Goal: Transaction & Acquisition: Purchase product/service

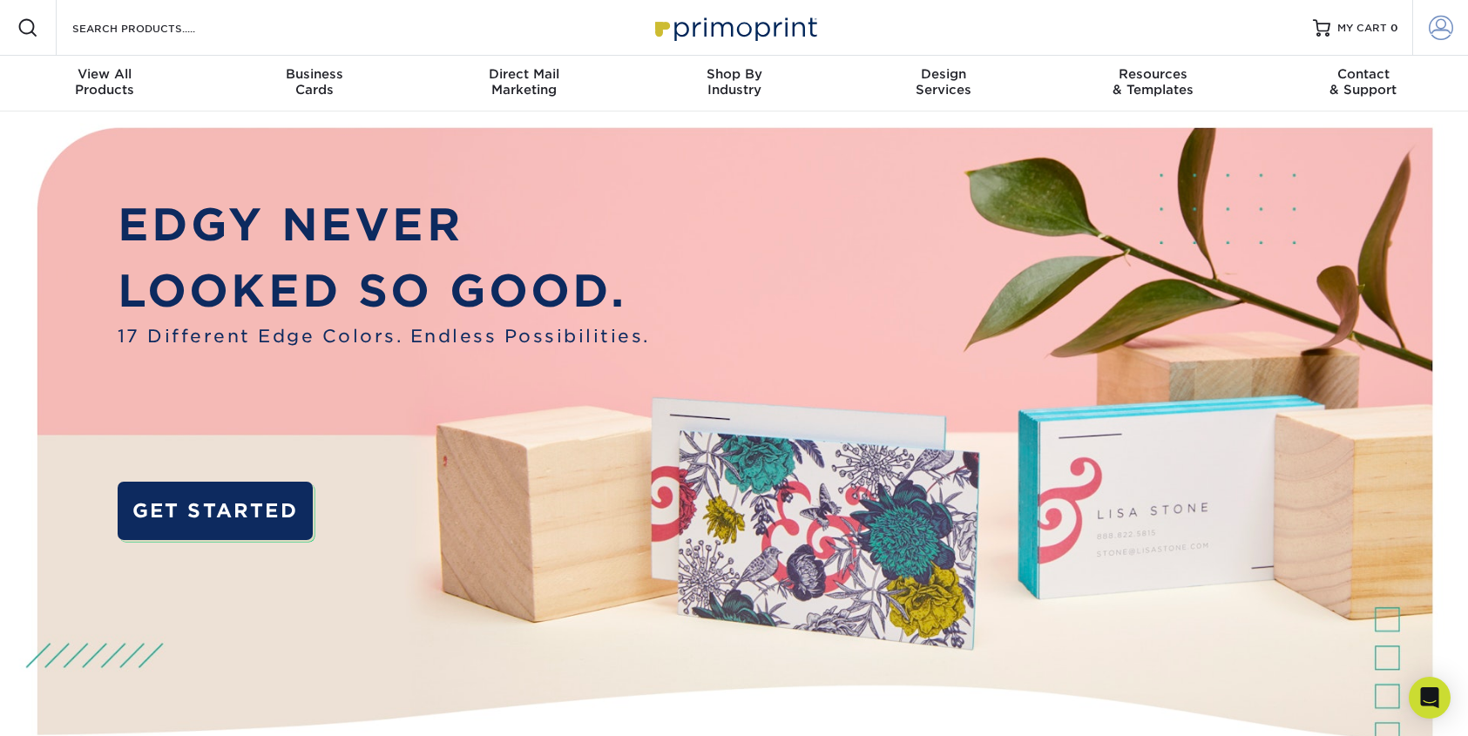
click at [1438, 27] on span at bounding box center [1441, 28] width 24 height 24
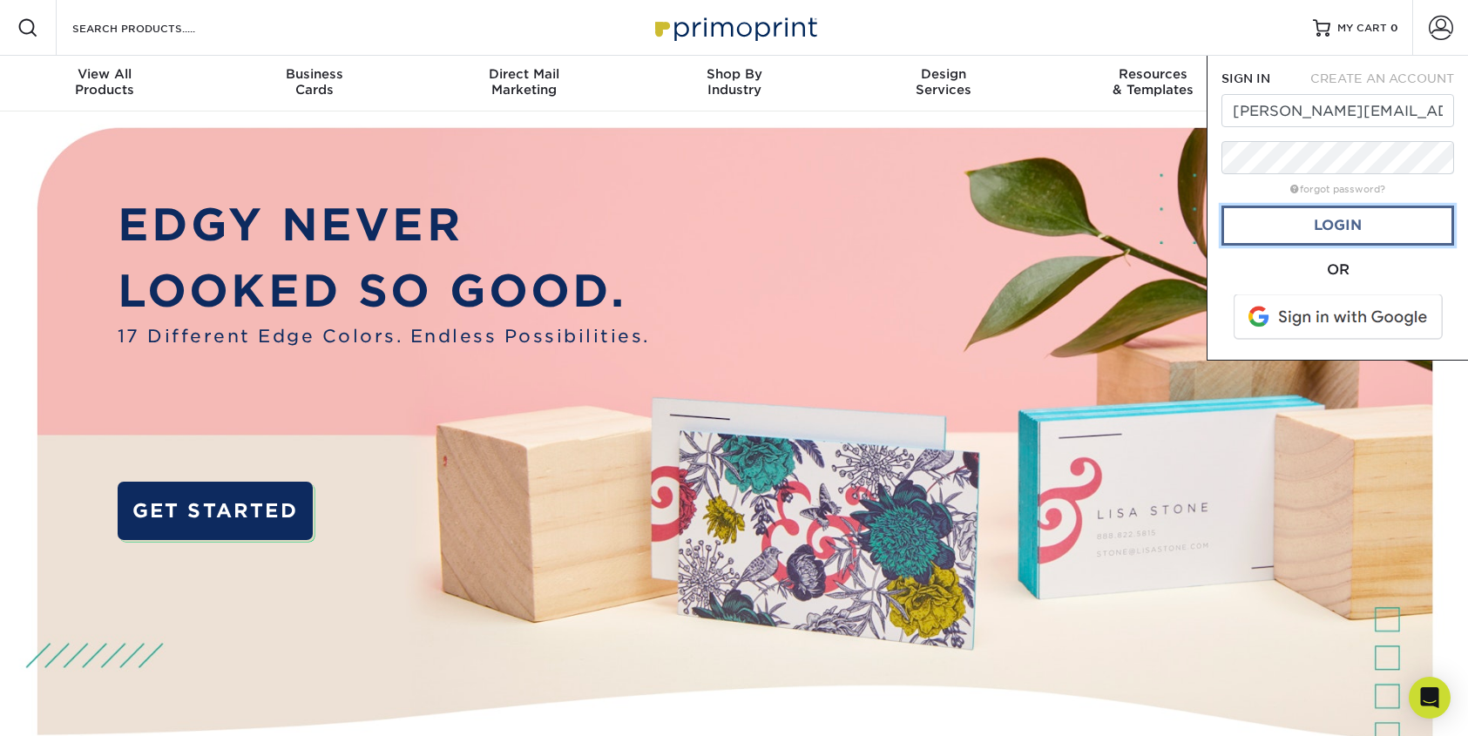
click at [1345, 224] on link "Login" at bounding box center [1338, 226] width 233 height 40
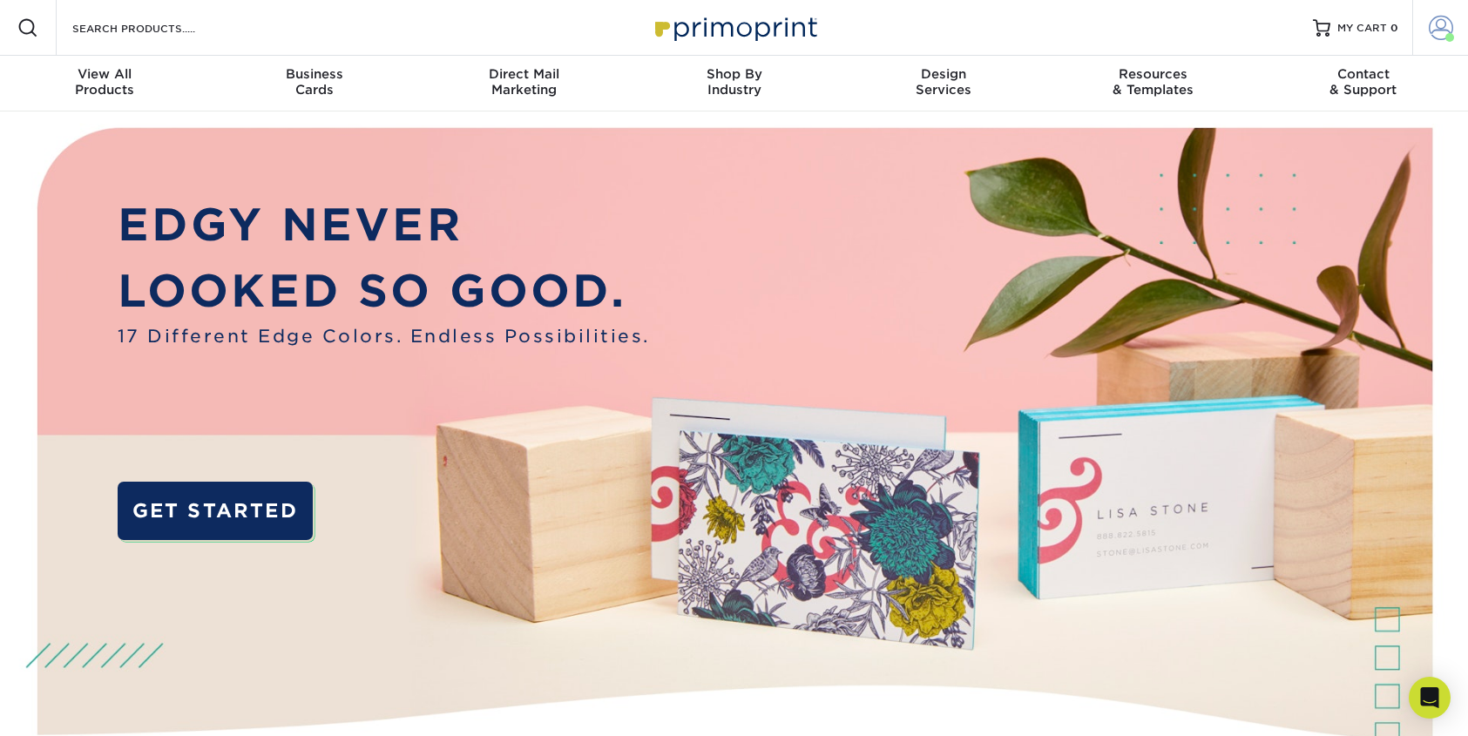
click at [1441, 23] on span at bounding box center [1441, 28] width 24 height 24
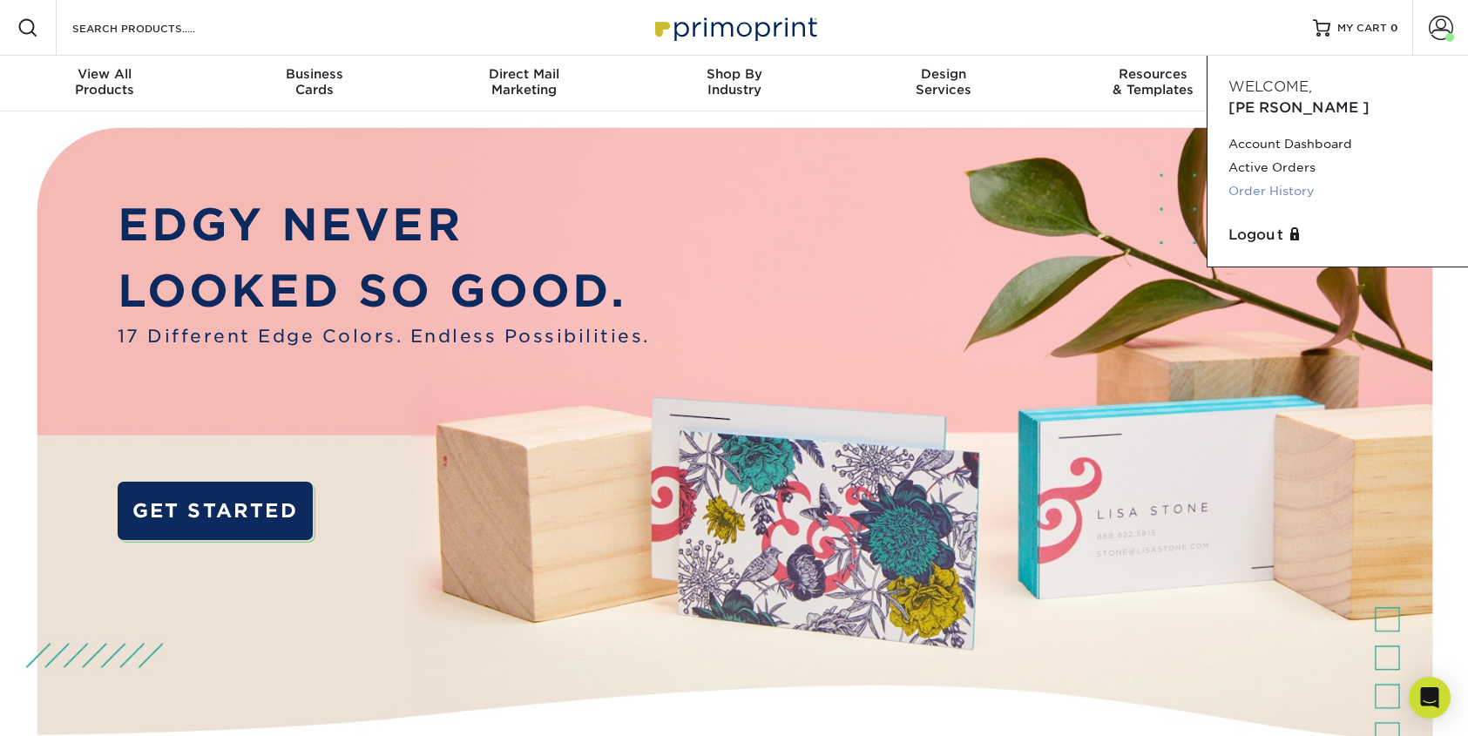
click at [1286, 179] on link "Order History" at bounding box center [1337, 191] width 219 height 24
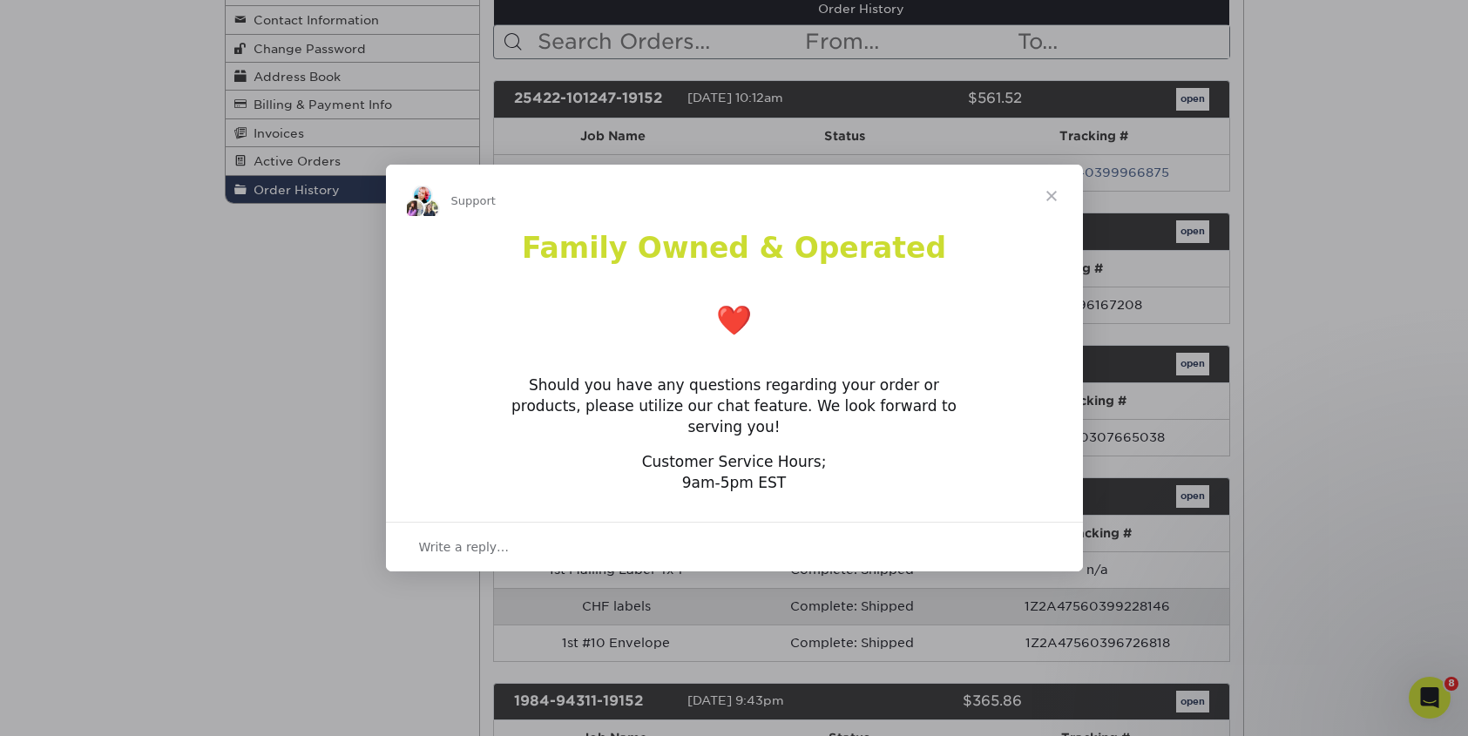
scroll to position [227, 0]
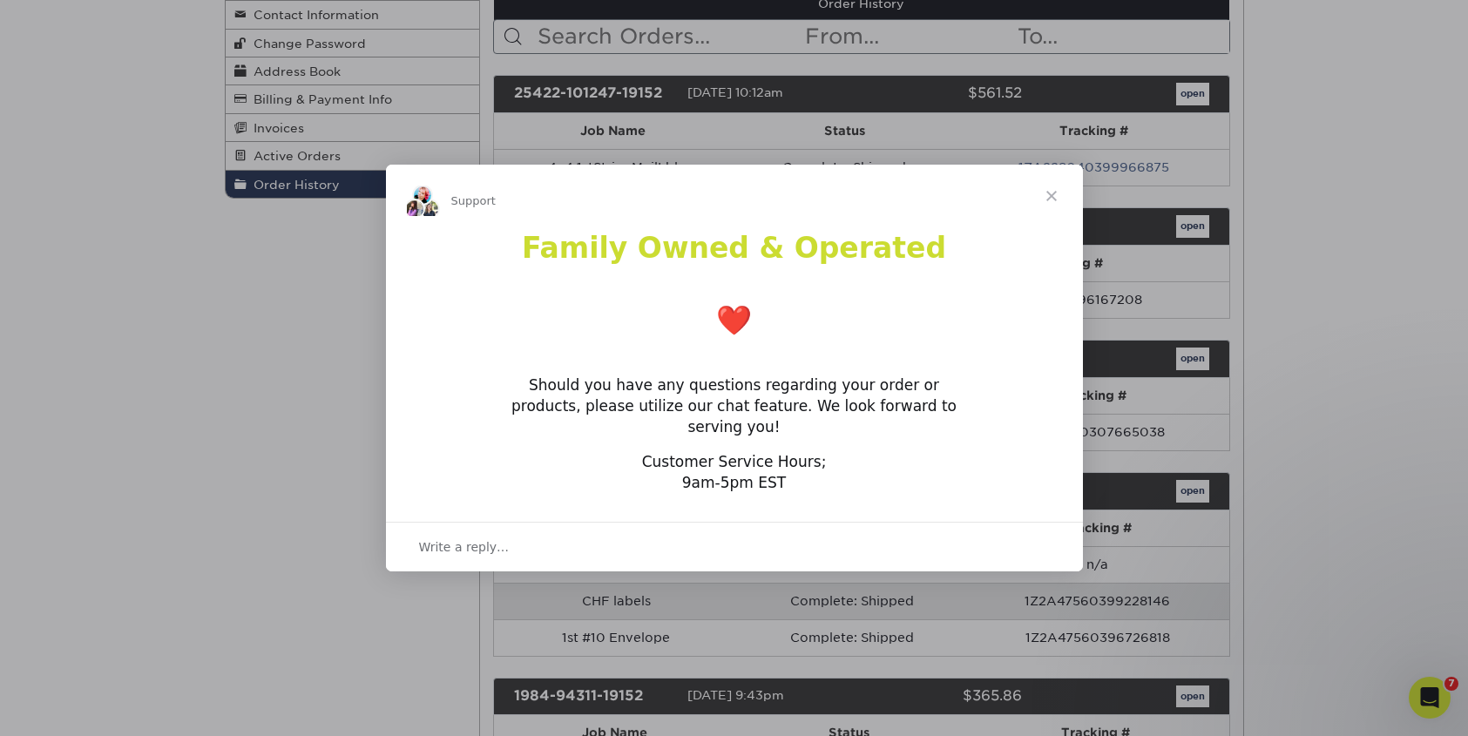
click at [1053, 202] on span "Close" at bounding box center [1051, 196] width 63 height 63
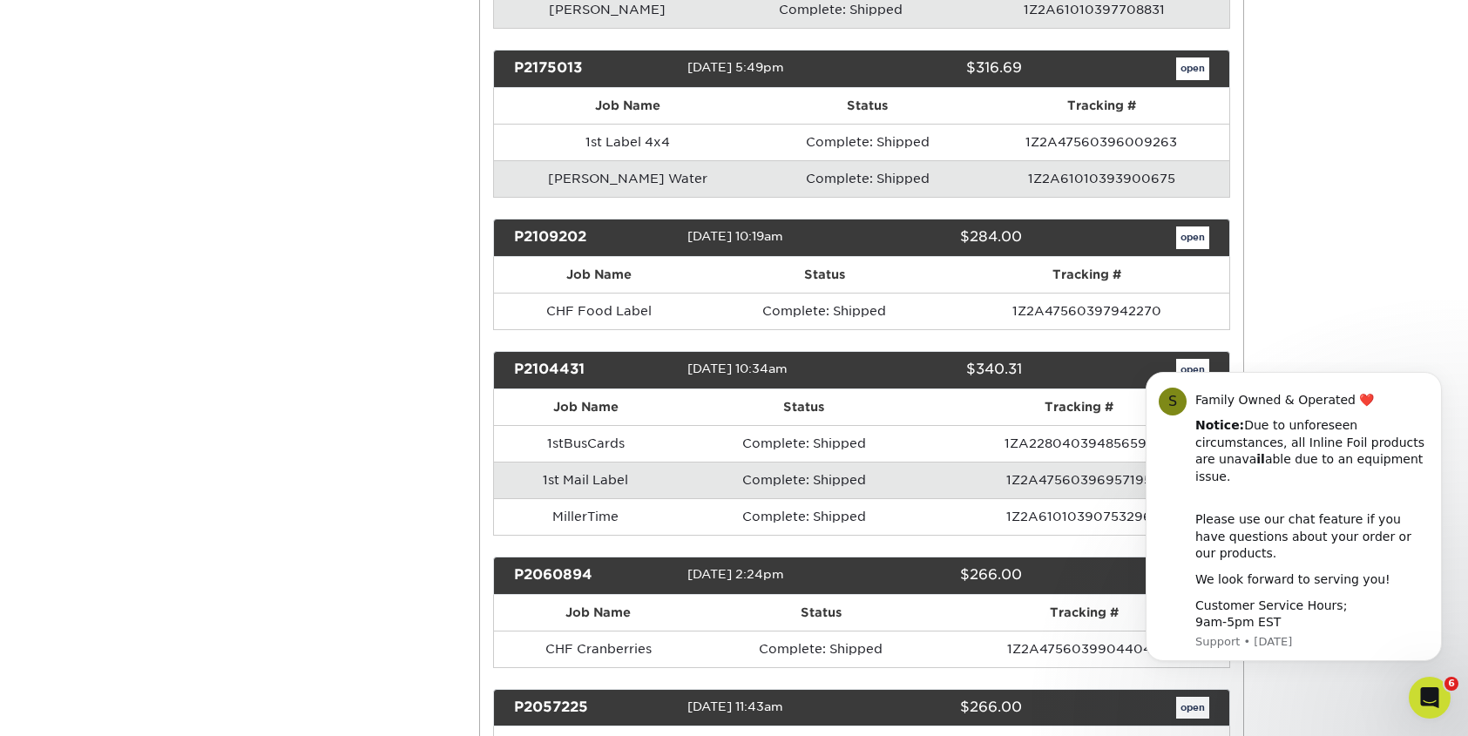
scroll to position [1161, 0]
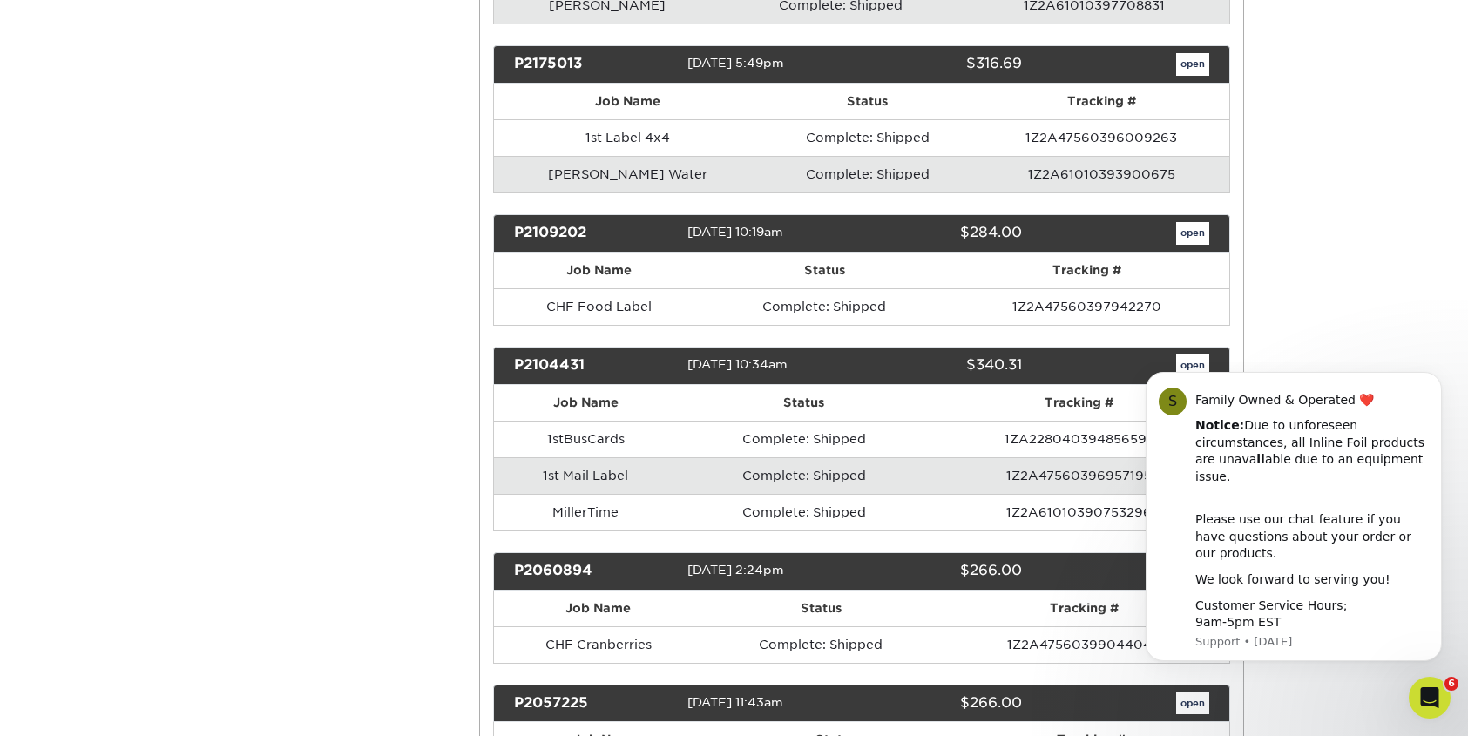
click html "S Family Owned & Operated ❤️ Notice: Due to unforeseen circumstances, all Inlin…"
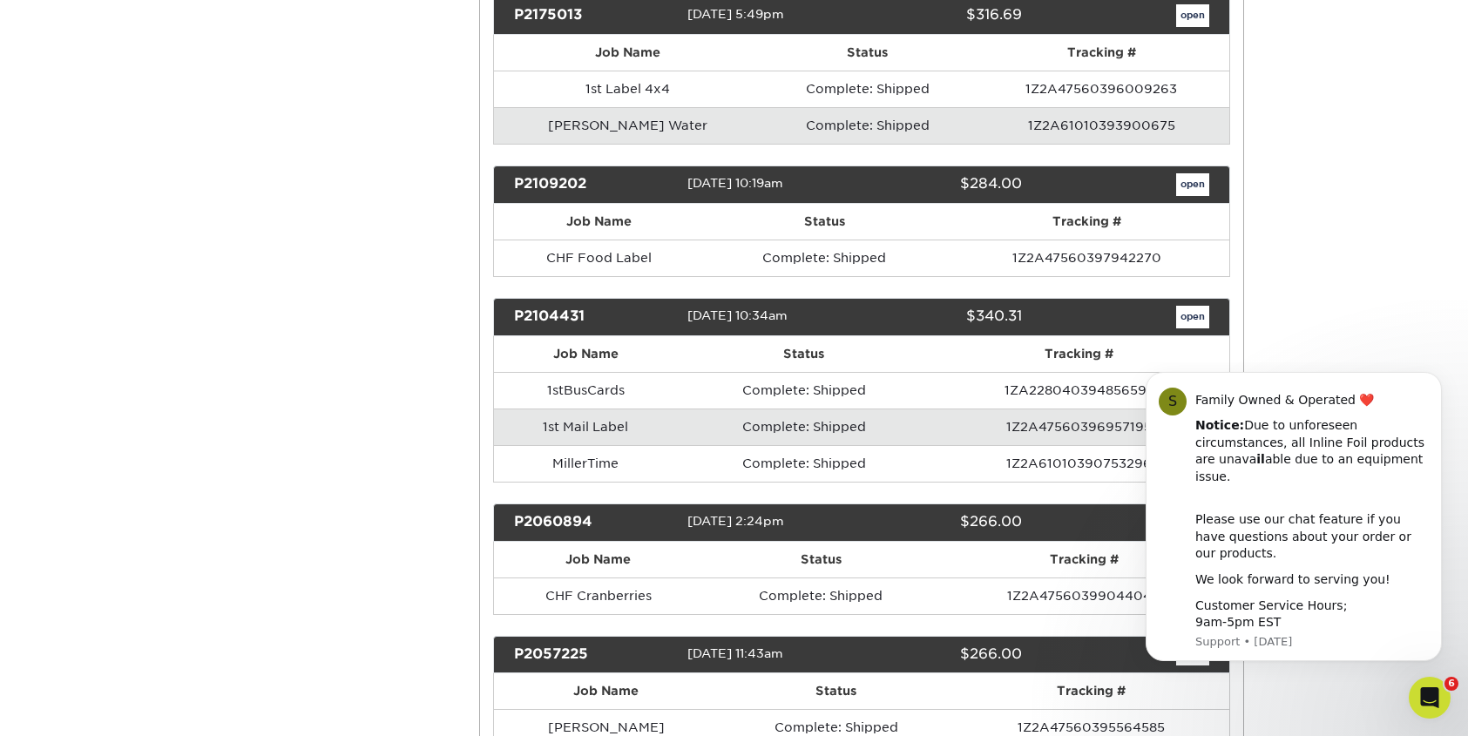
scroll to position [1222, 0]
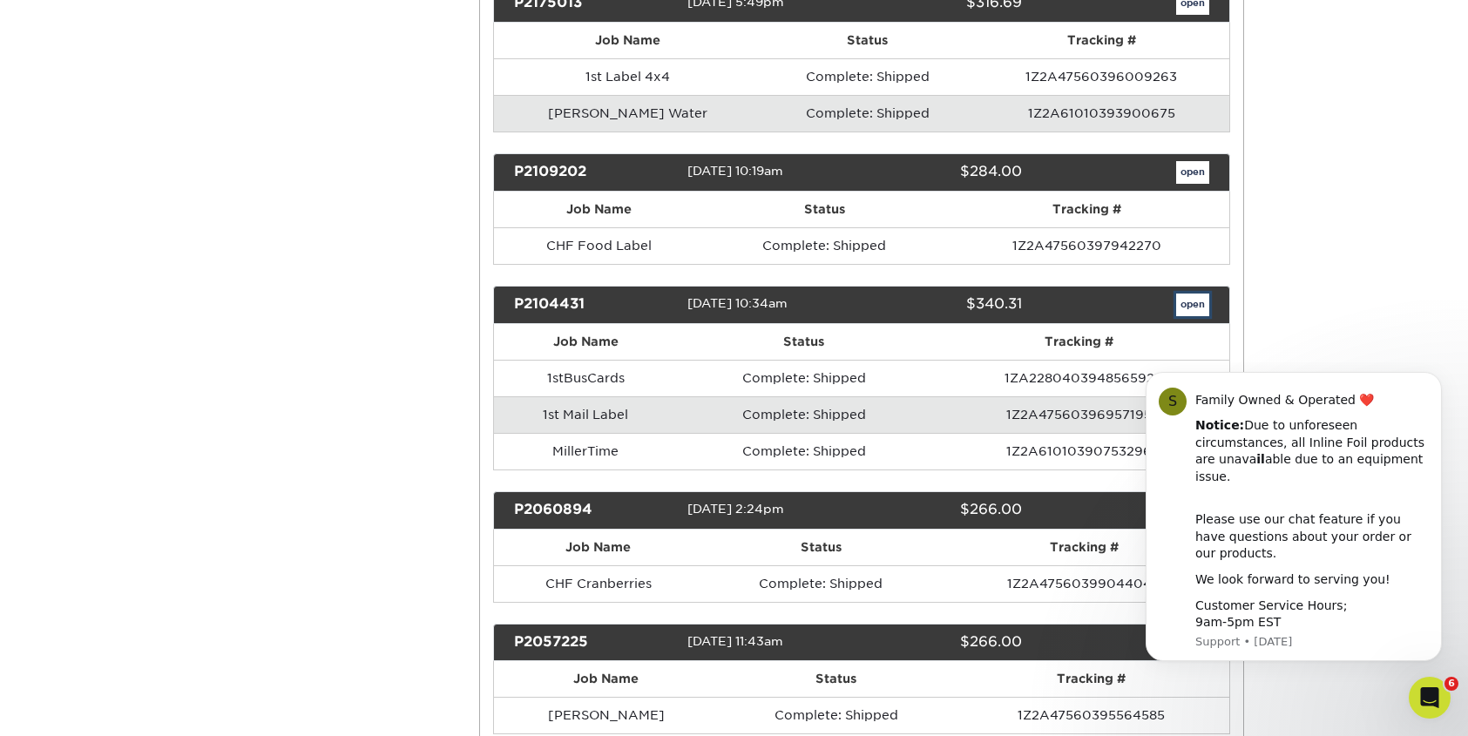
click at [1192, 302] on link "open" at bounding box center [1192, 305] width 33 height 23
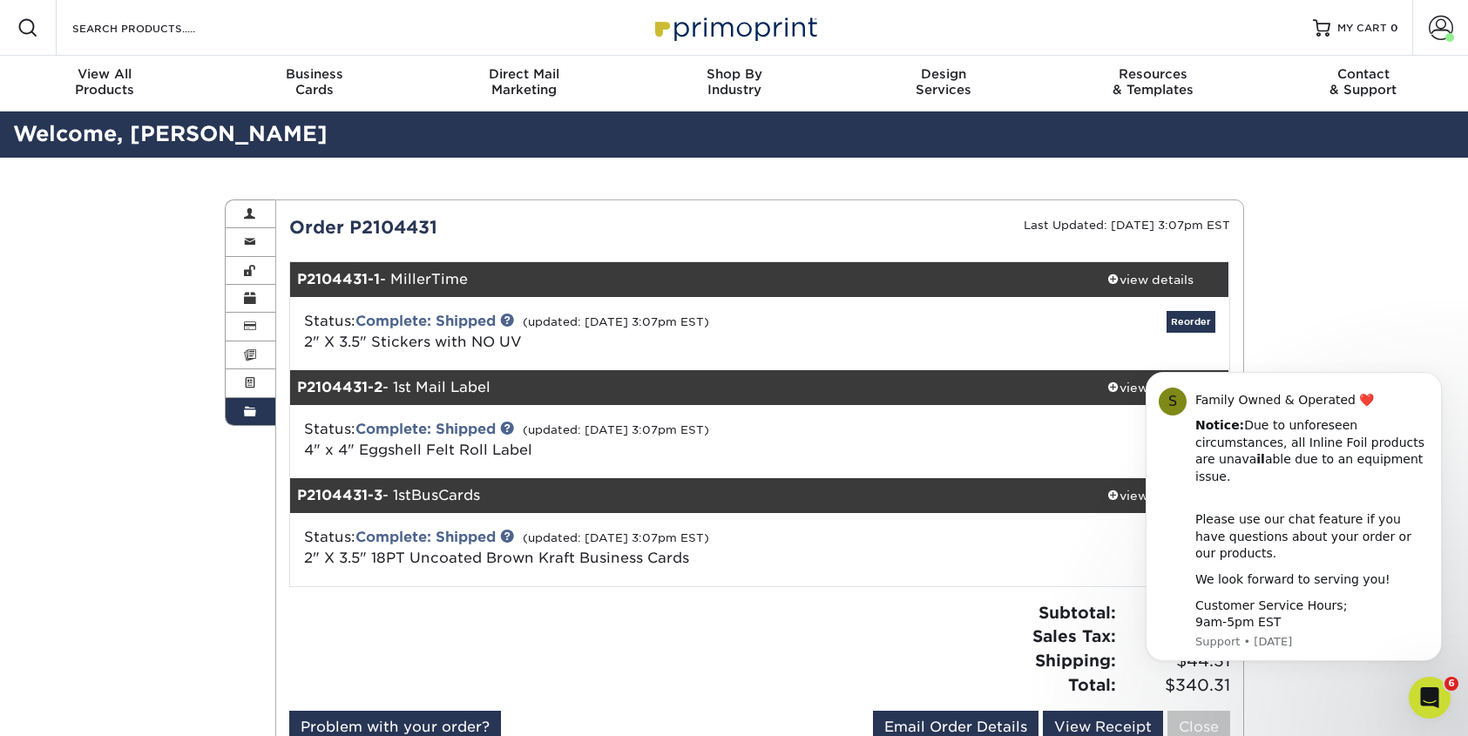
scroll to position [118, 0]
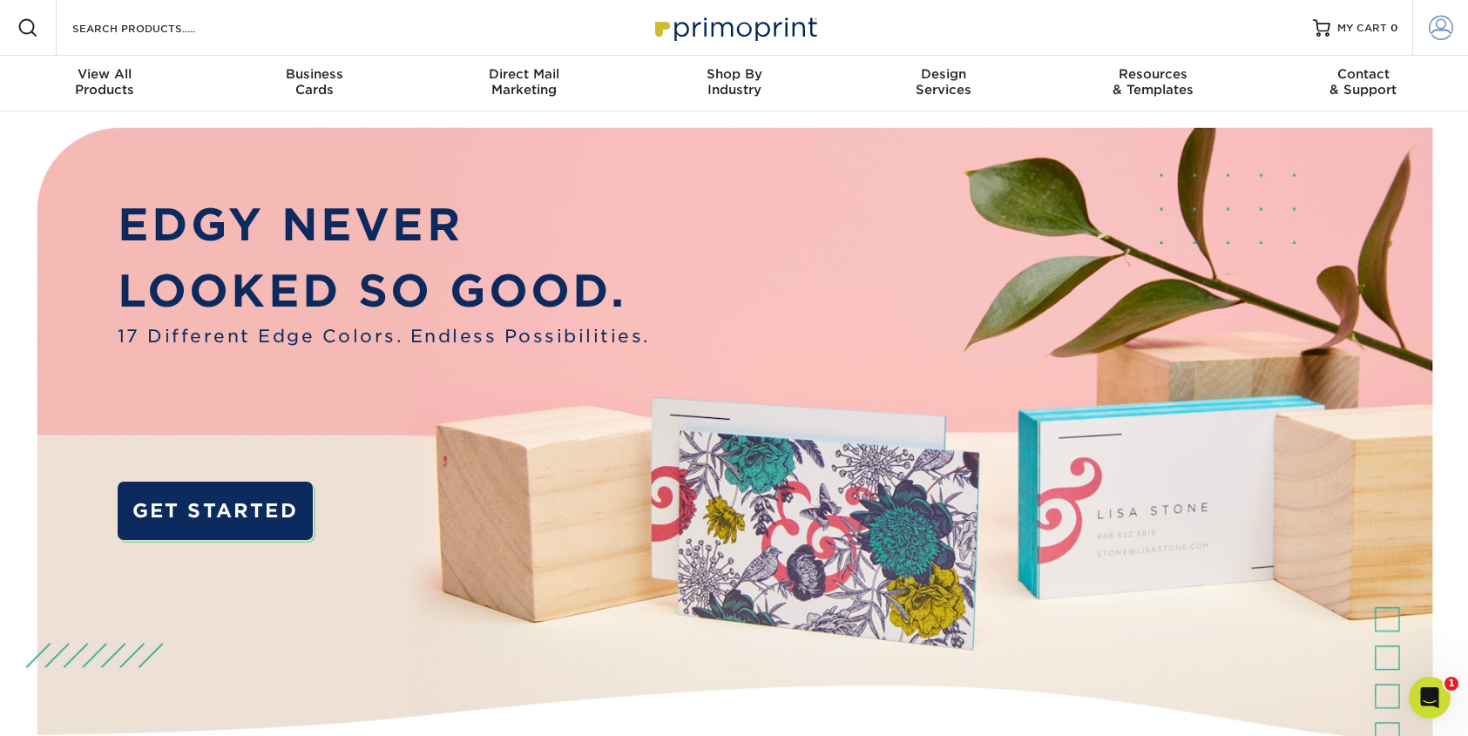
type input "[PERSON_NAME][EMAIL_ADDRESS][DOMAIN_NAME]"
click at [1440, 25] on span at bounding box center [1441, 28] width 24 height 24
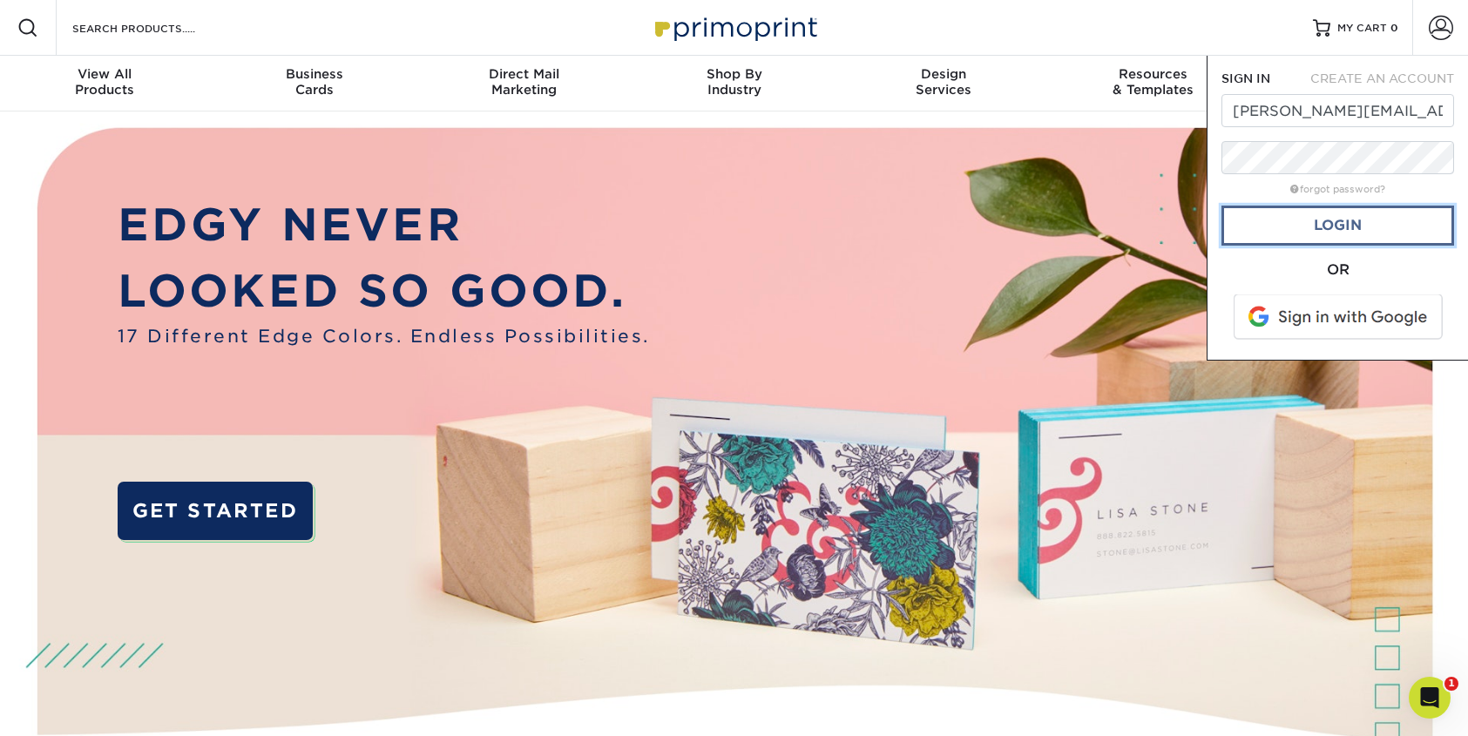
click at [1323, 219] on link "Login" at bounding box center [1338, 226] width 233 height 40
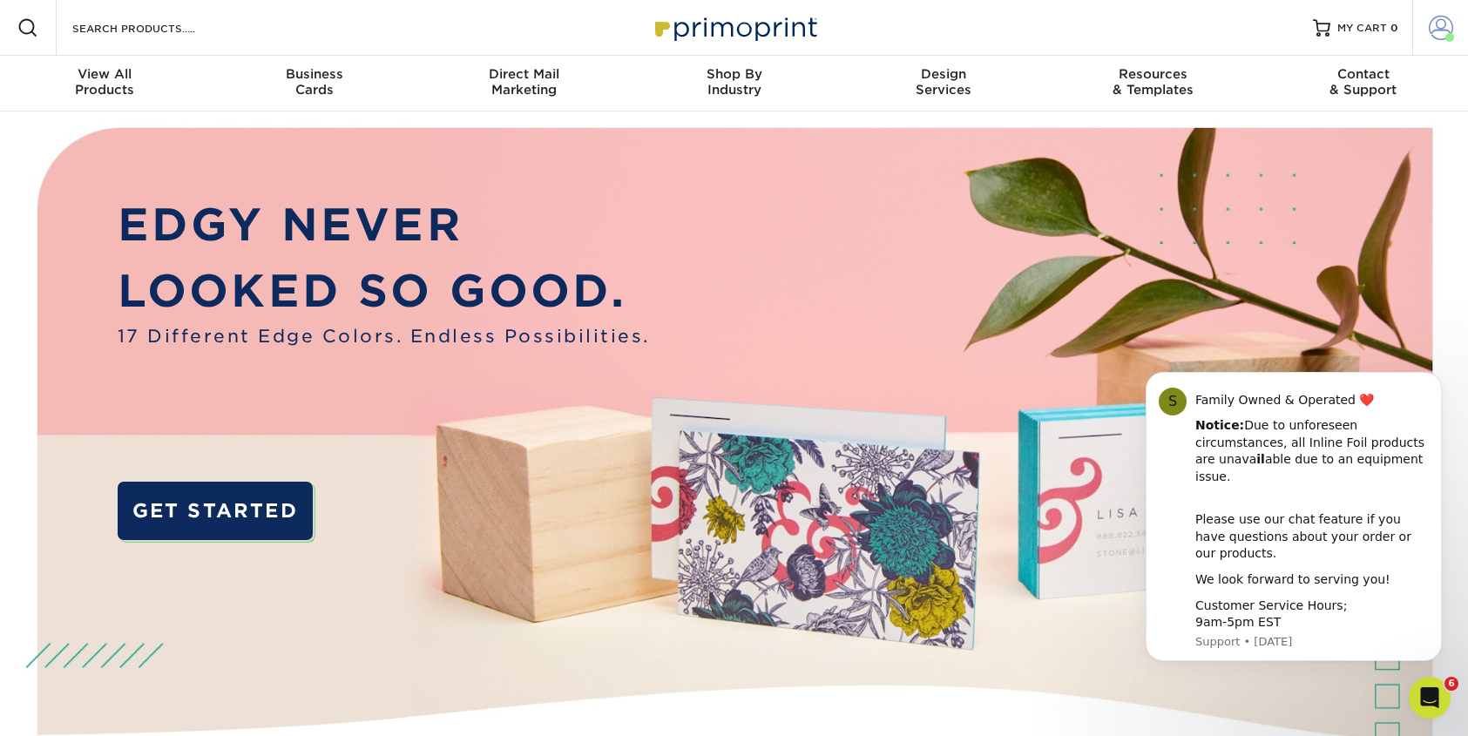
click at [1445, 21] on span at bounding box center [1441, 28] width 24 height 24
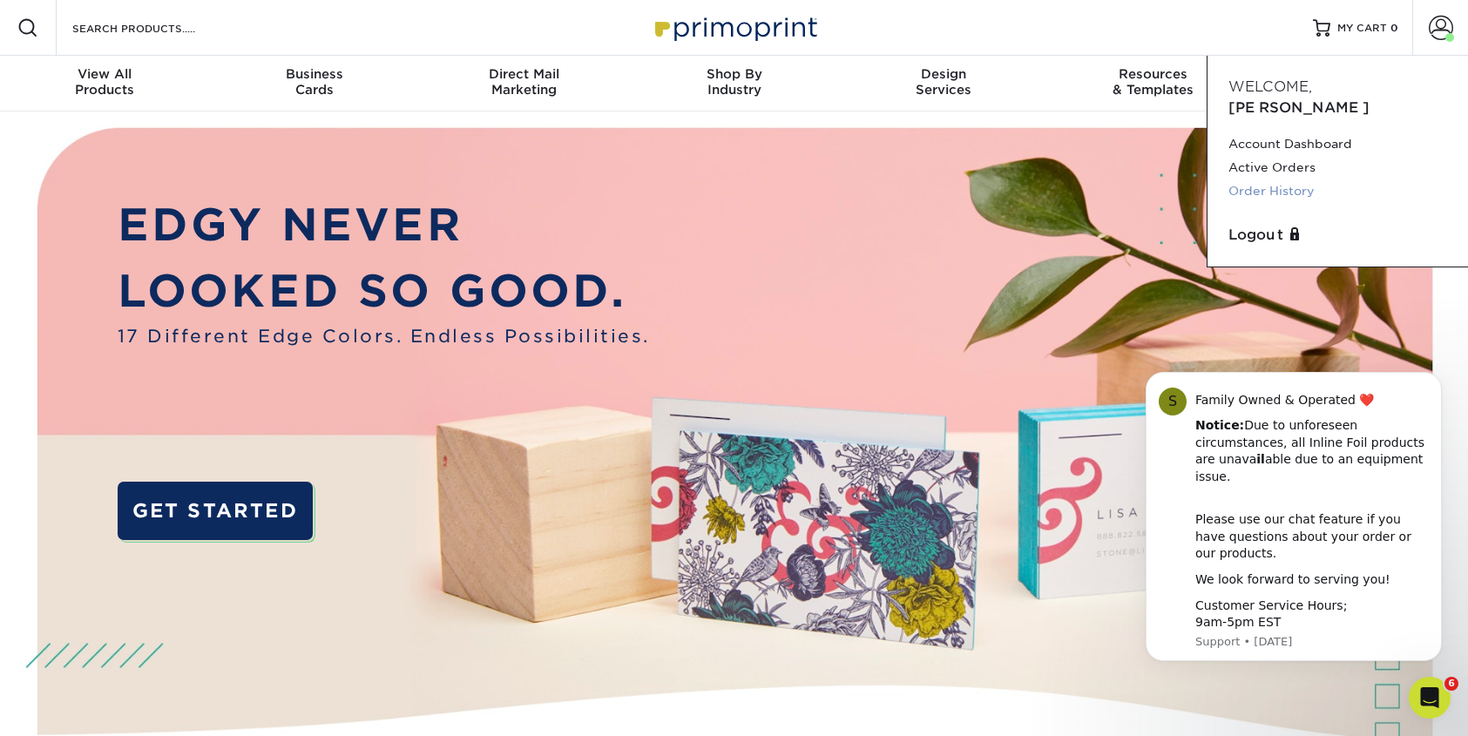
click at [1289, 179] on link "Order History" at bounding box center [1337, 191] width 219 height 24
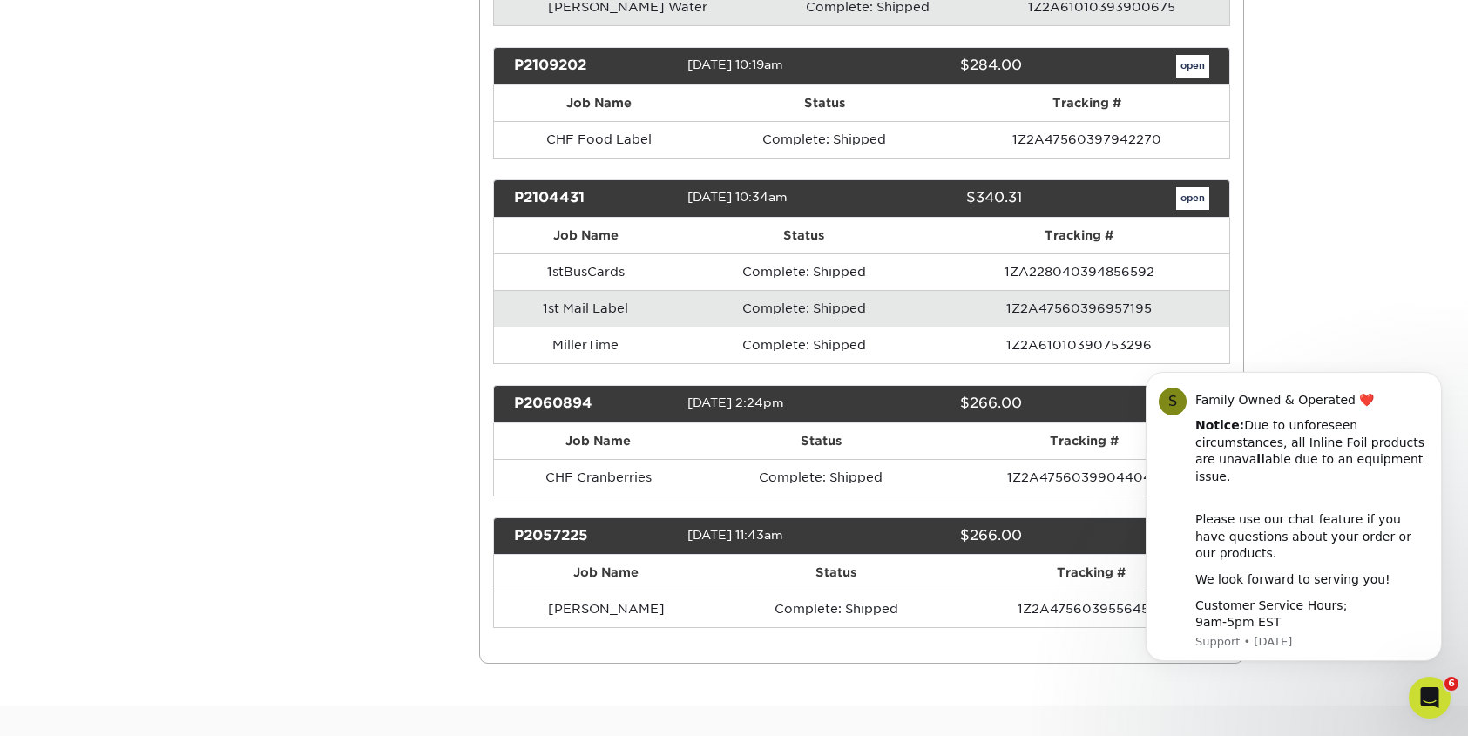
scroll to position [1314, 0]
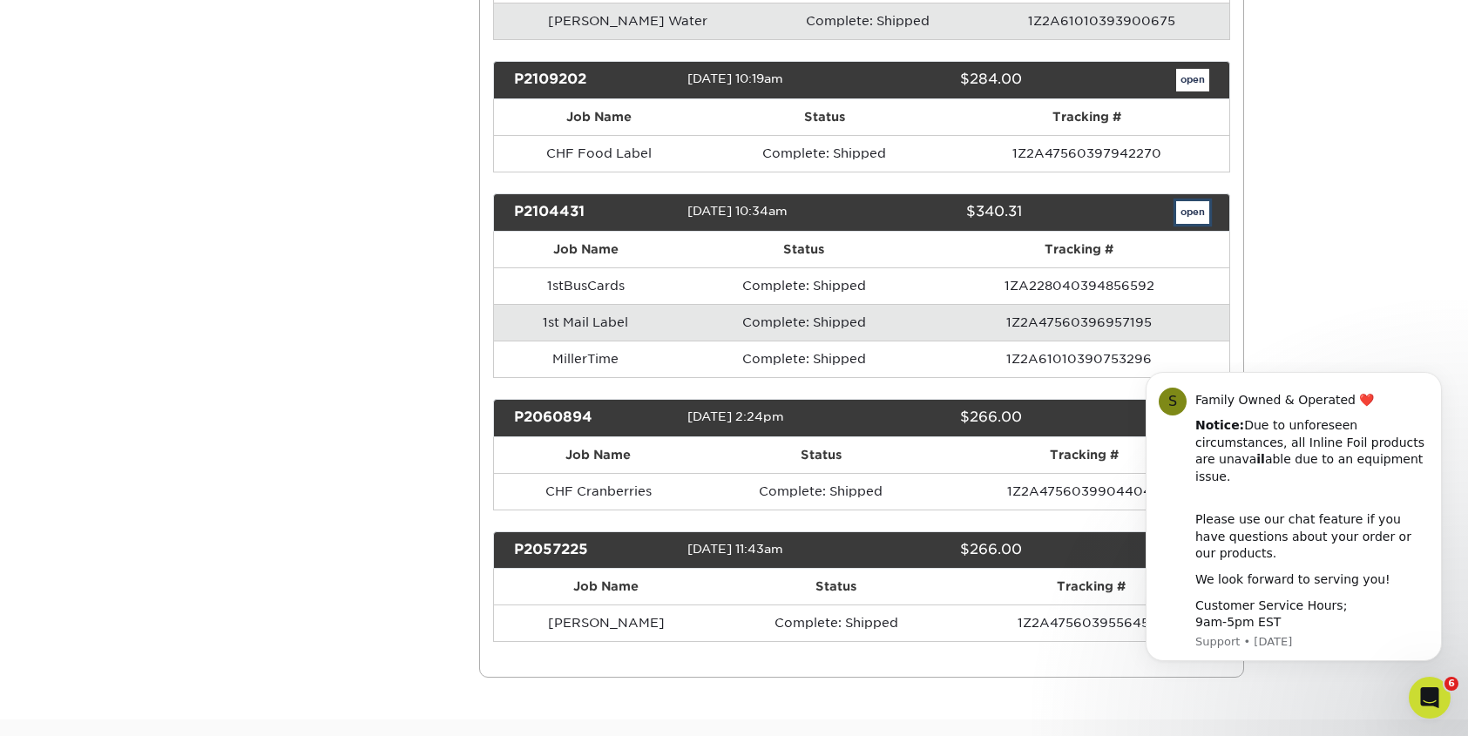
click at [1189, 213] on link "open" at bounding box center [1192, 212] width 33 height 23
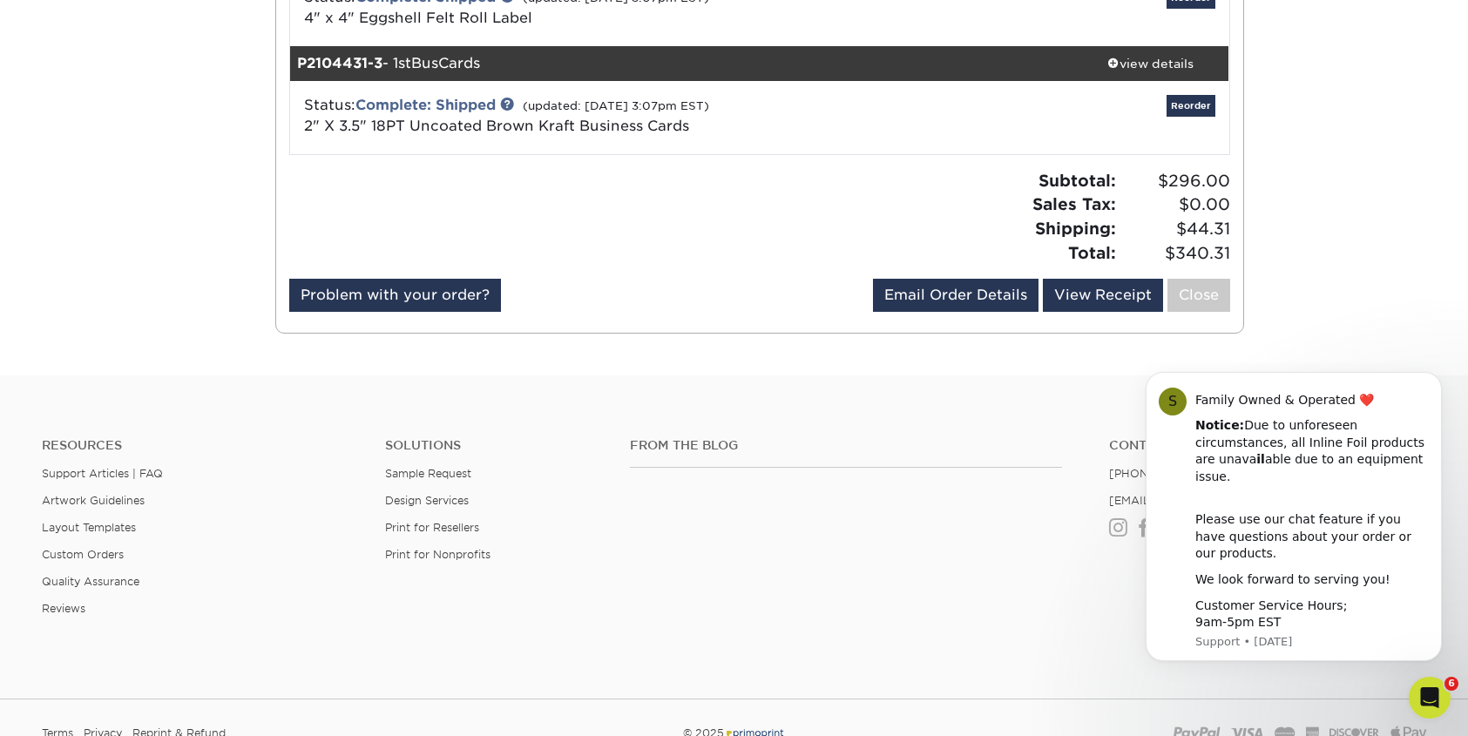
scroll to position [0, 0]
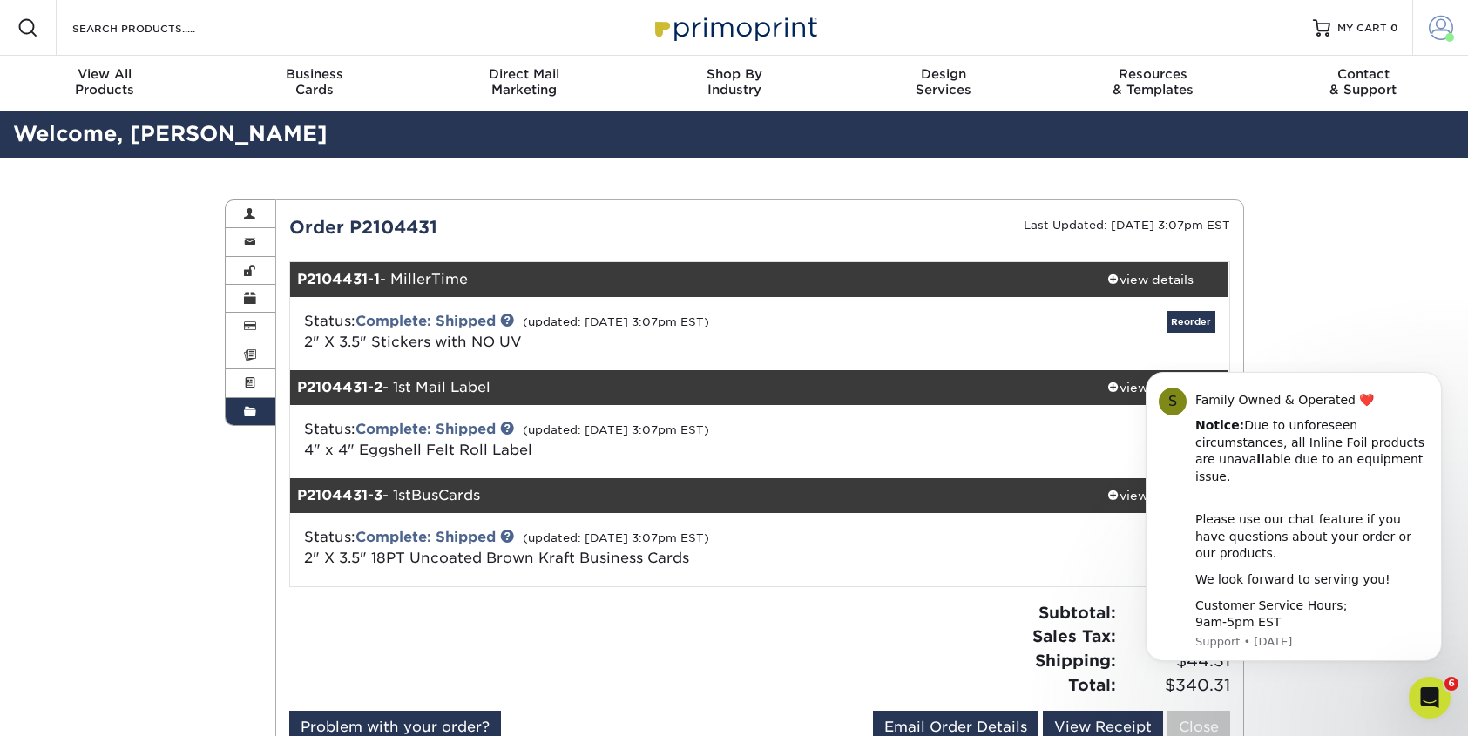
click at [1438, 23] on span at bounding box center [1441, 28] width 24 height 24
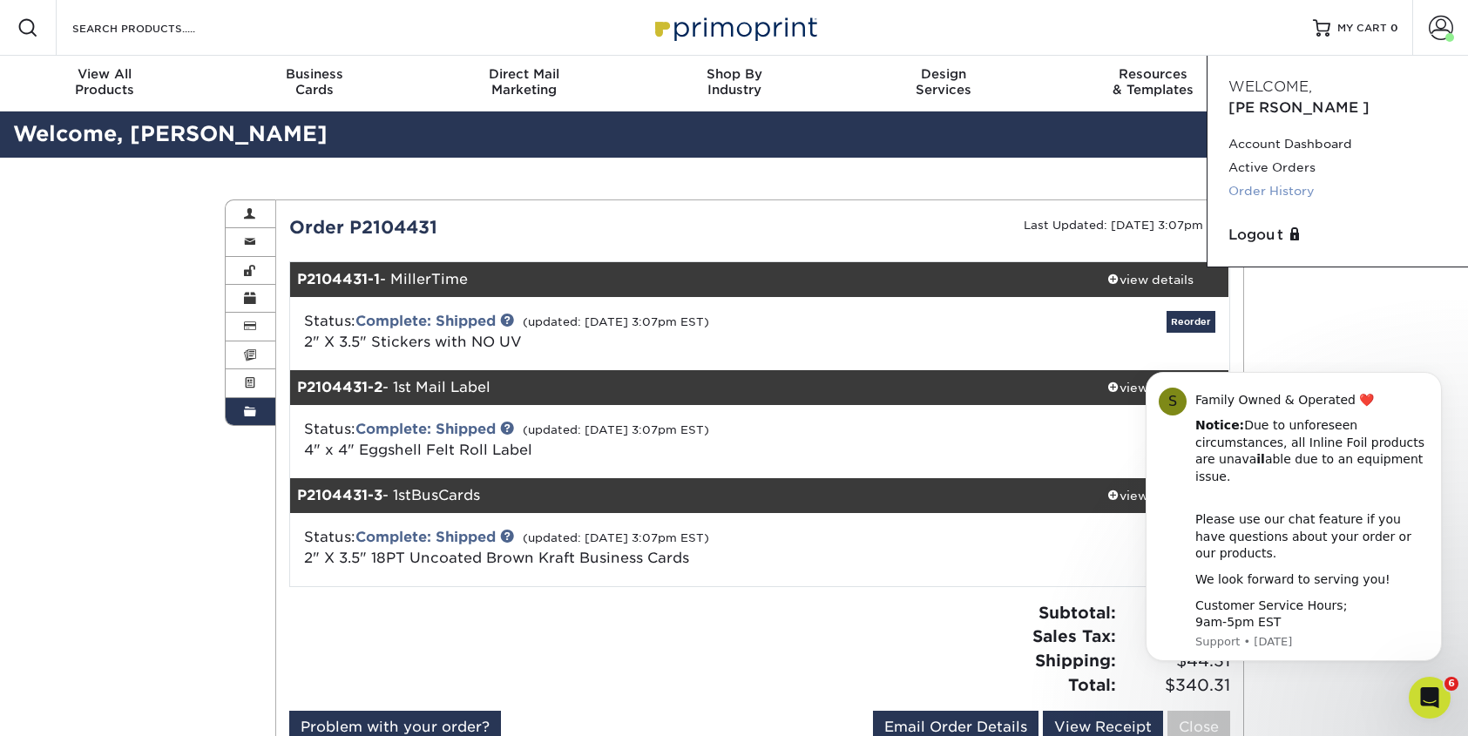
click at [1262, 179] on link "Order History" at bounding box center [1337, 191] width 219 height 24
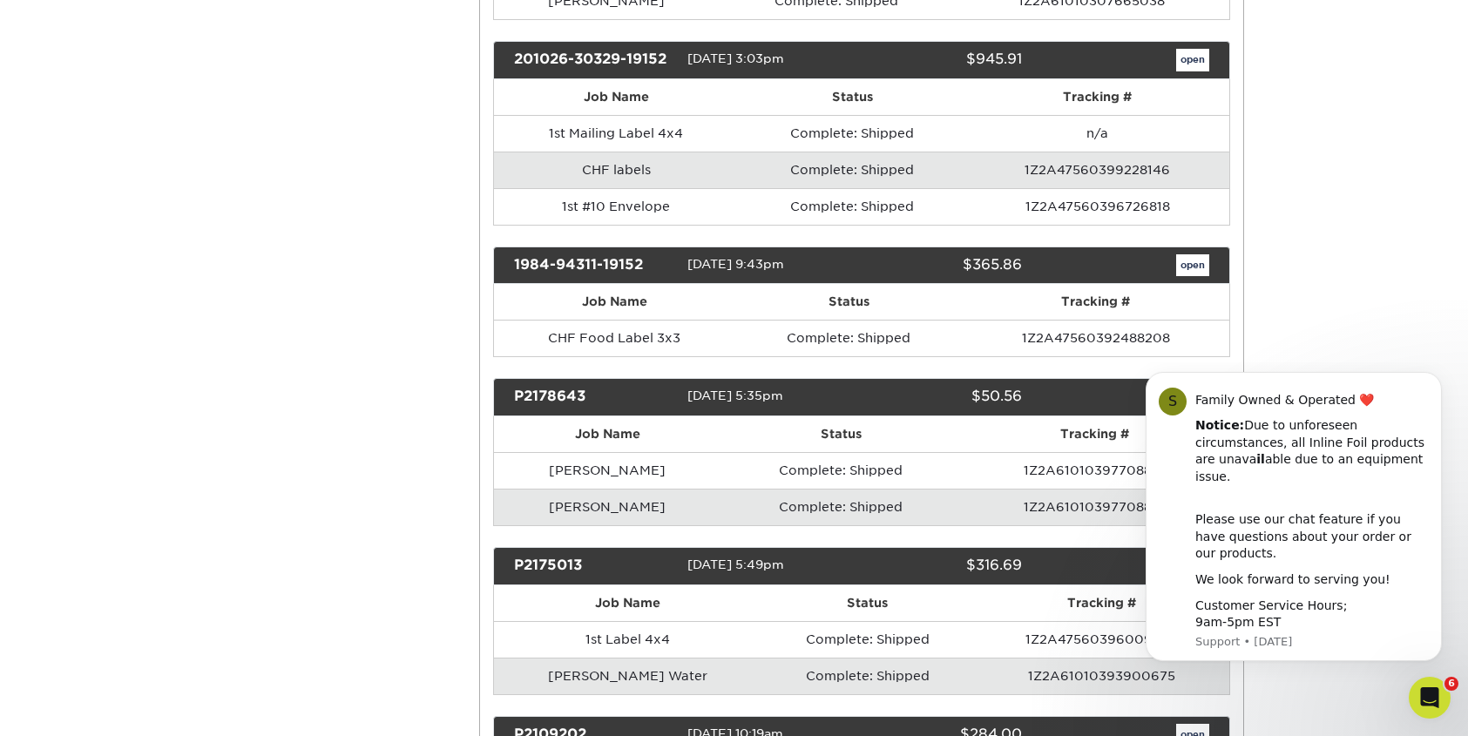
scroll to position [652, 0]
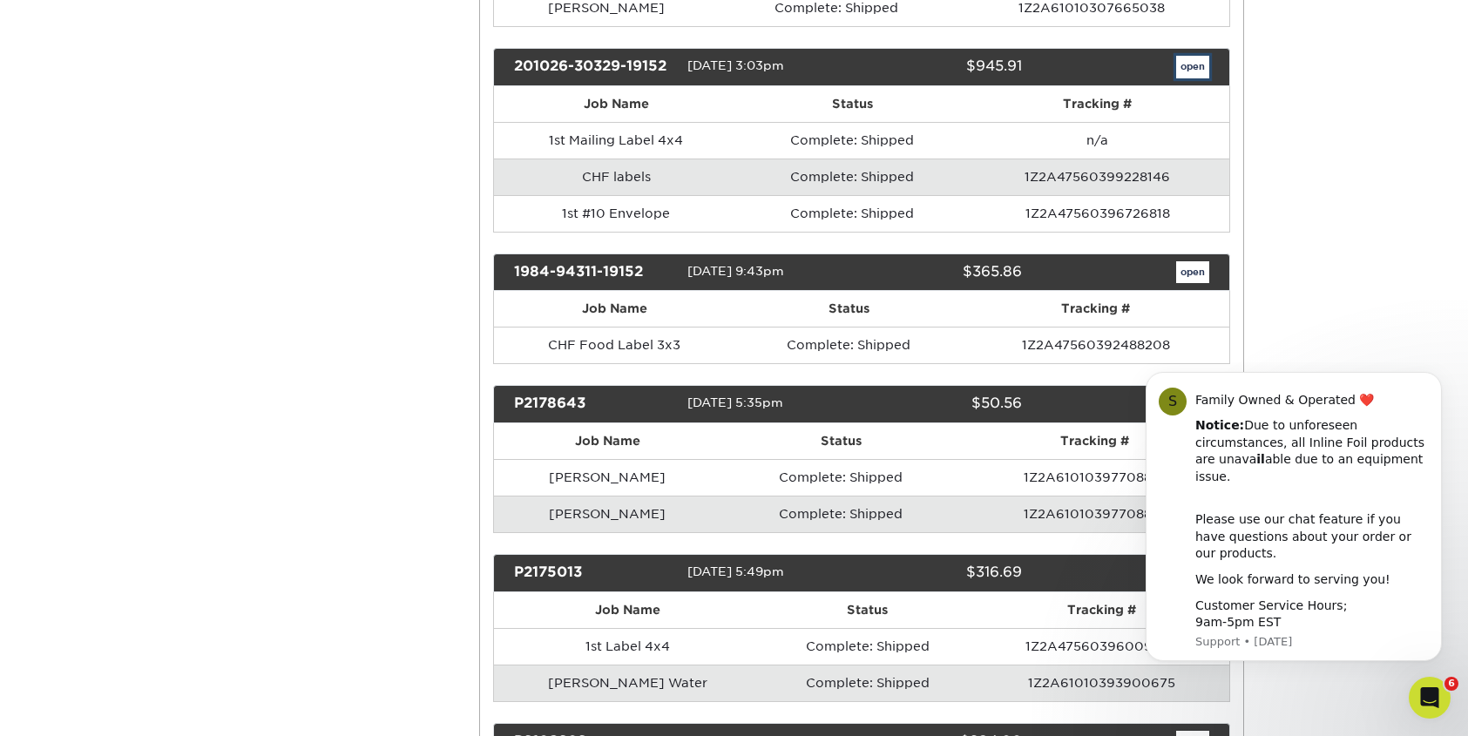
click at [1191, 57] on link "open" at bounding box center [1192, 67] width 33 height 23
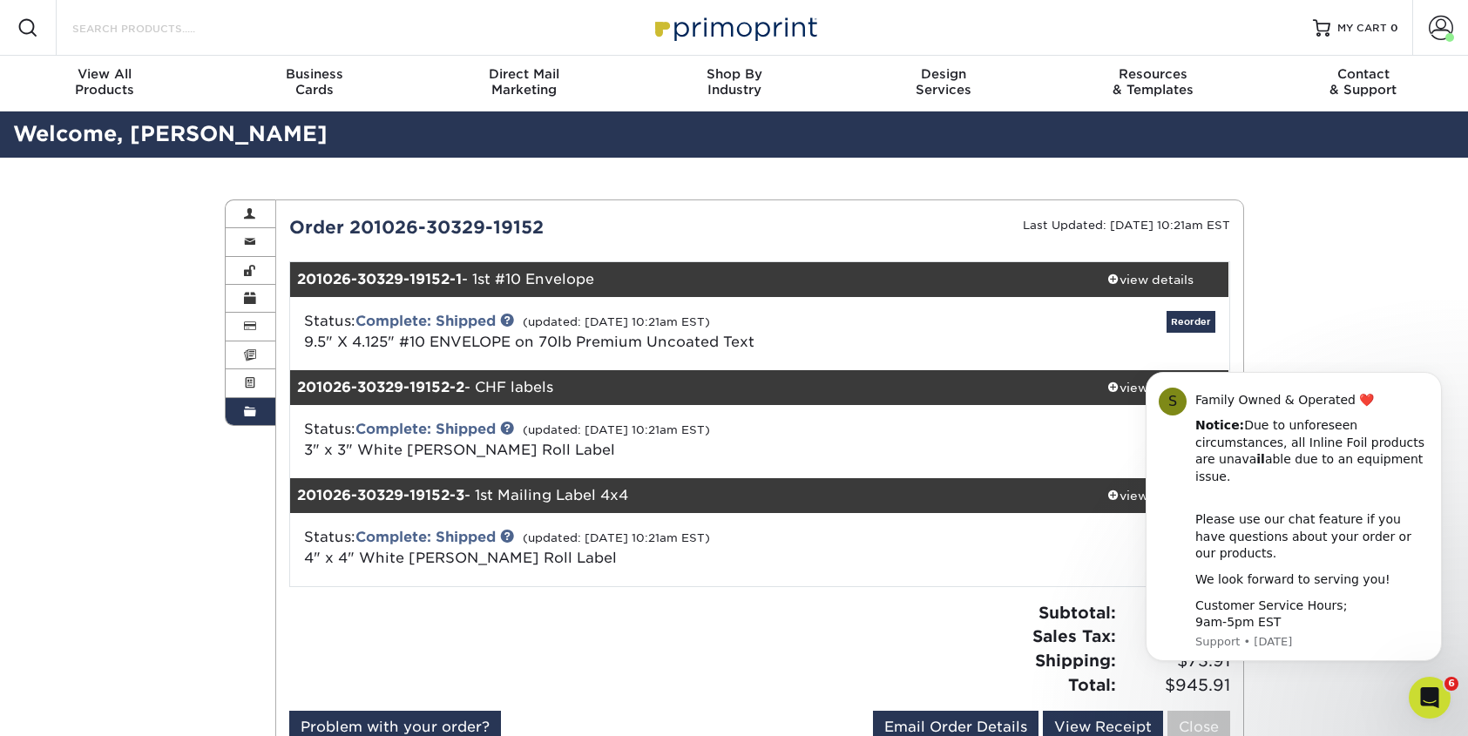
click at [170, 29] on input "Search Products" at bounding box center [156, 27] width 170 height 21
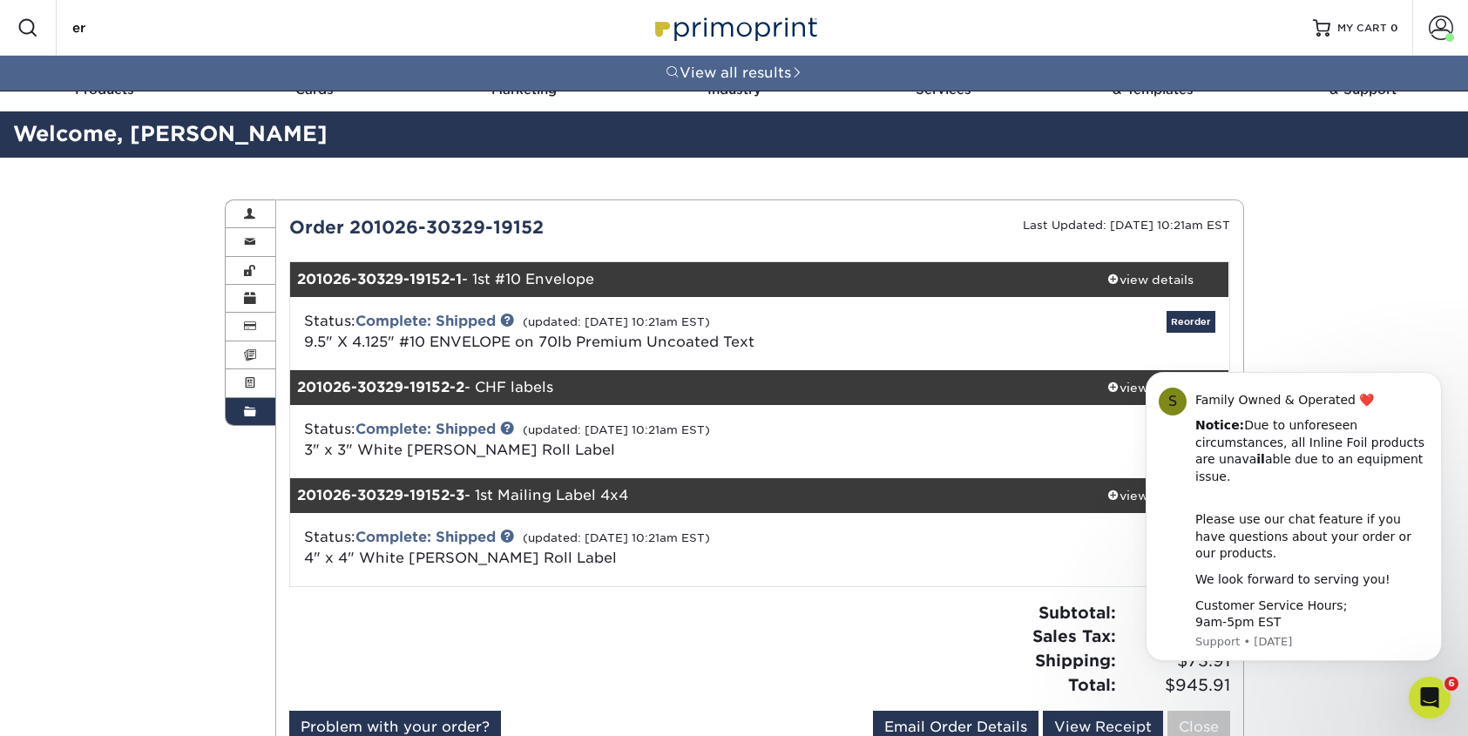
type input "e"
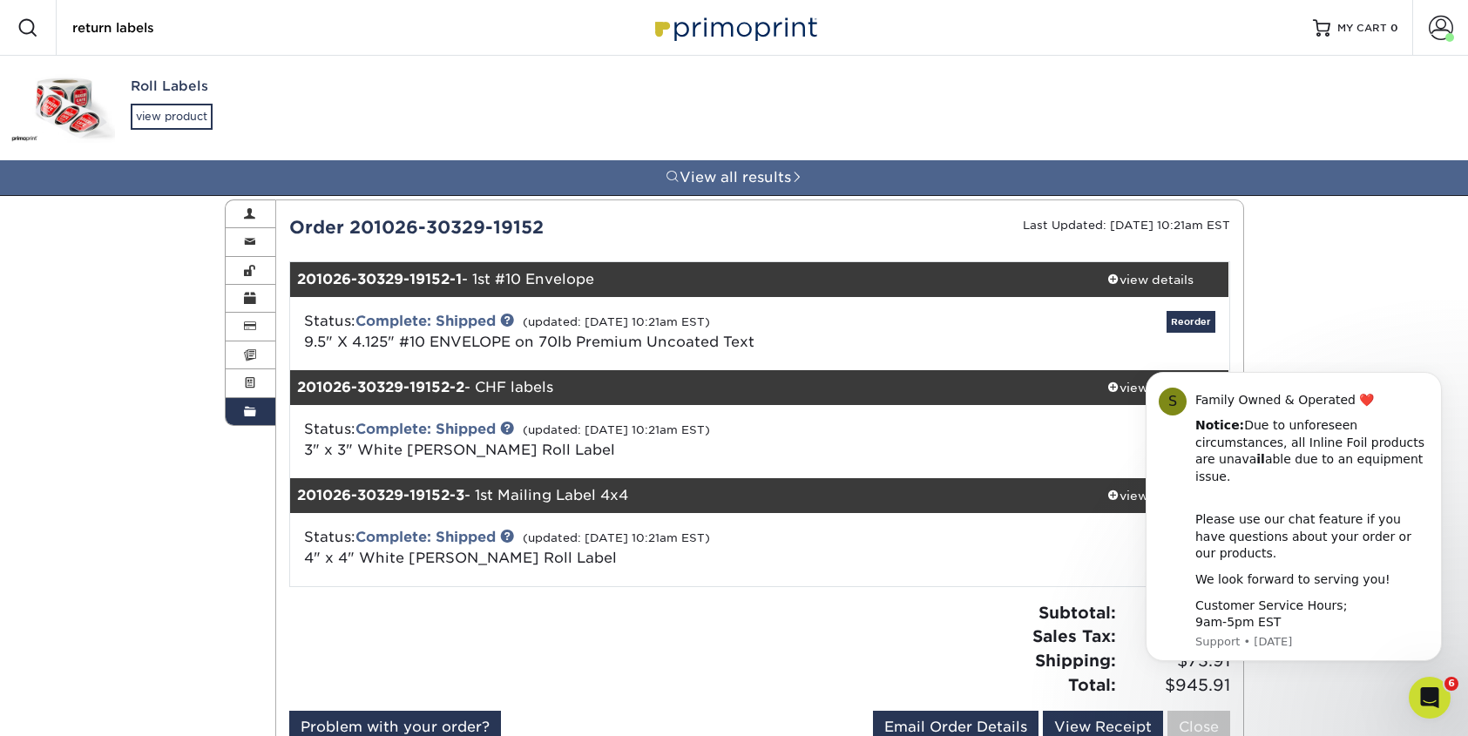
type input "return labels"
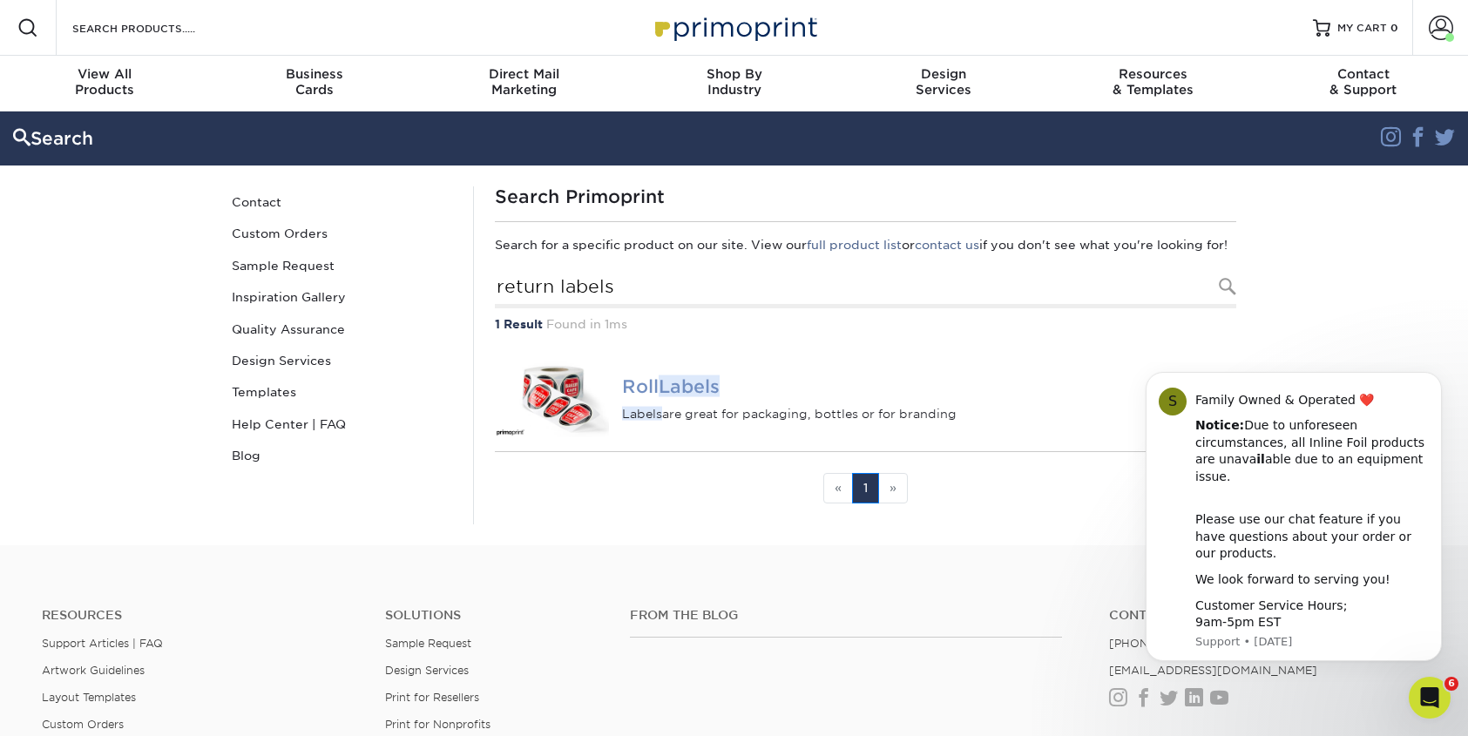
click at [552, 425] on img at bounding box center [552, 399] width 115 height 77
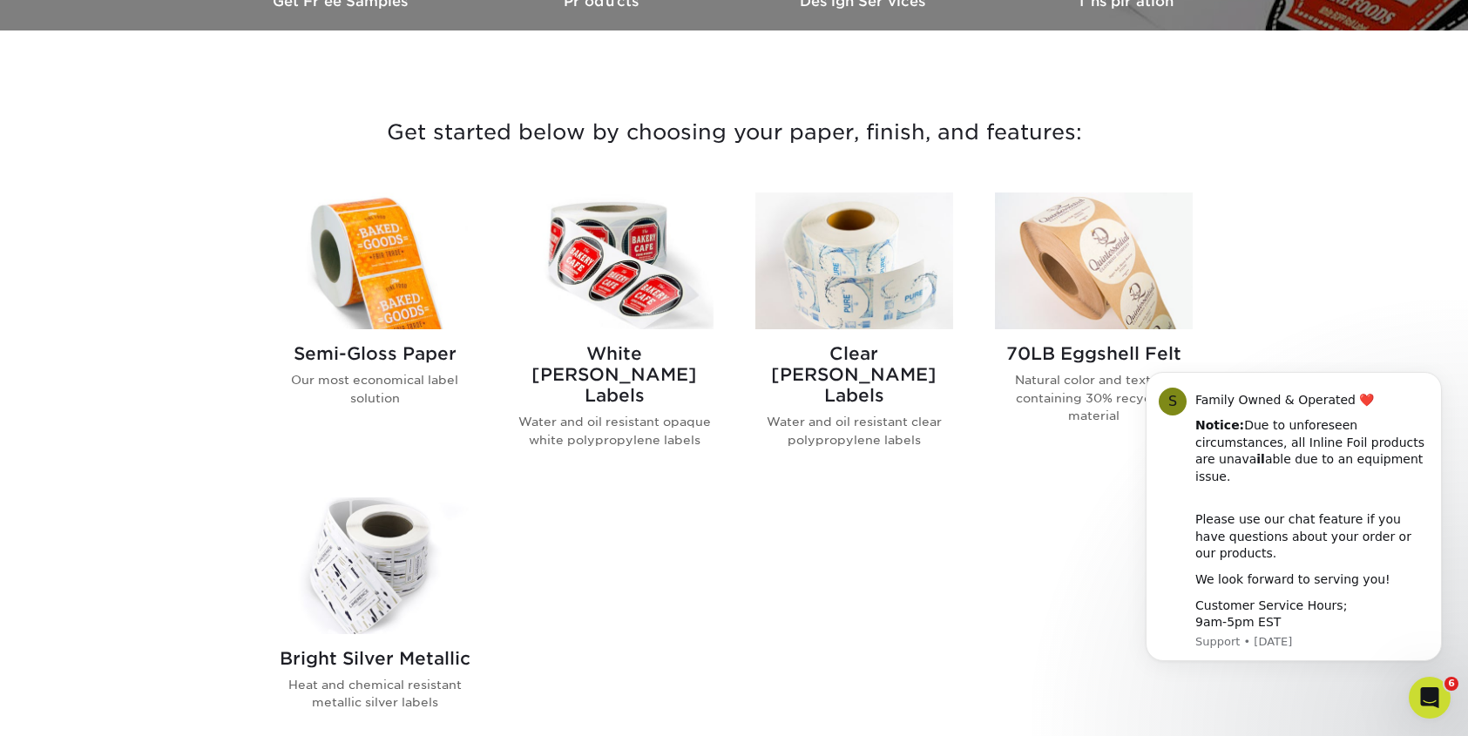
scroll to position [592, 0]
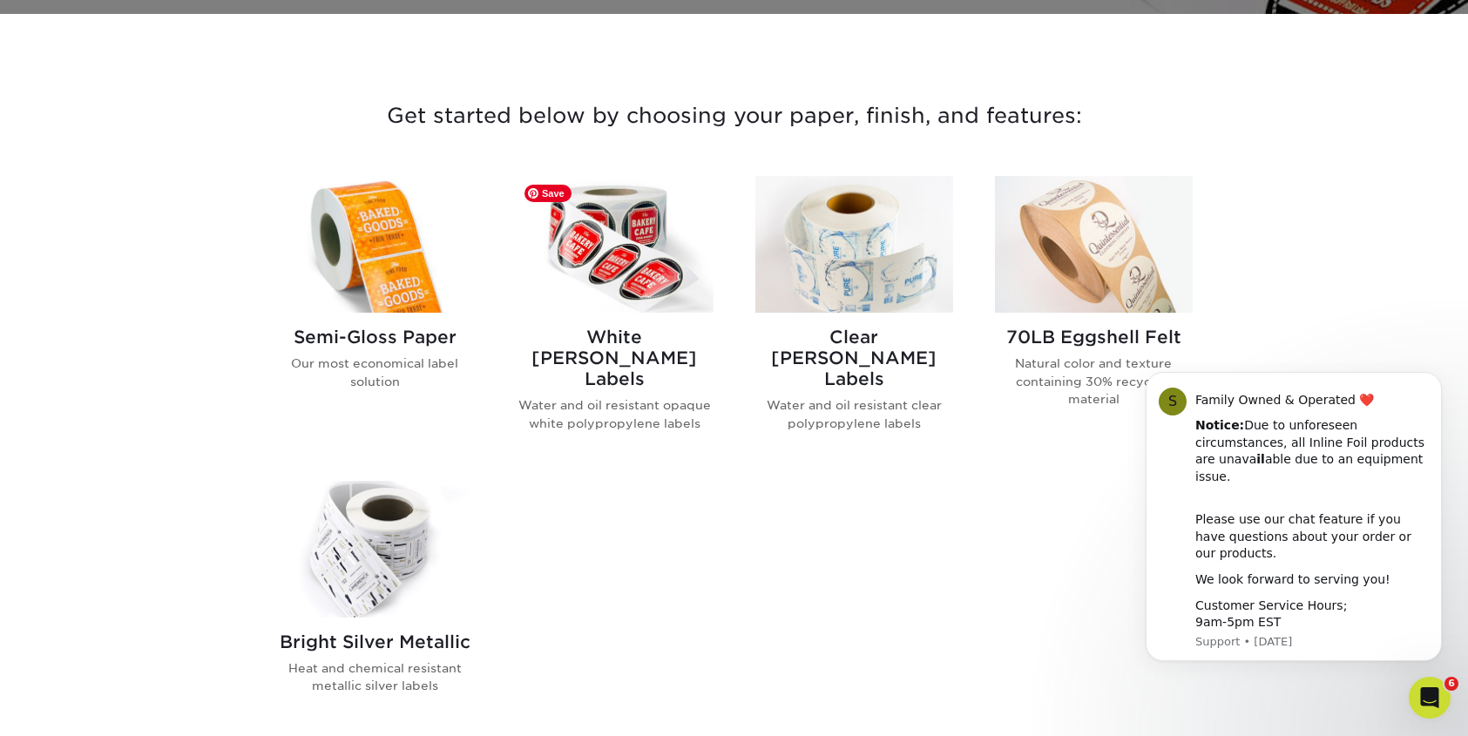
click at [639, 291] on img at bounding box center [615, 244] width 198 height 137
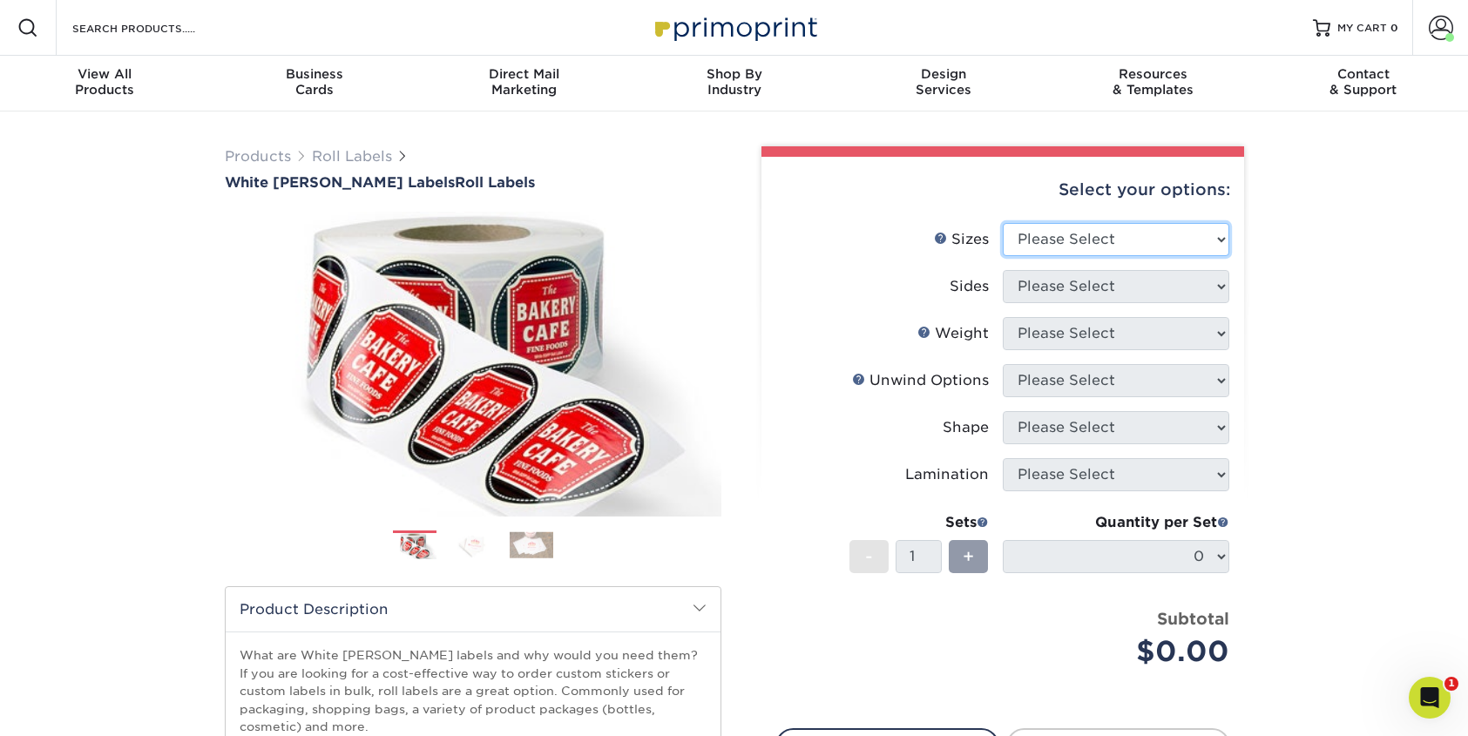
click at [1131, 229] on select "Please Select 1" x 1" 1" x 2" 1" x 2.5" 1" x 3" 1.5" x 1.5" 1.5" x 2.5" 1.5" x …" at bounding box center [1116, 239] width 227 height 33
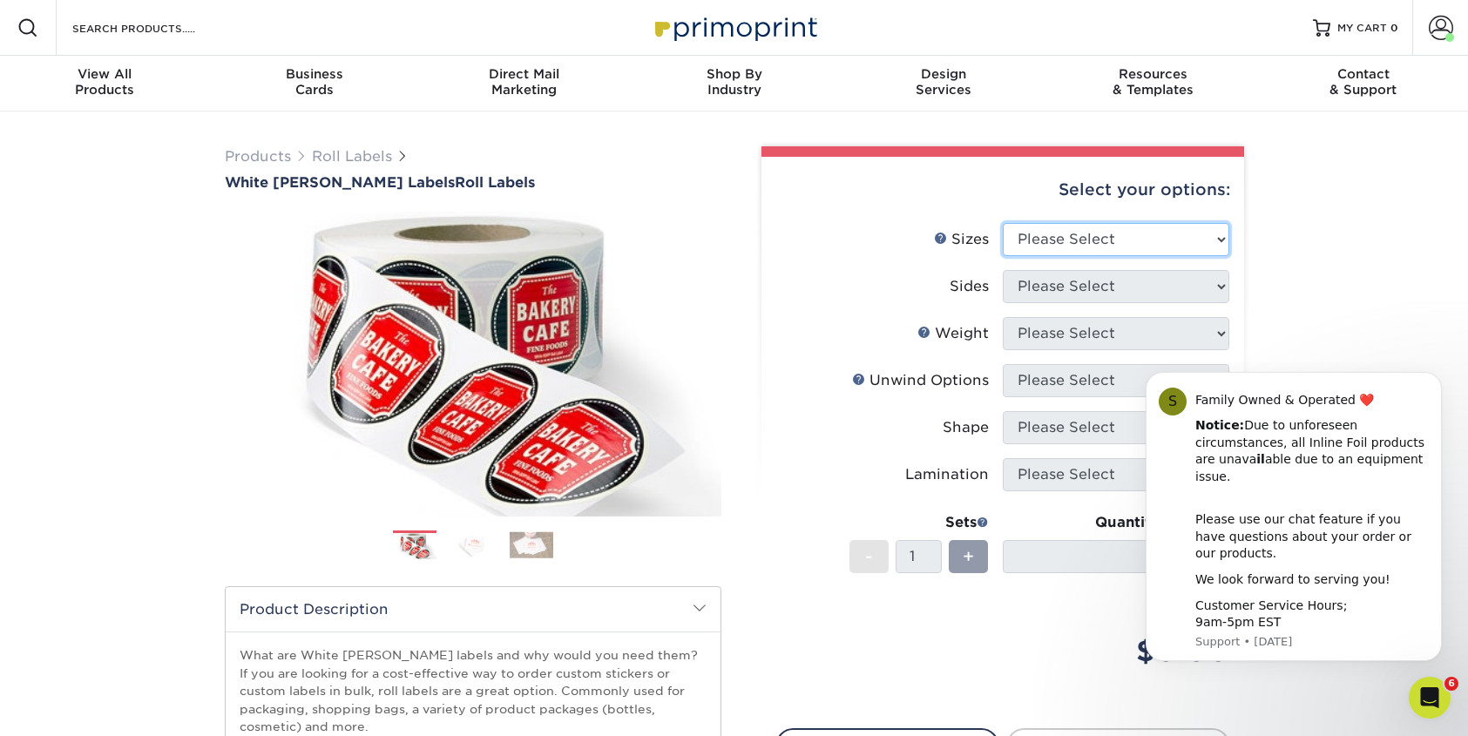
click at [1201, 235] on select "Please Select 1" x 1" 1" x 2" 1" x 2.5" 1" x 3" 1.5" x 1.5" 1.5" x 2.5" 1.5" x …" at bounding box center [1116, 239] width 227 height 33
select select "1.00x2.50"
click at [1003, 223] on select "Please Select 1" x 1" 1" x 2" 1" x 2.5" 1" x 3" 1.5" x 1.5" 1.5" x 2.5" 1.5" x …" at bounding box center [1116, 239] width 227 height 33
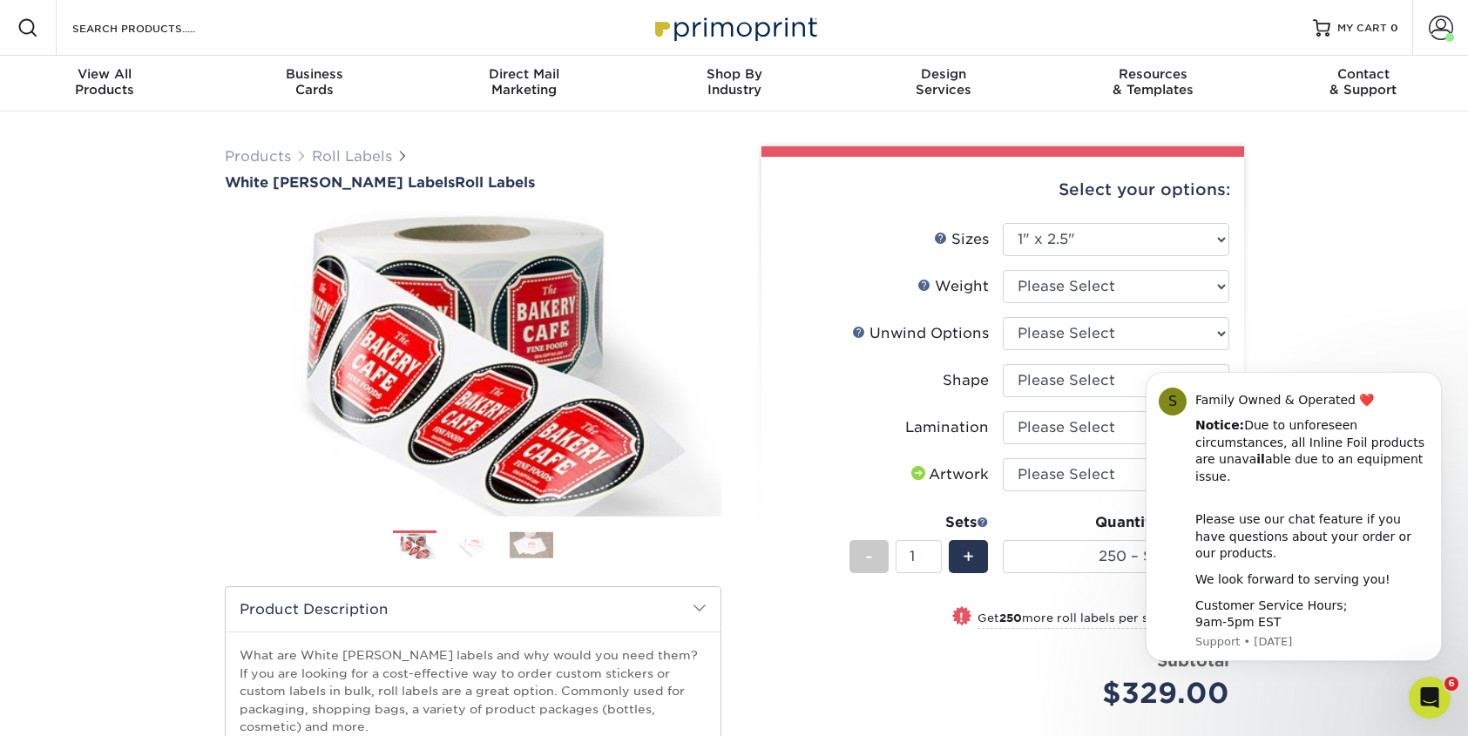
click at [1333, 246] on div "Products Roll Labels White BOPP Labels Roll Labels Previous Next /" at bounding box center [734, 577] width 1468 height 931
click at [1097, 281] on select "Please Select WHBOPP" at bounding box center [1116, 286] width 227 height 33
select select "WHBOPP"
click at [1003, 270] on select "Please Select WHBOPP" at bounding box center [1116, 286] width 227 height 33
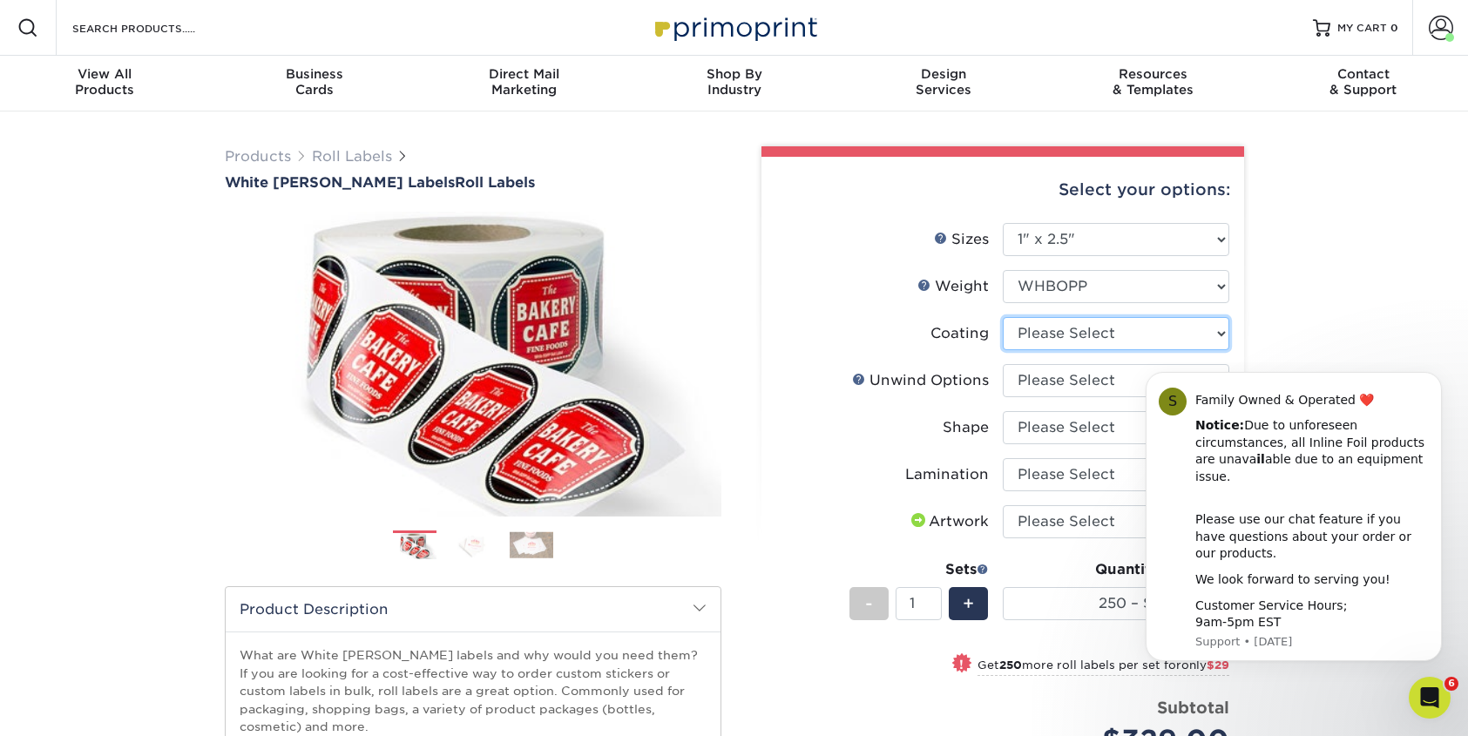
click at [1078, 337] on select at bounding box center [1116, 333] width 227 height 33
select select "3e7618de-abca-4bda-9f97-8b9129e913d8"
click at [1003, 317] on select at bounding box center [1116, 333] width 227 height 33
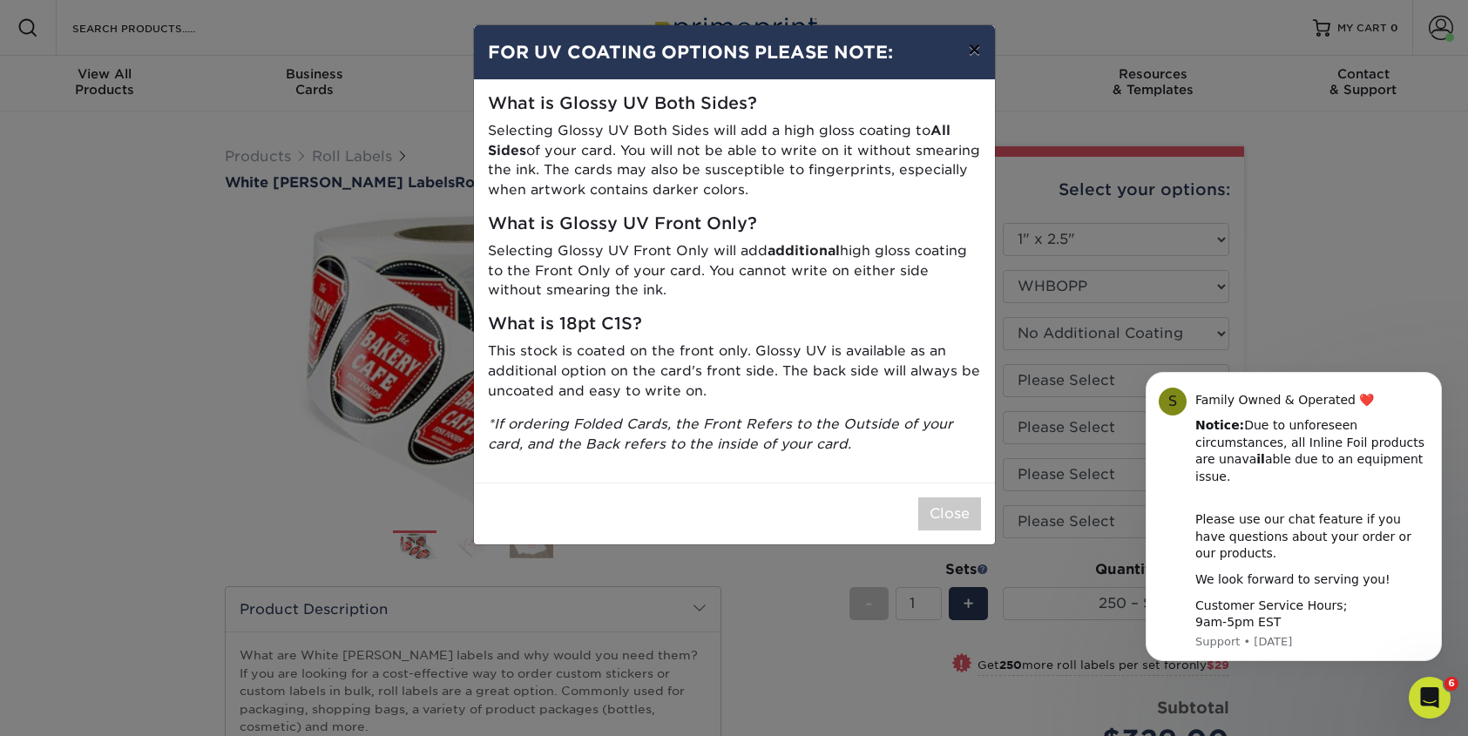
click at [978, 51] on button "×" at bounding box center [974, 49] width 40 height 49
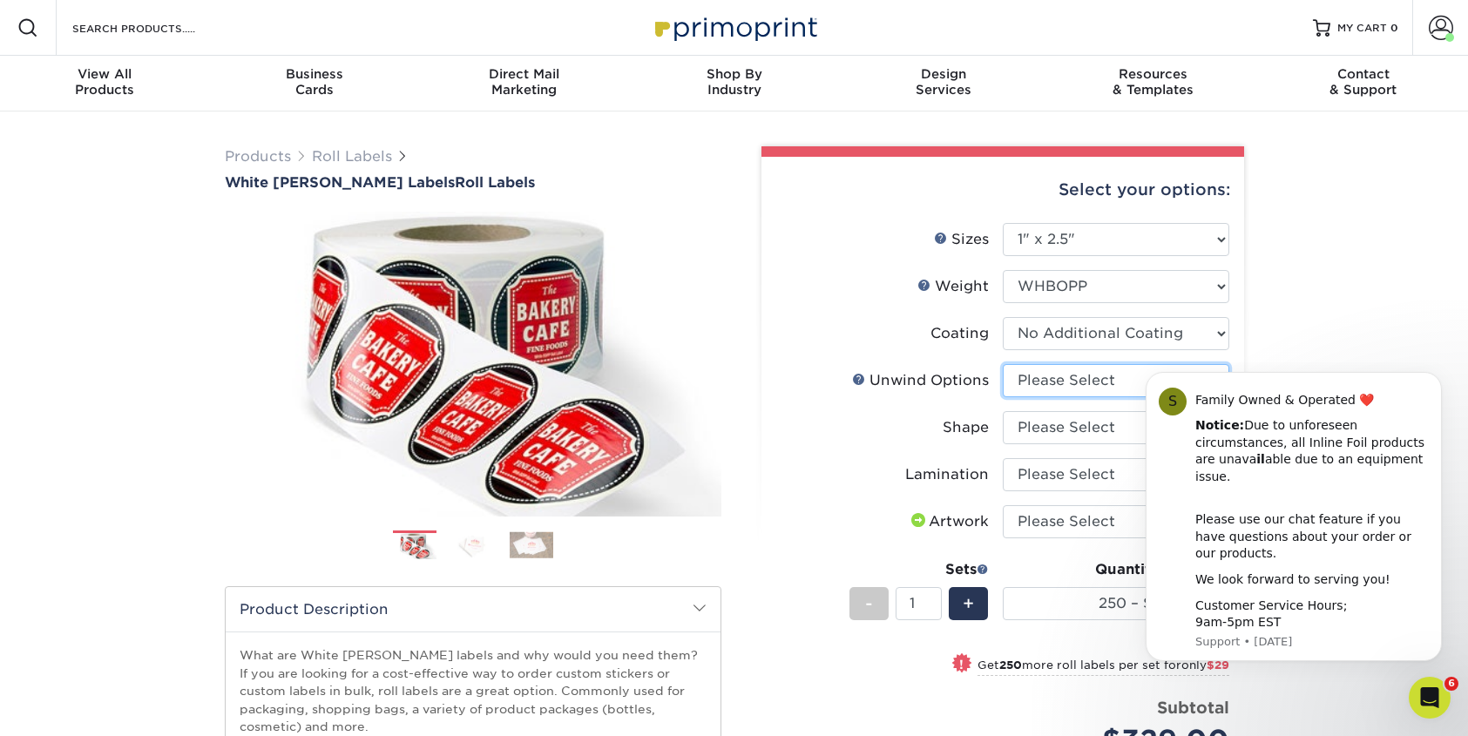
click at [1053, 387] on select "Please Select Not Important Off Top (Direction #1) Off Bottom (Direction #2) Of…" at bounding box center [1116, 380] width 227 height 33
select select "d16c2772-aac7-41d6-a124-047cd7375882"
click at [1003, 364] on select "Please Select Not Important Off Top (Direction #1) Off Bottom (Direction #2) Of…" at bounding box center [1116, 380] width 227 height 33
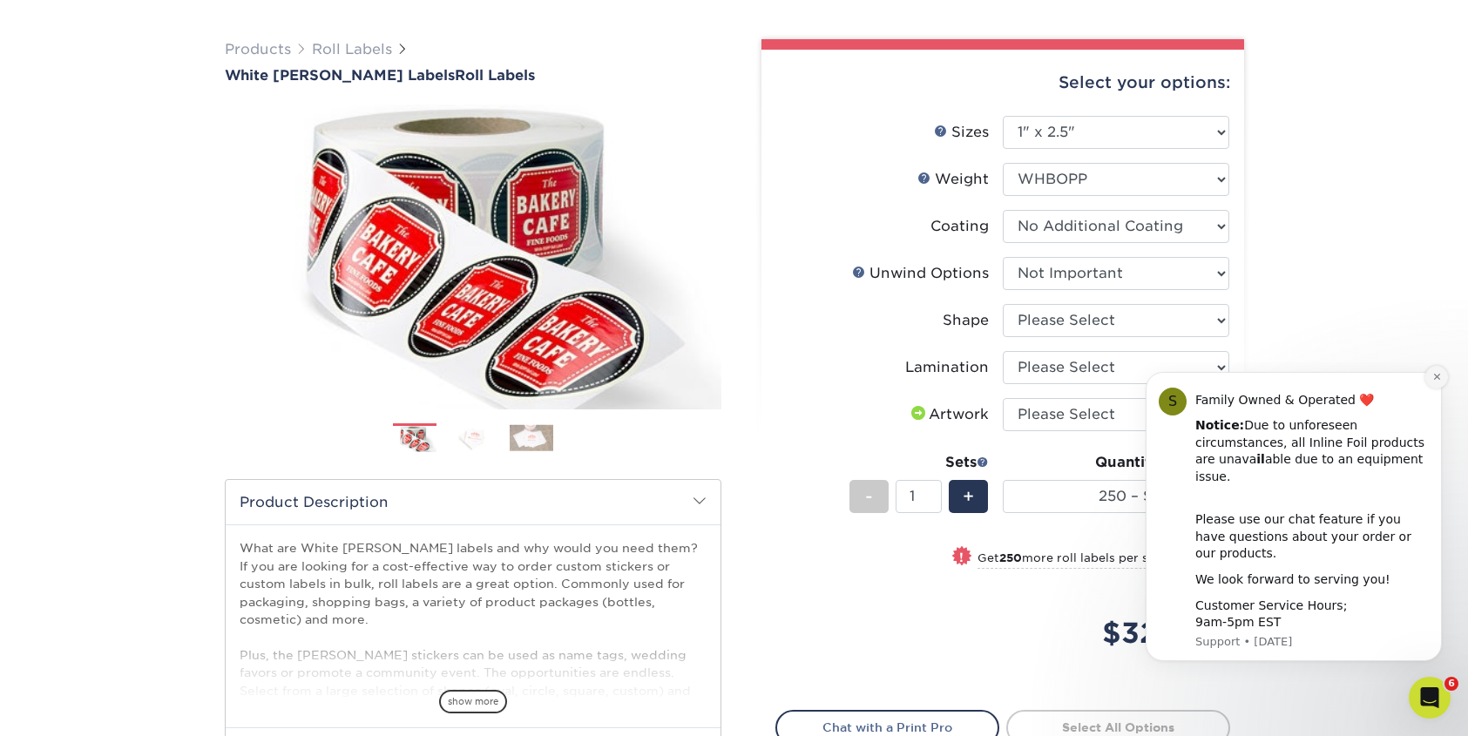
click at [1434, 380] on icon "Dismiss notification" at bounding box center [1436, 377] width 6 height 6
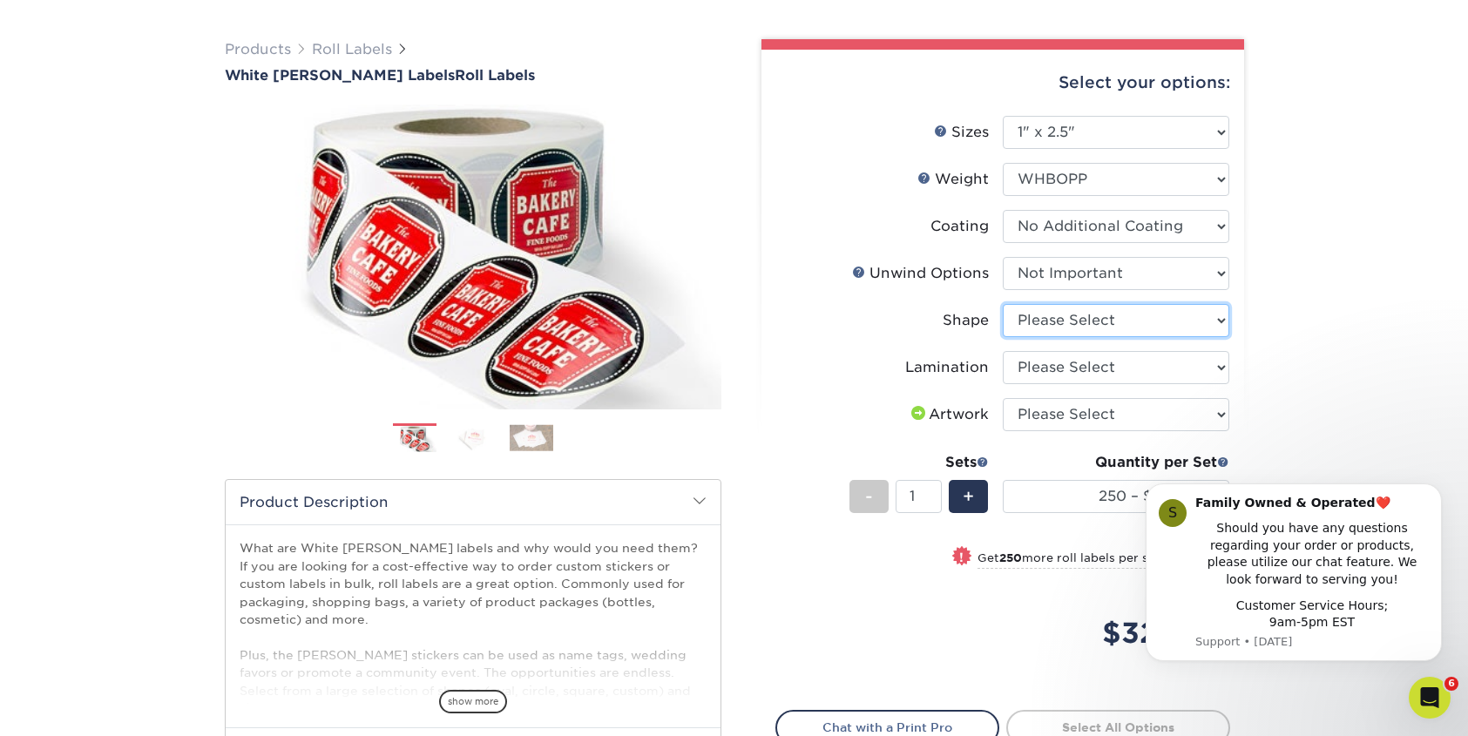
click at [1144, 327] on select "Please Select Oval Rectangle" at bounding box center [1116, 320] width 227 height 33
select select "ee567ae7-d0e9-47ca-830a-b172c097b44f"
click at [1003, 304] on select "Please Select Oval Rectangle" at bounding box center [1116, 320] width 227 height 33
click at [1084, 365] on select "Please Select No Lamination Silk" at bounding box center [1116, 367] width 227 height 33
select select "eff8cfea-abf7-4cab-a64a-391be13b3076"
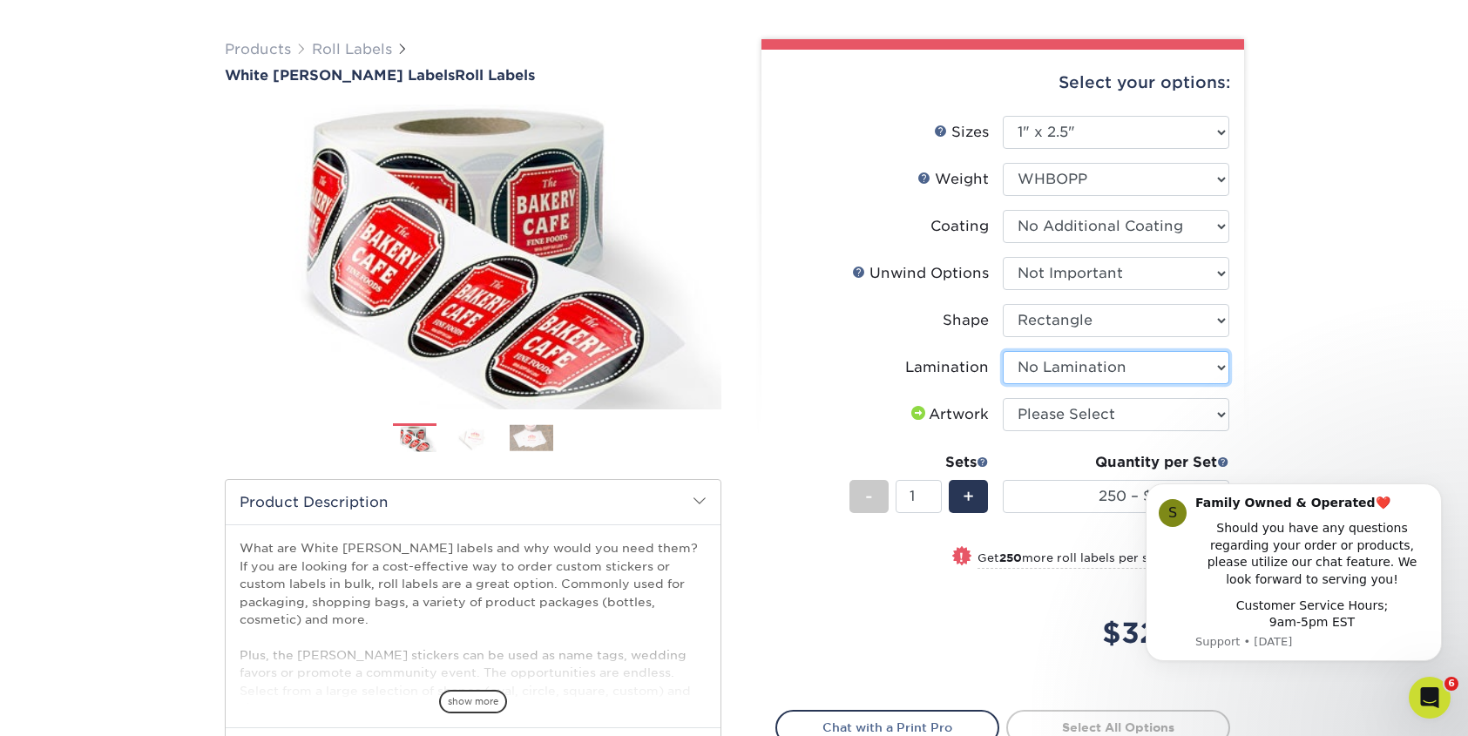
click at [1003, 351] on select "Please Select No Lamination Silk" at bounding box center [1116, 367] width 227 height 33
click at [1049, 413] on select "Please Select I will upload files I need a design - $50" at bounding box center [1116, 414] width 227 height 33
select select "upload"
click at [1003, 398] on select "Please Select I will upload files I need a design - $50" at bounding box center [1116, 414] width 227 height 33
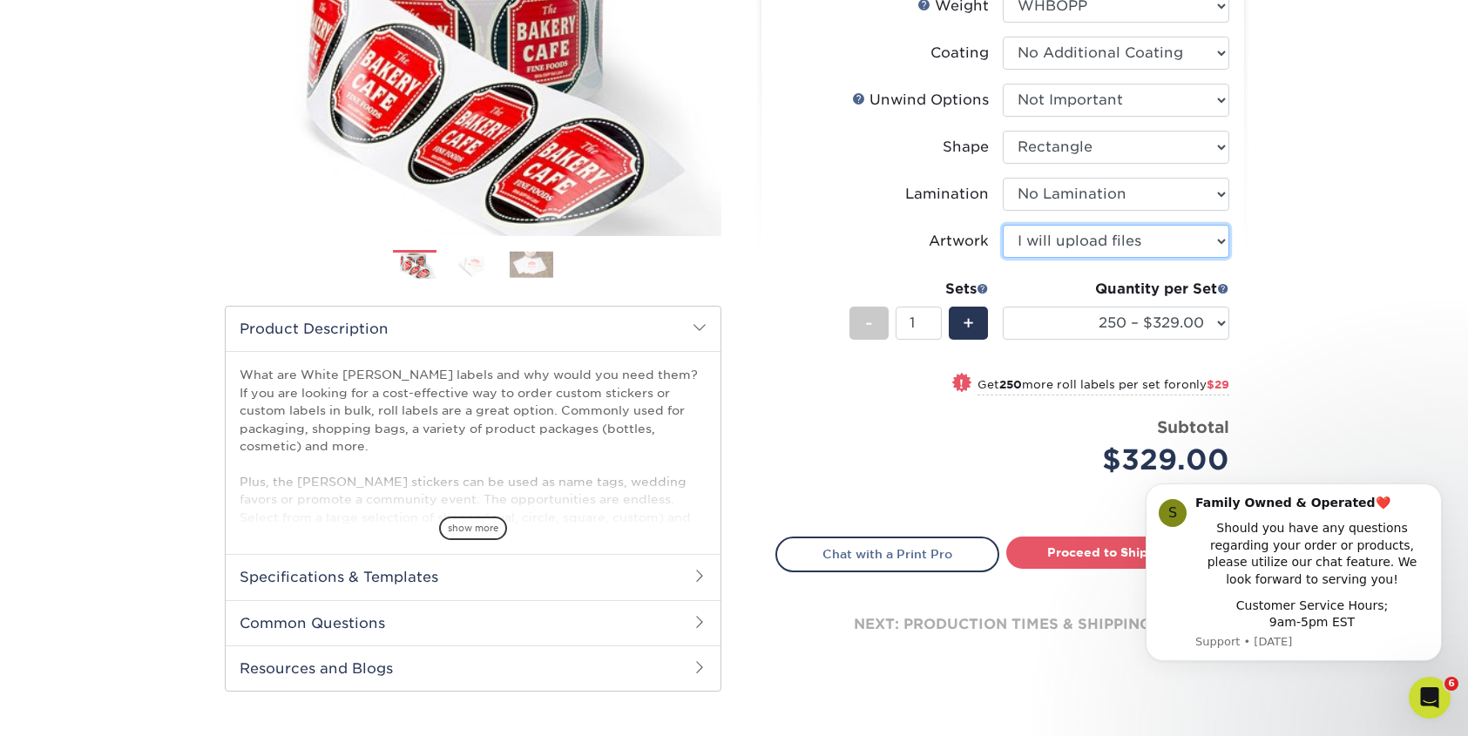
scroll to position [281, 0]
click at [1224, 324] on select "250 – $329.00 500 – $358.00 1000 – $374.00 2500 – $405.00 5000 – $439.00 10000 …" at bounding box center [1116, 322] width 227 height 33
click at [1003, 306] on select "250 – $329.00 500 – $358.00 1000 – $374.00 2500 – $405.00 5000 – $439.00 10000 …" at bounding box center [1116, 322] width 227 height 33
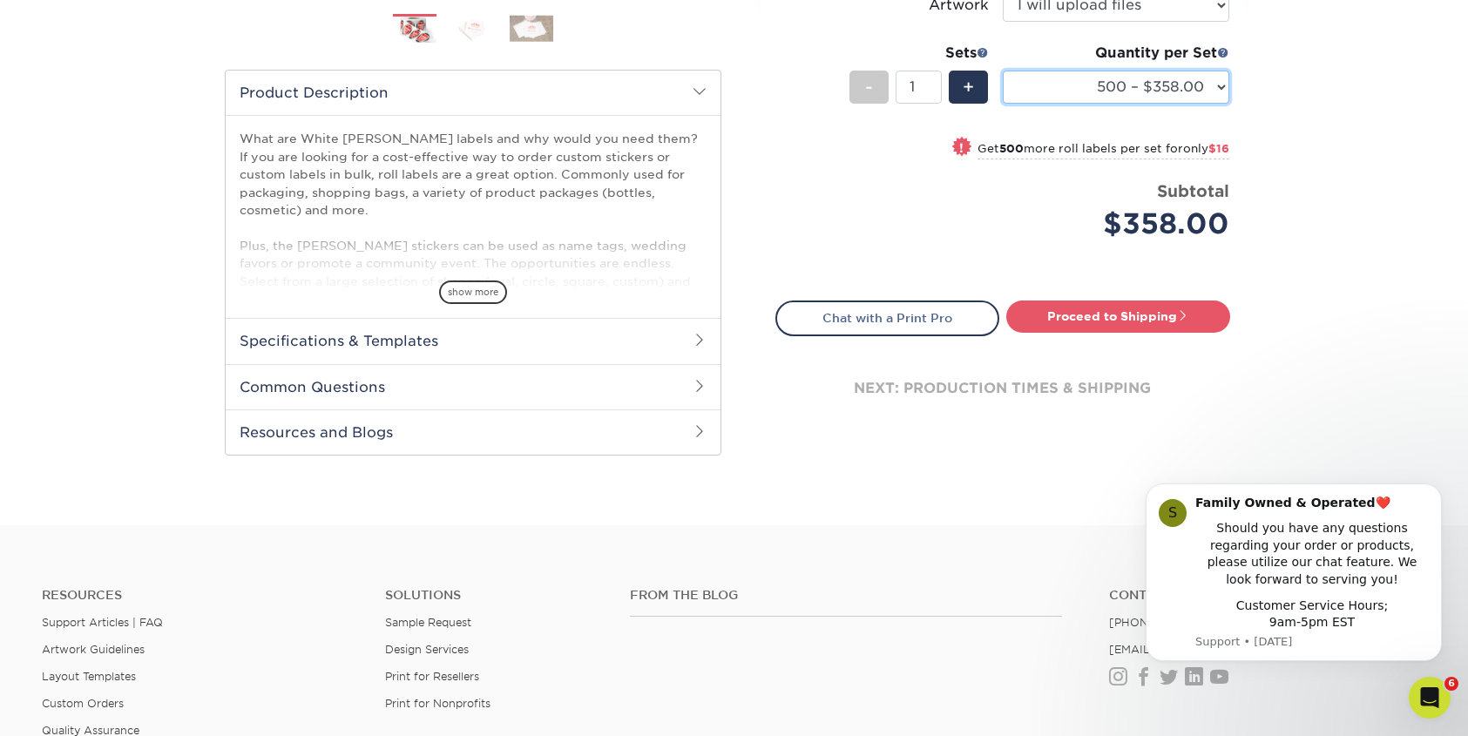
scroll to position [547, 0]
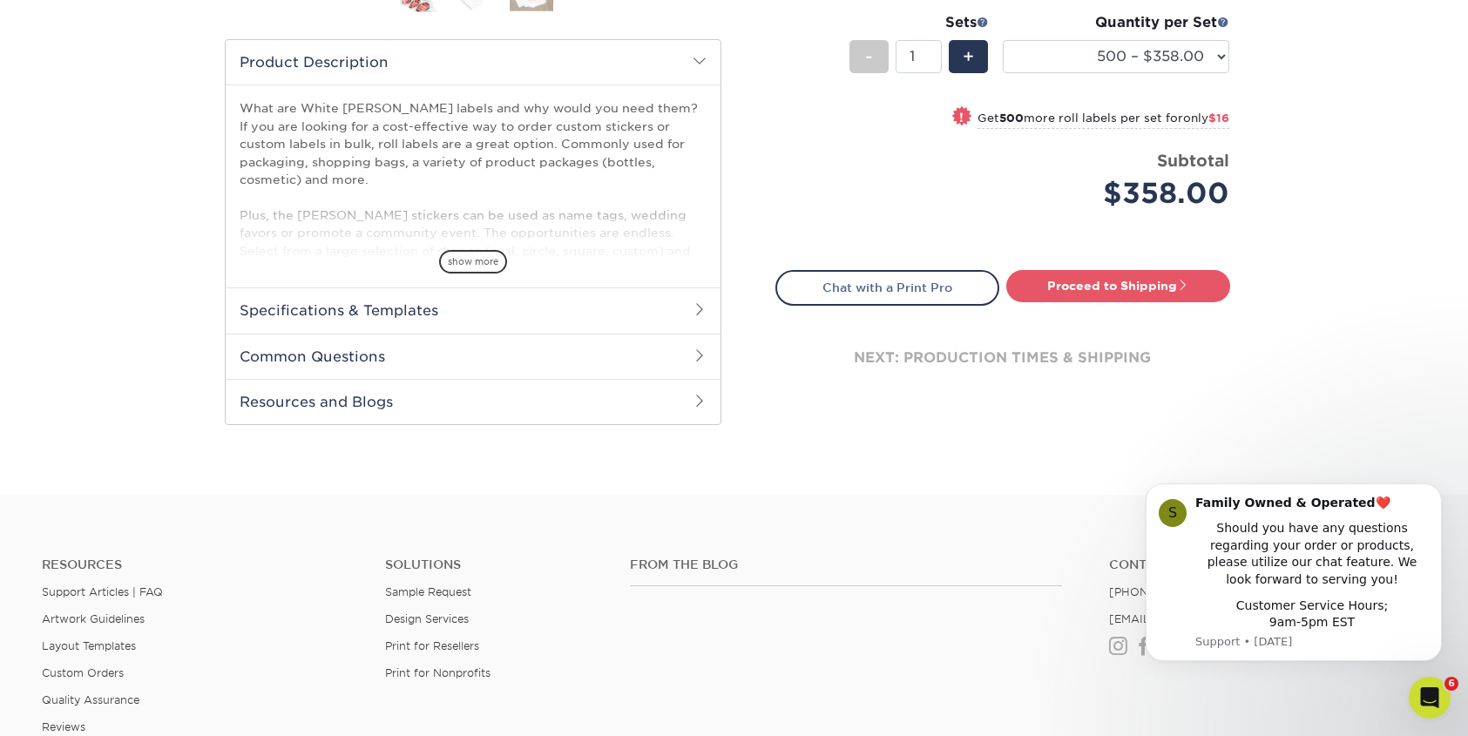
click at [398, 312] on h2 "Specifications & Templates" at bounding box center [473, 310] width 495 height 45
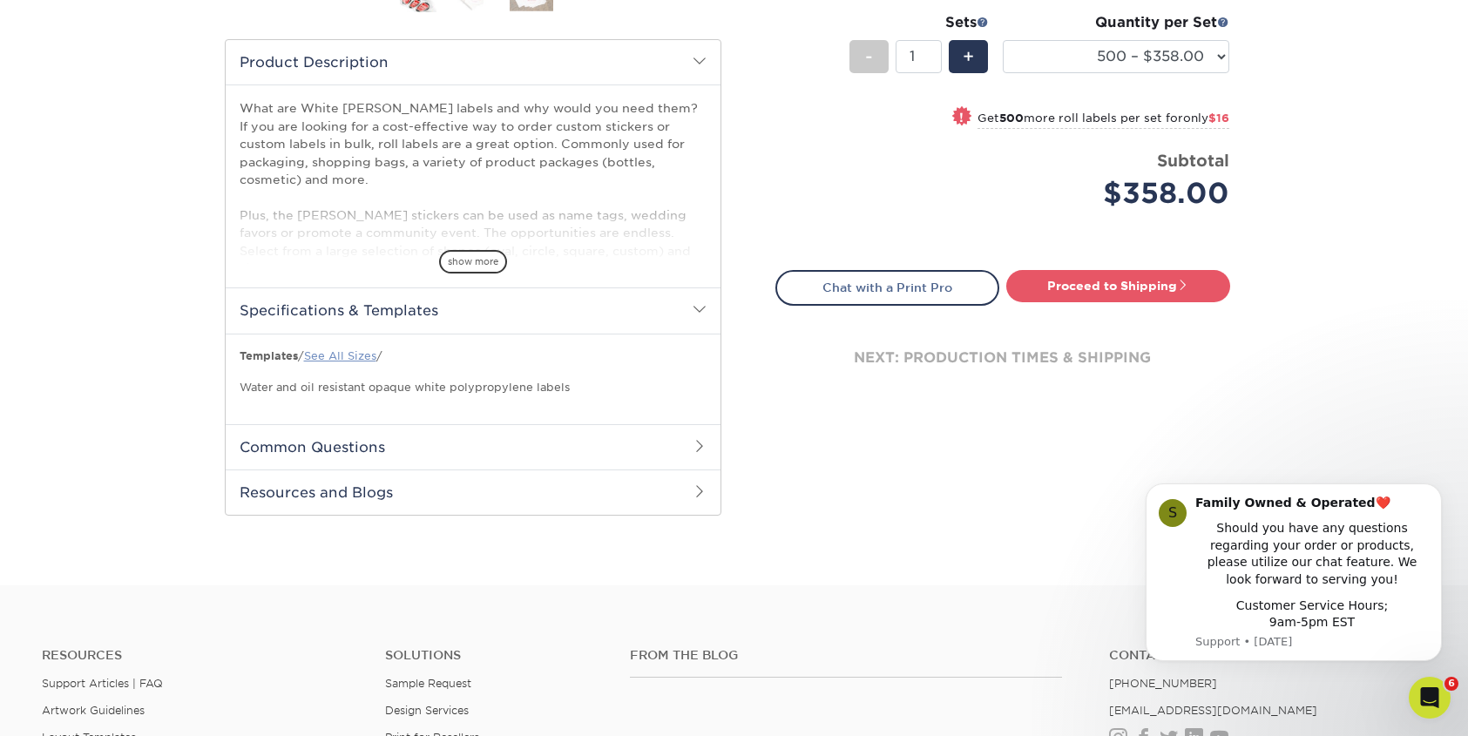
click at [357, 356] on link "See All Sizes" at bounding box center [340, 355] width 72 height 13
click at [1221, 53] on select "250 – $329.00 500 – $358.00 1000 – $374.00 2500 – $405.00 5000 – $439.00 10000 …" at bounding box center [1116, 56] width 227 height 33
select select "250 – $329.00"
click at [1003, 40] on select "250 – $329.00 500 – $358.00 1000 – $374.00 2500 – $405.00 5000 – $439.00 10000 …" at bounding box center [1116, 56] width 227 height 33
click at [1113, 282] on link "Proceed to Shipping" at bounding box center [1118, 285] width 224 height 31
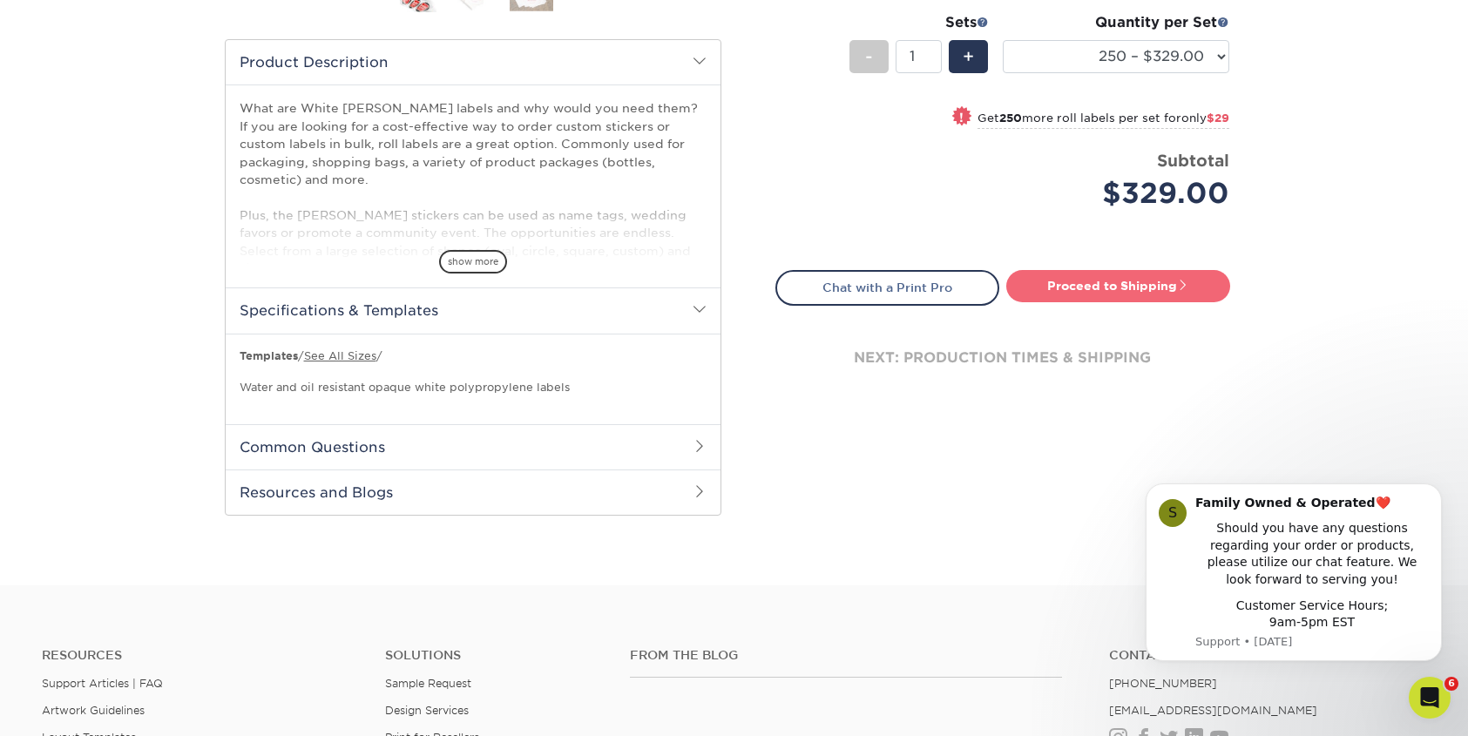
type input "Set 1"
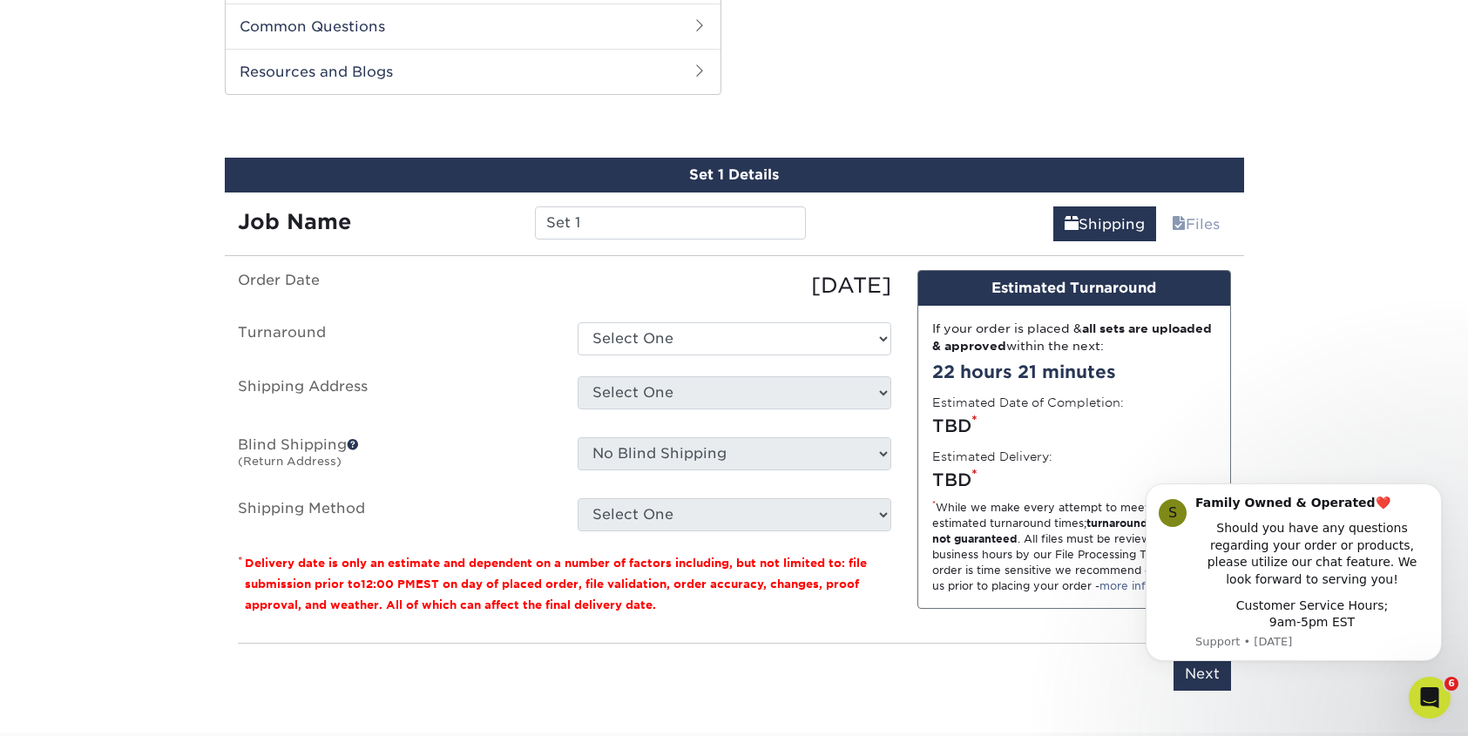
scroll to position [977, 0]
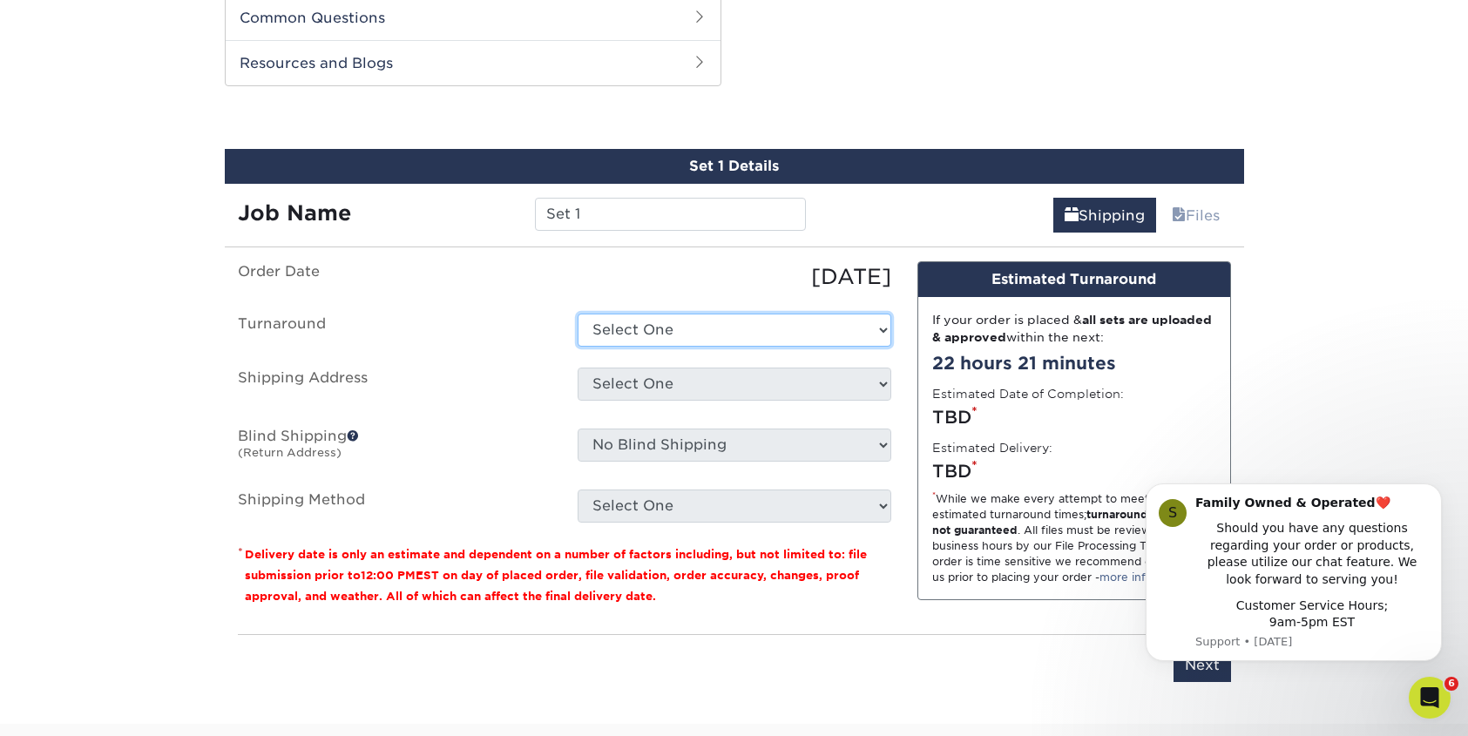
click at [610, 329] on select "Select One 2-4 Business Days Next Business Day (+$74.07)" at bounding box center [735, 330] width 314 height 33
click at [578, 314] on select "Select One 2-4 Business Days Next Business Day (+$74.07)" at bounding box center [735, 330] width 314 height 33
click at [619, 324] on select "Select One 2-4 Business Days Next Business Day (+$74.07)" at bounding box center [735, 330] width 314 height 33
select select "4f280d03-6fbe-4eb4-8df5-6b34e076c884"
click at [578, 314] on select "Select One 2-4 Business Days Next Business Day (+$74.07)" at bounding box center [735, 330] width 314 height 33
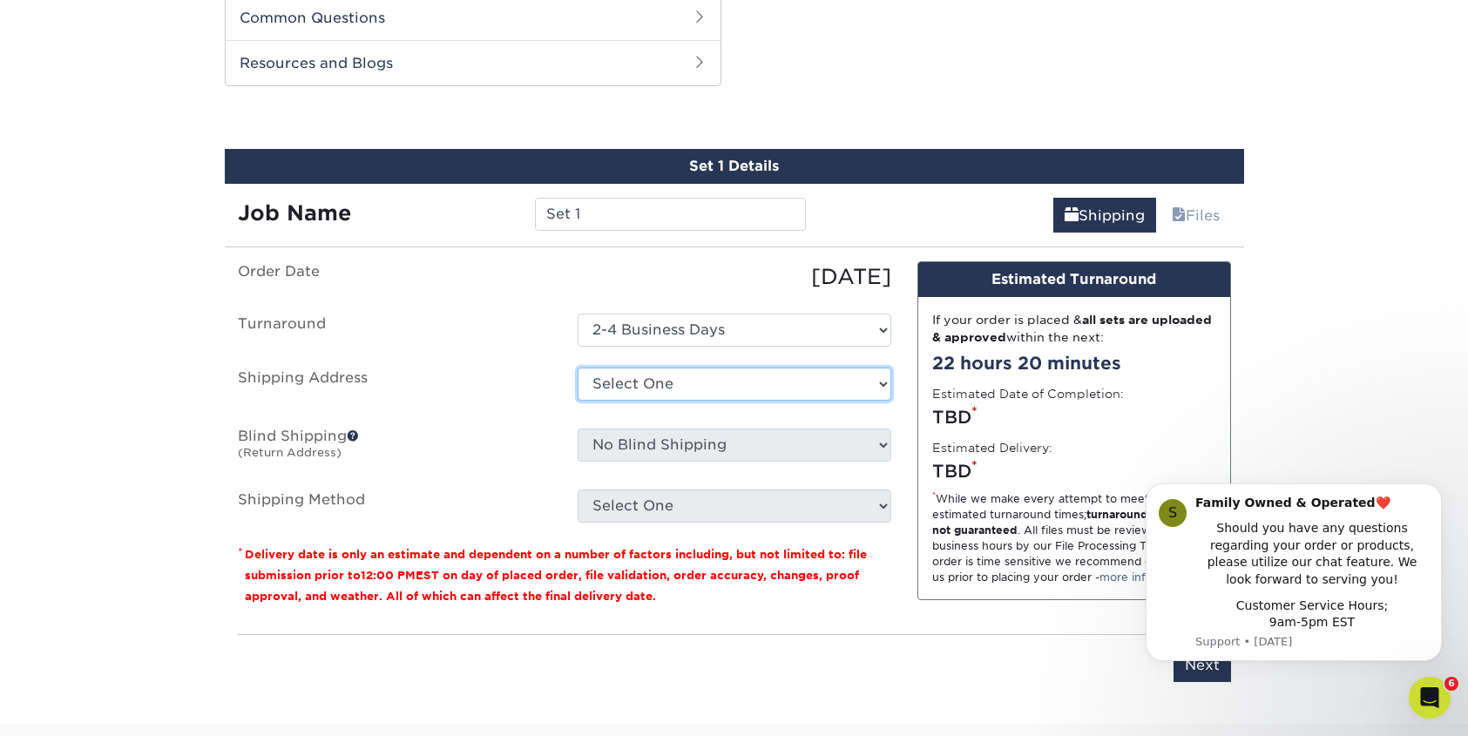
click at [621, 381] on select "Select One 1st String + Add New Address" at bounding box center [735, 384] width 314 height 33
select select "58573"
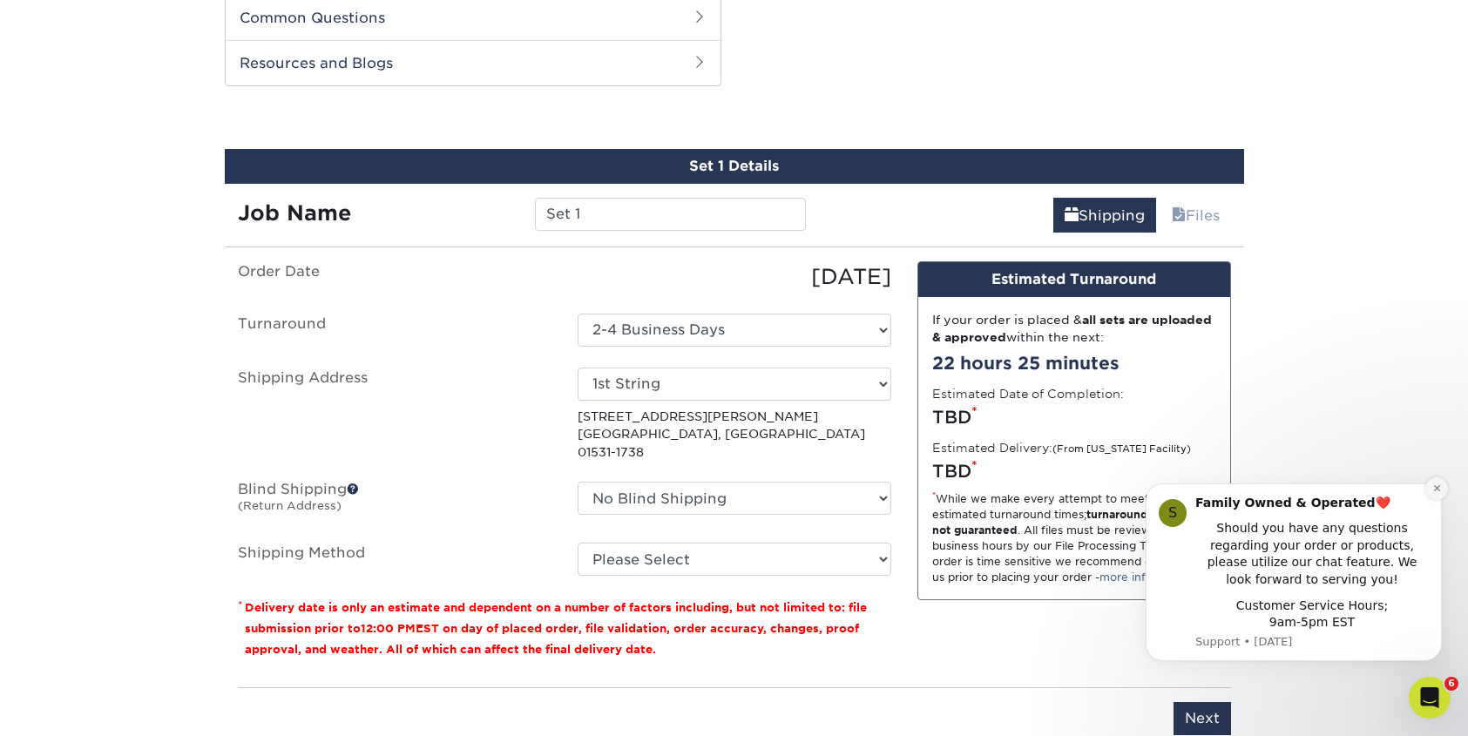
click at [1434, 485] on icon "Dismiss notification" at bounding box center [1436, 488] width 6 height 6
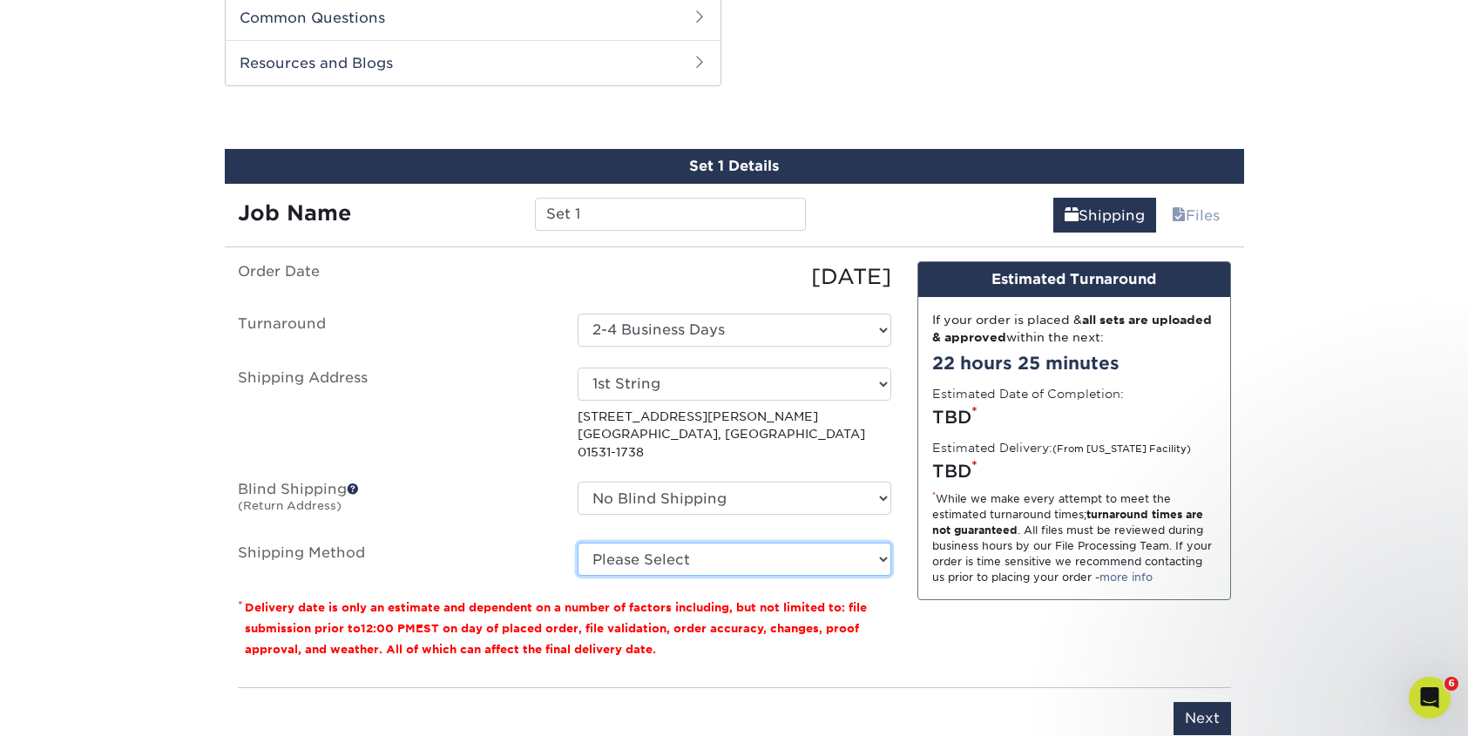
click at [714, 543] on select "Please Select Ground Shipping (+$40.47) 3 Day Shipping Service (+$45.55) 2 Day …" at bounding box center [735, 559] width 314 height 33
select select "03"
click at [578, 543] on select "Please Select Ground Shipping (+$40.47) 3 Day Shipping Service (+$45.55) 2 Day …" at bounding box center [735, 559] width 314 height 33
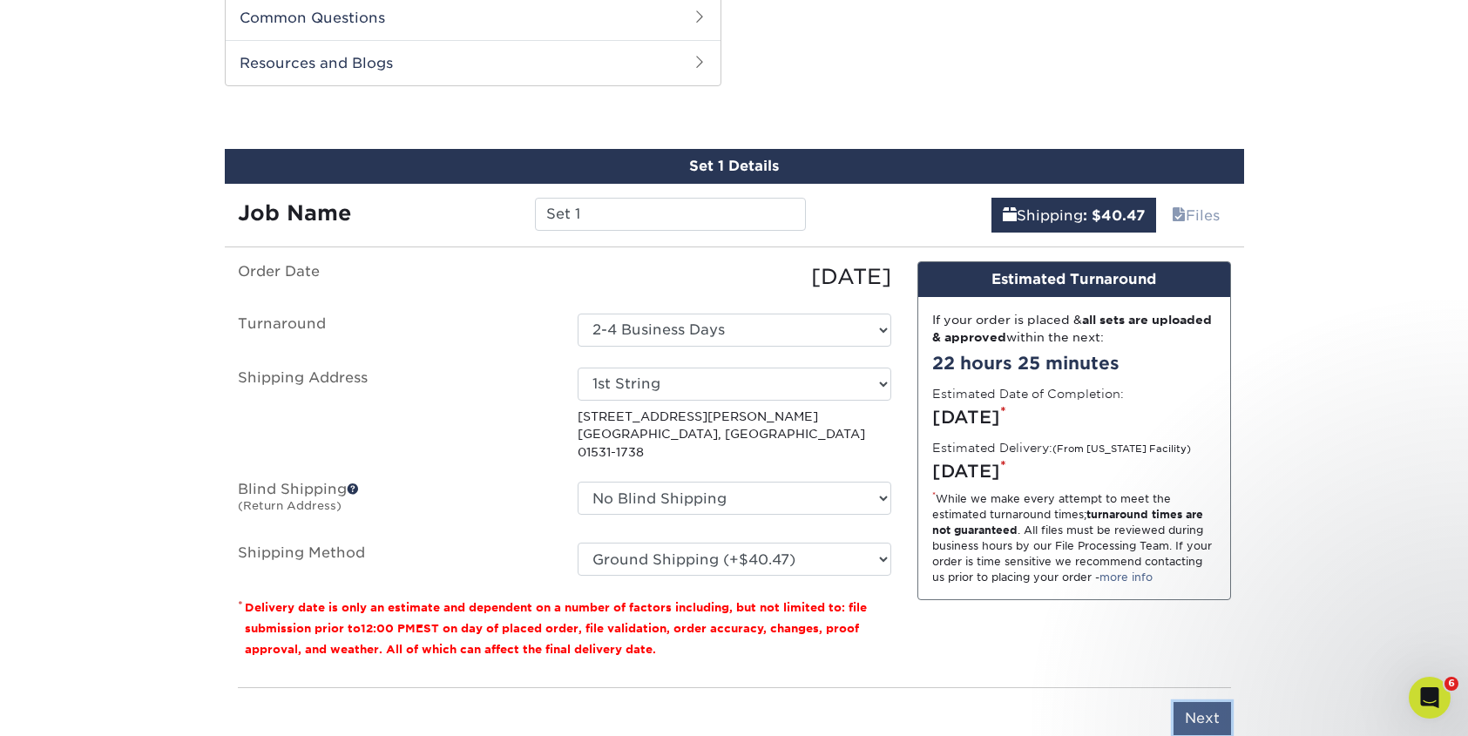
click at [1216, 702] on input "Next" at bounding box center [1203, 718] width 58 height 33
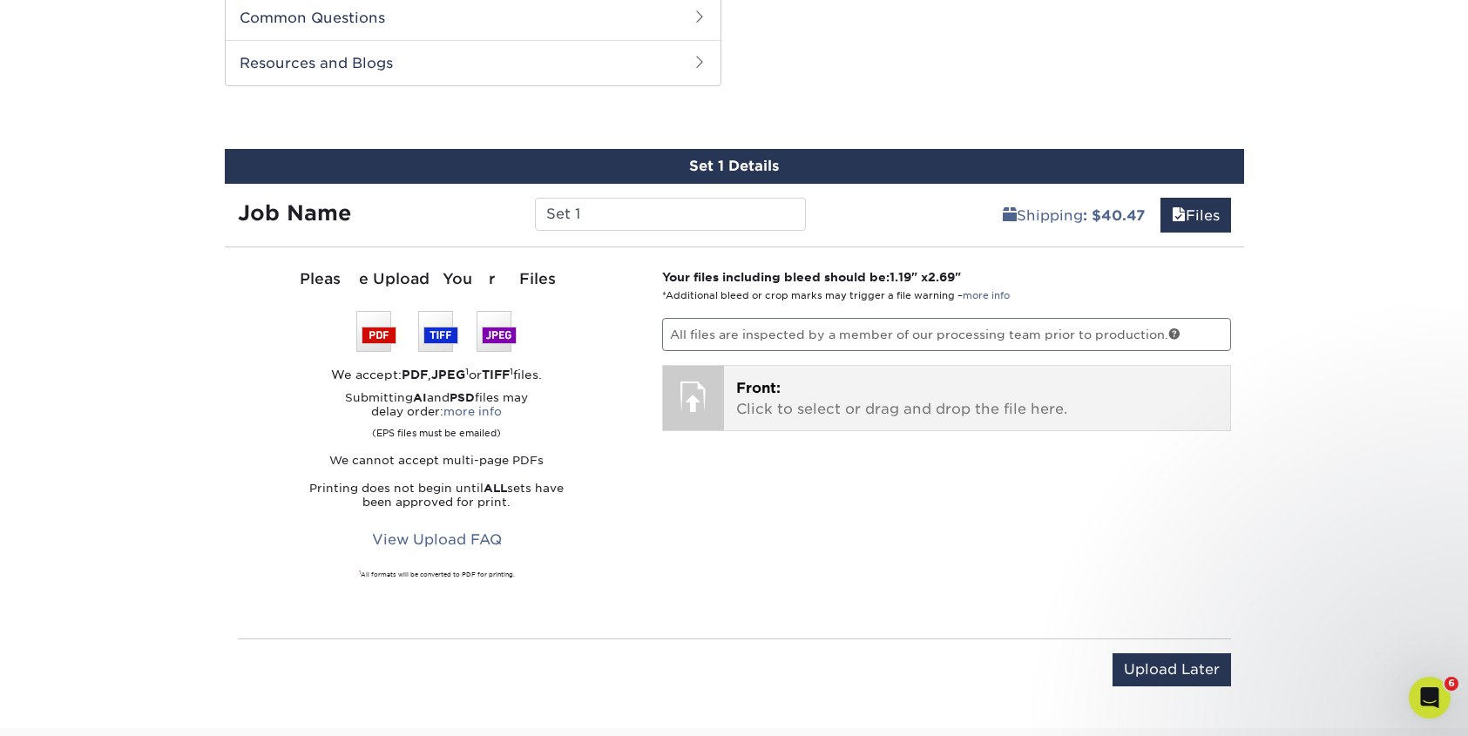
click at [687, 389] on div at bounding box center [693, 396] width 61 height 61
click at [752, 389] on span "Front:" at bounding box center [758, 388] width 44 height 17
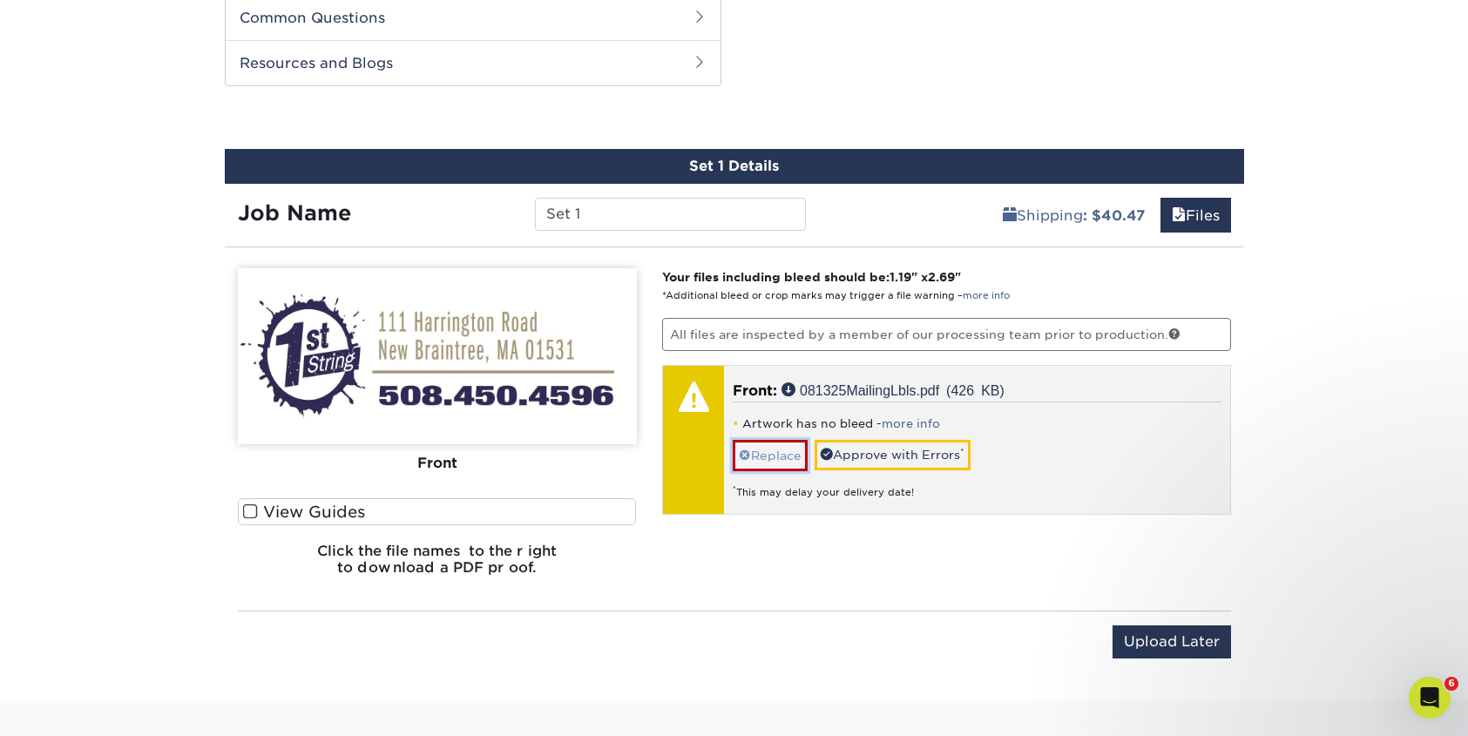
click at [777, 448] on link "Replace" at bounding box center [770, 455] width 75 height 30
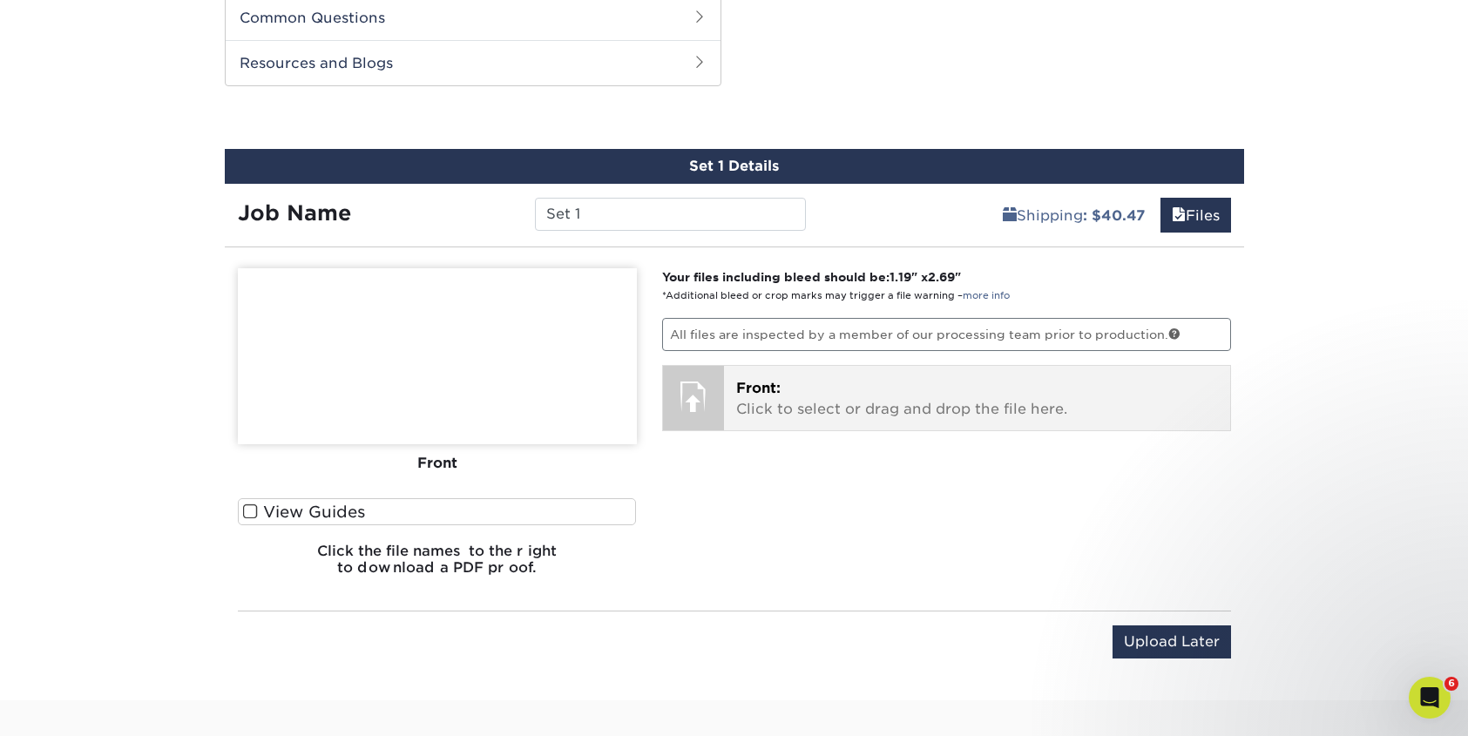
click at [809, 389] on p "Front: Click to select or drag and drop the file here." at bounding box center [977, 399] width 482 height 42
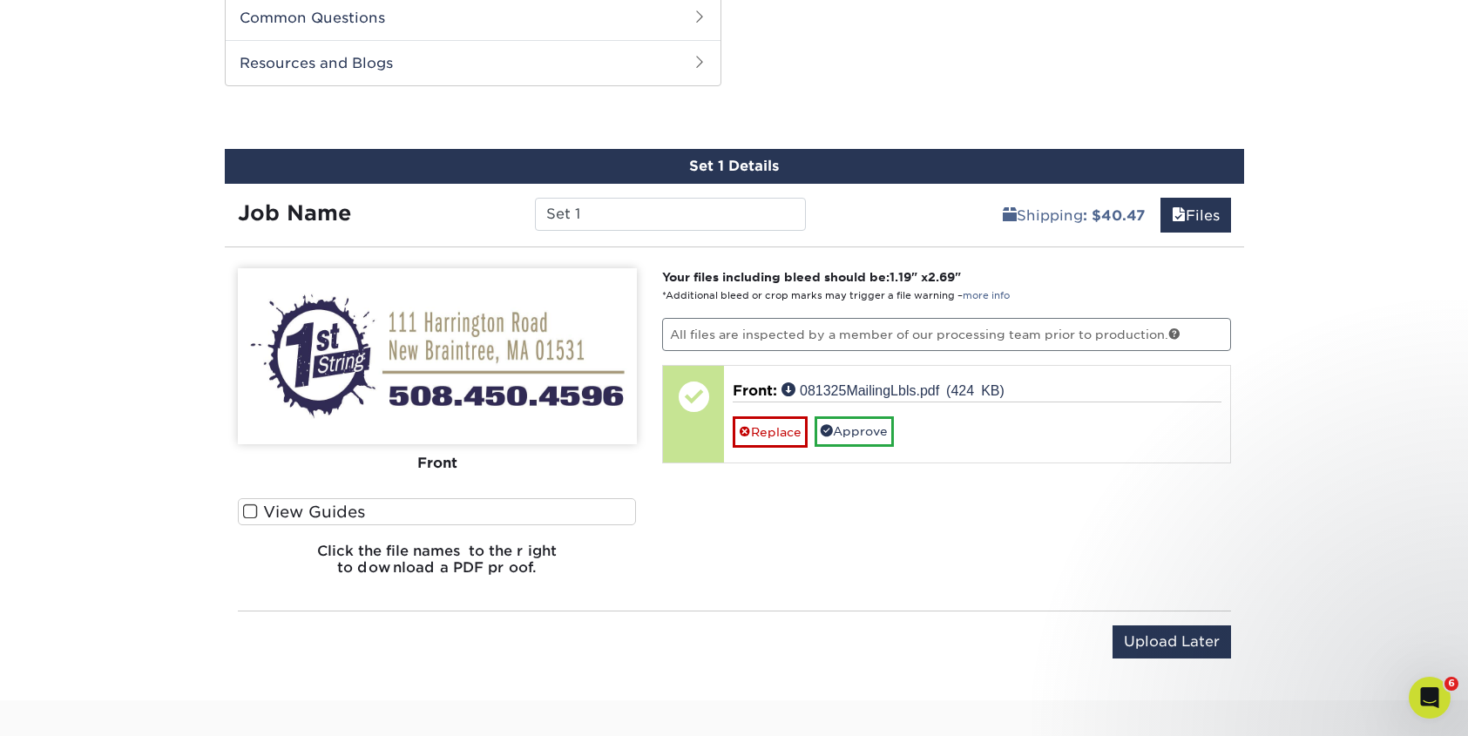
click at [249, 507] on span at bounding box center [250, 512] width 15 height 17
click at [0, 0] on input "View Guides" at bounding box center [0, 0] width 0 height 0
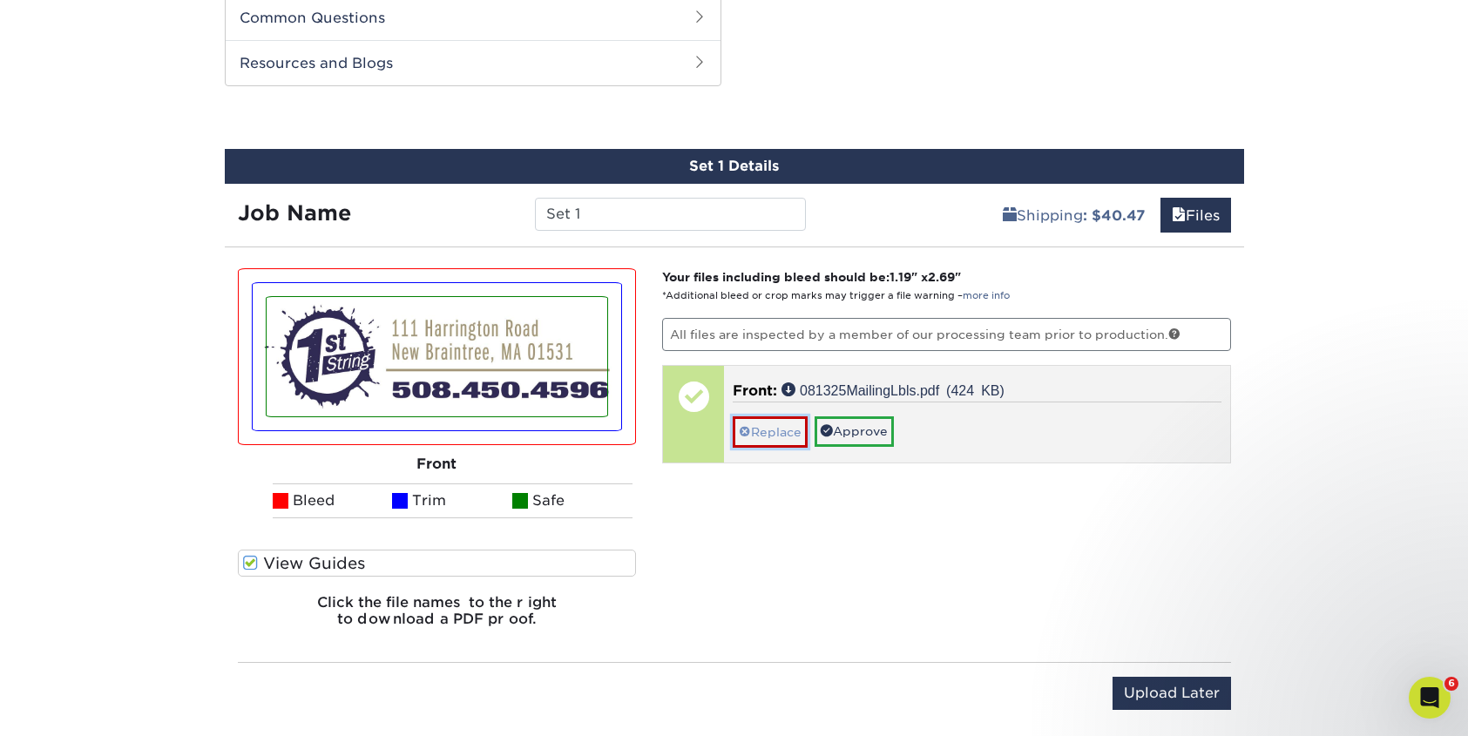
click at [777, 426] on link "Replace" at bounding box center [770, 431] width 75 height 30
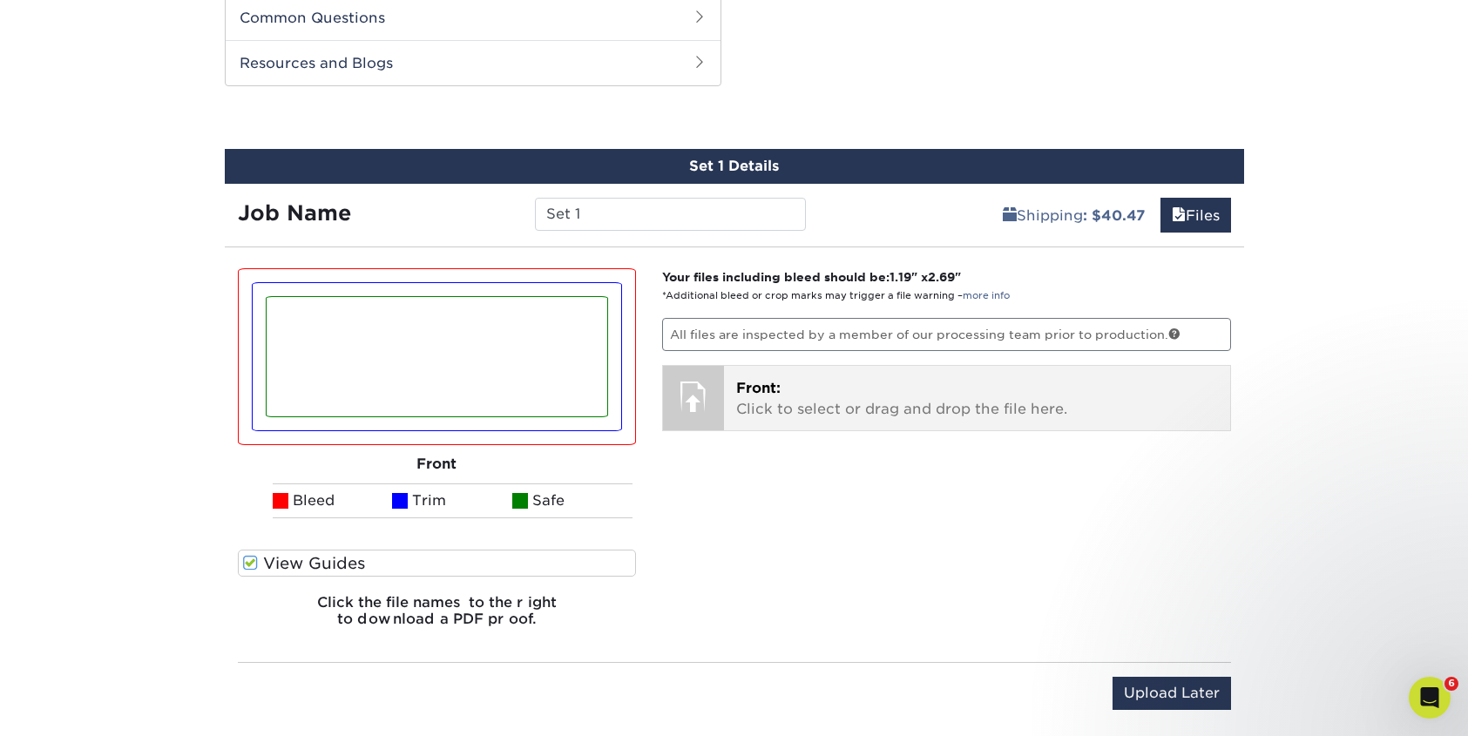
click at [779, 393] on span "Front:" at bounding box center [758, 388] width 44 height 17
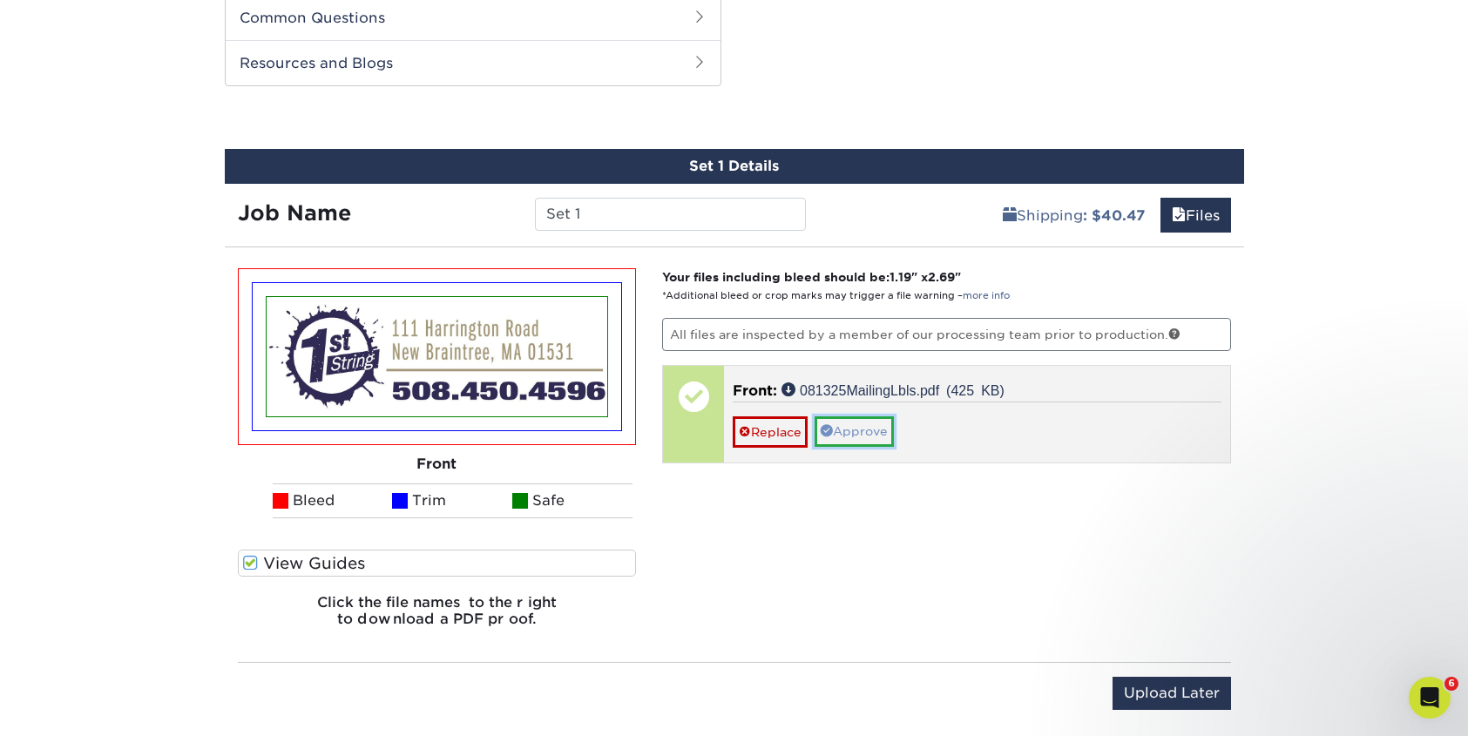
click at [863, 431] on link "Approve" at bounding box center [854, 431] width 79 height 30
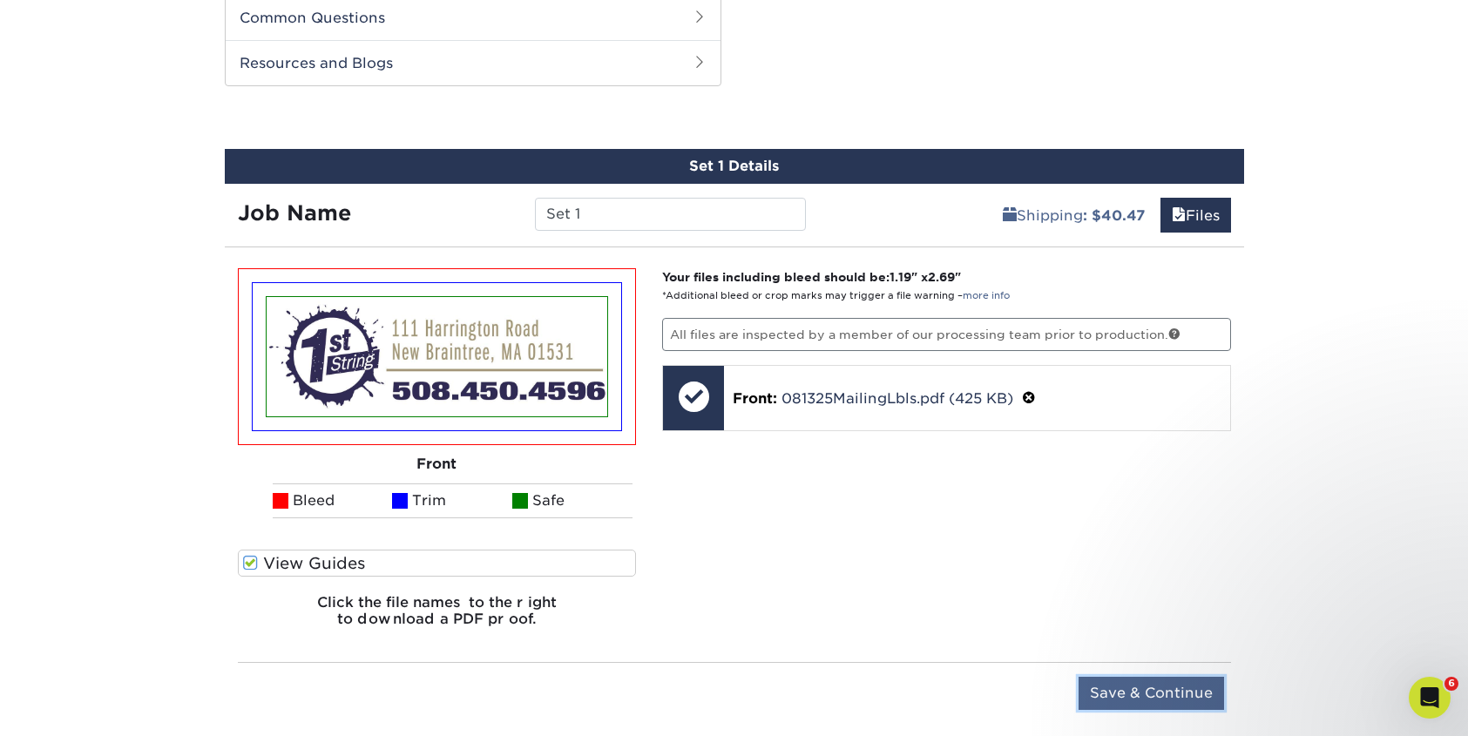
click at [1167, 700] on input "Save & Continue" at bounding box center [1152, 693] width 146 height 33
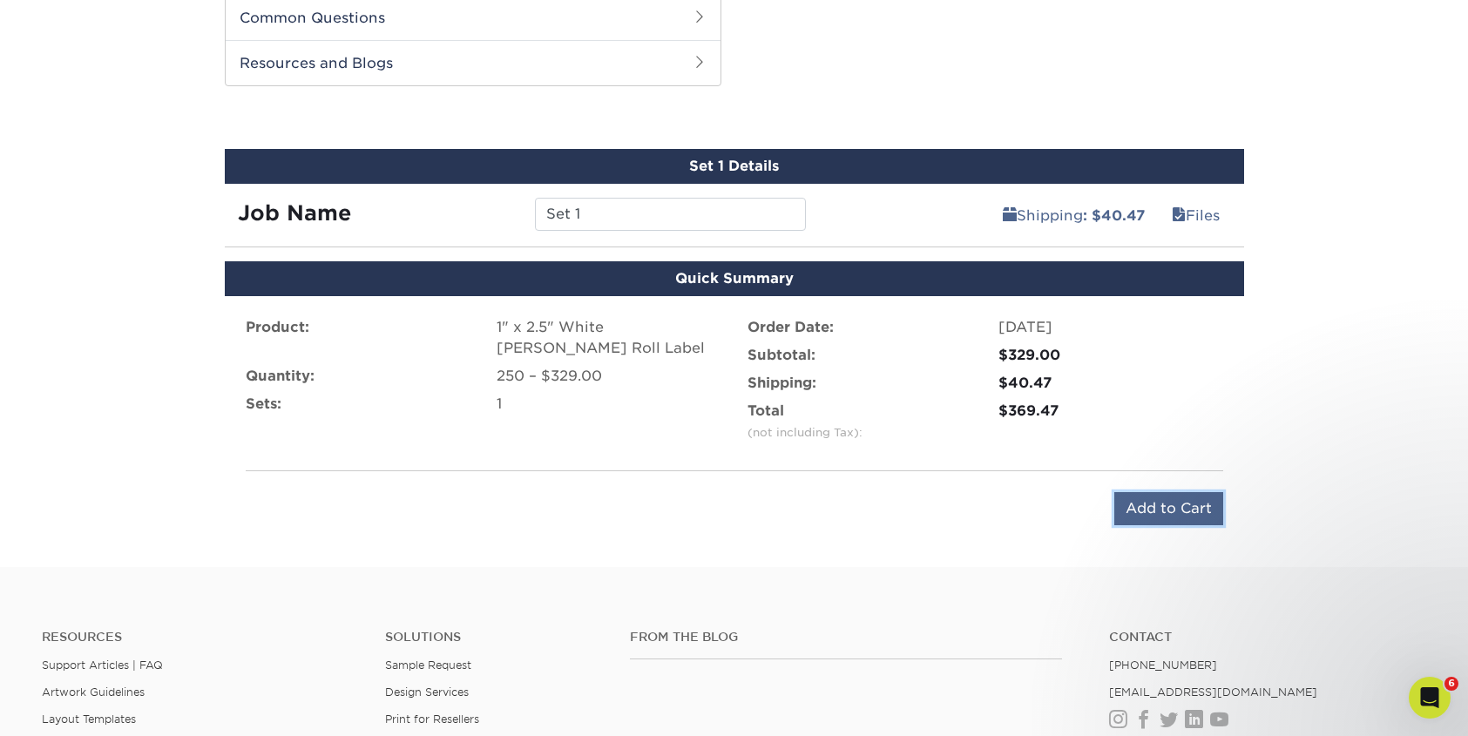
click at [1184, 504] on input "Add to Cart" at bounding box center [1168, 508] width 109 height 33
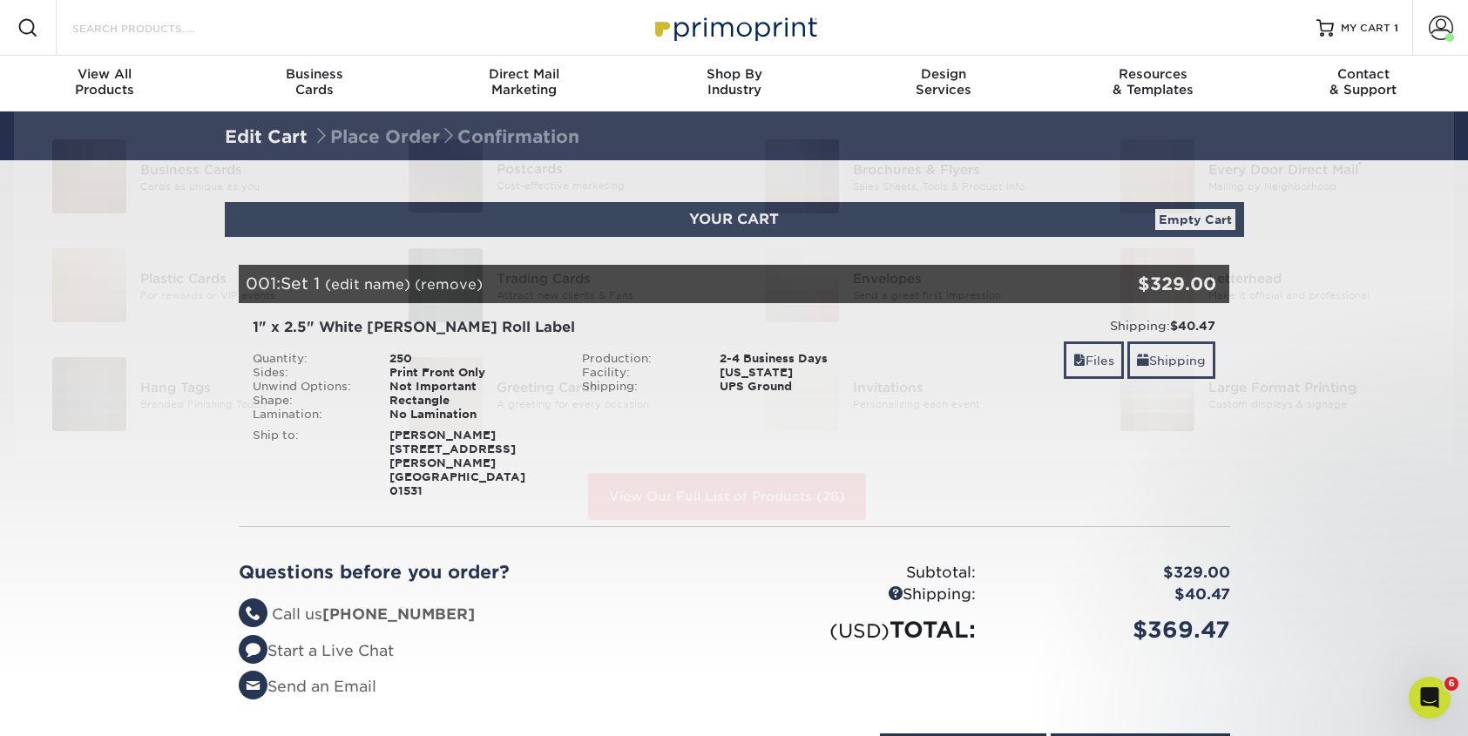
click at [129, 24] on input "Search Products" at bounding box center [156, 27] width 170 height 21
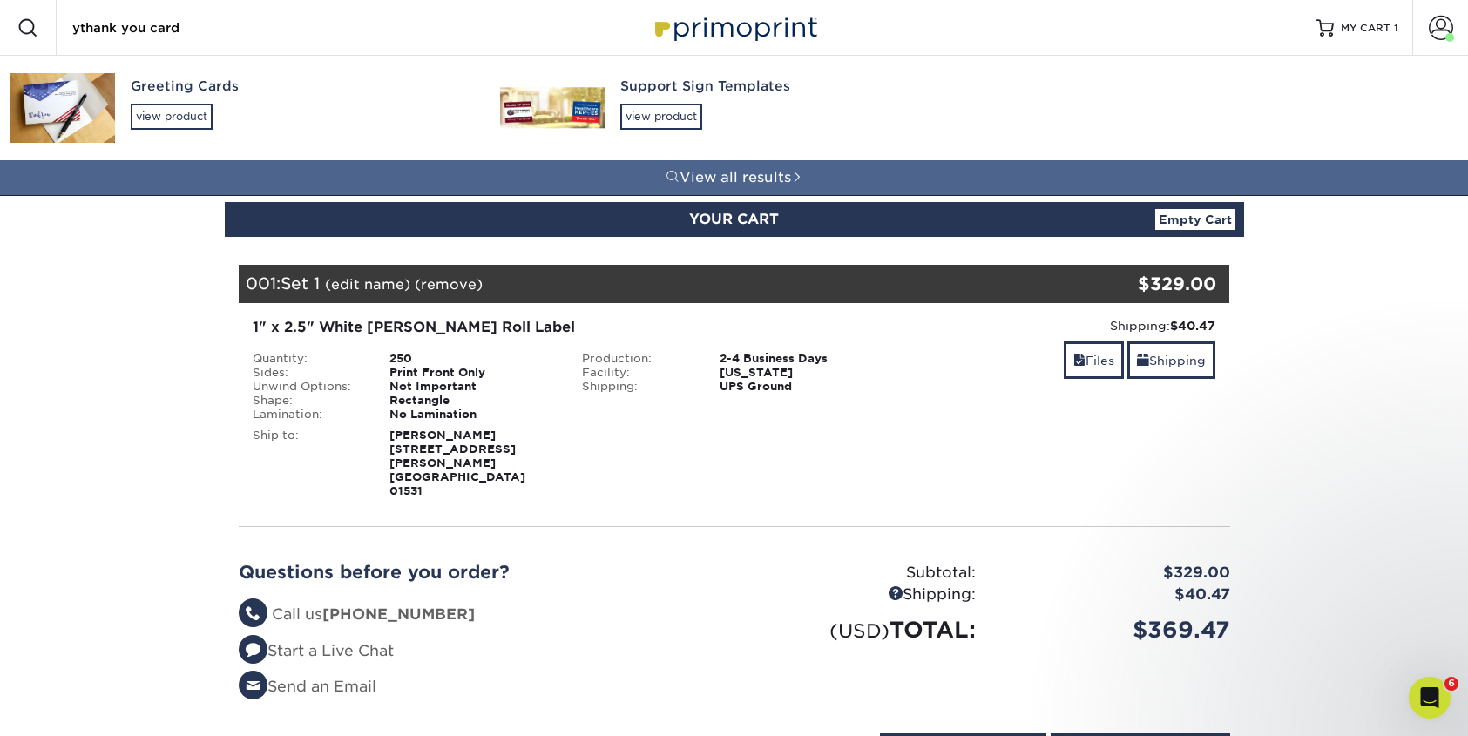
click at [81, 28] on input "ythank you card" at bounding box center [156, 27] width 170 height 21
type input "thank you card"
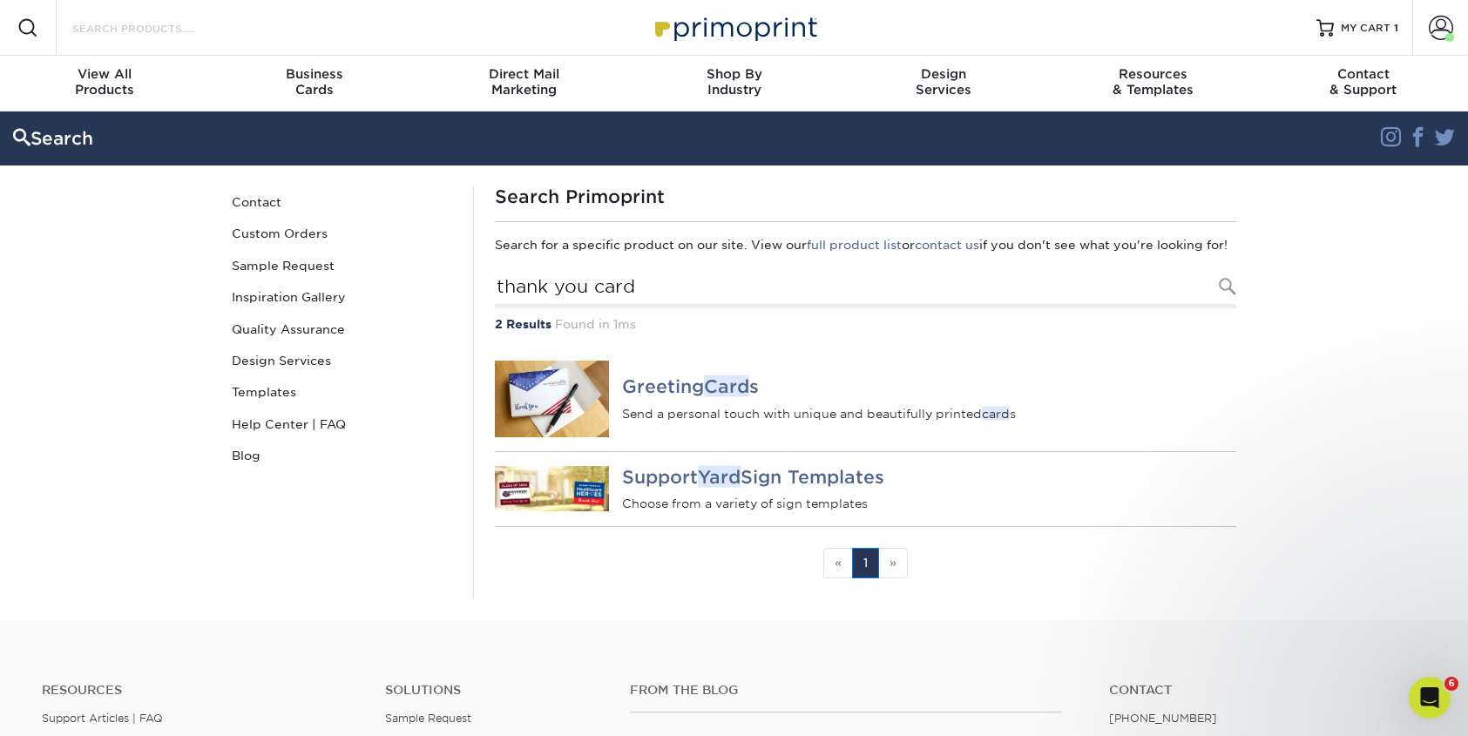
click at [194, 27] on input "Search Products" at bounding box center [156, 27] width 170 height 21
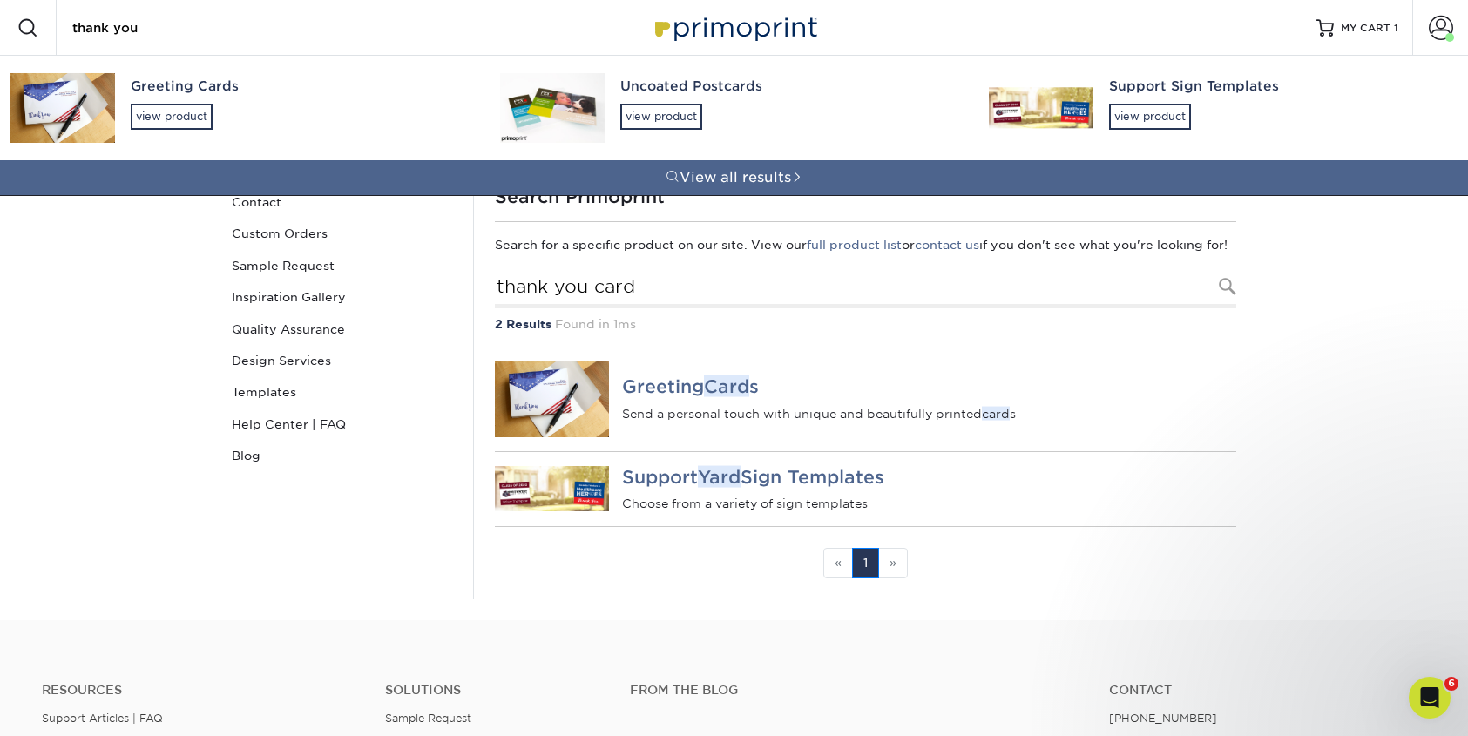
type input "thank you"
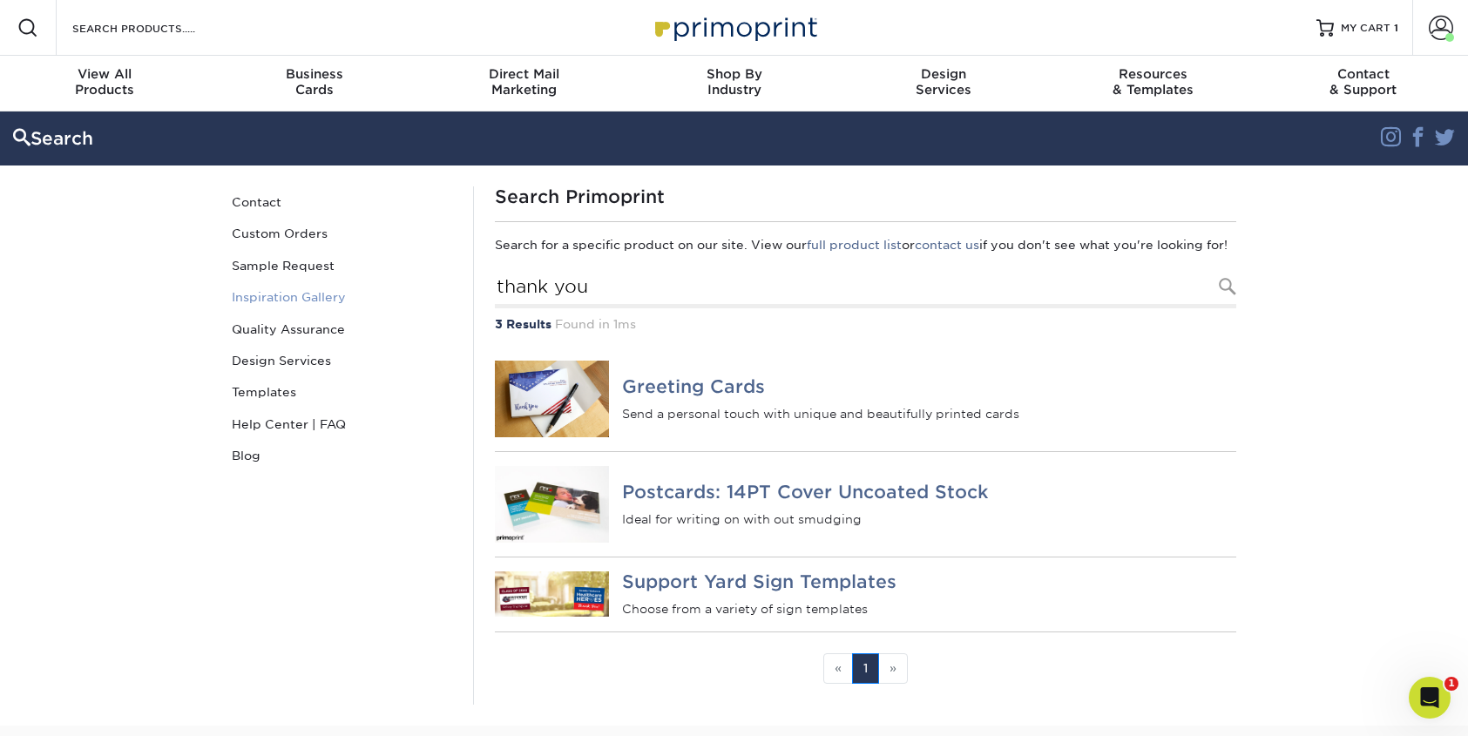
click at [305, 296] on link "Inspiration Gallery" at bounding box center [342, 296] width 235 height 31
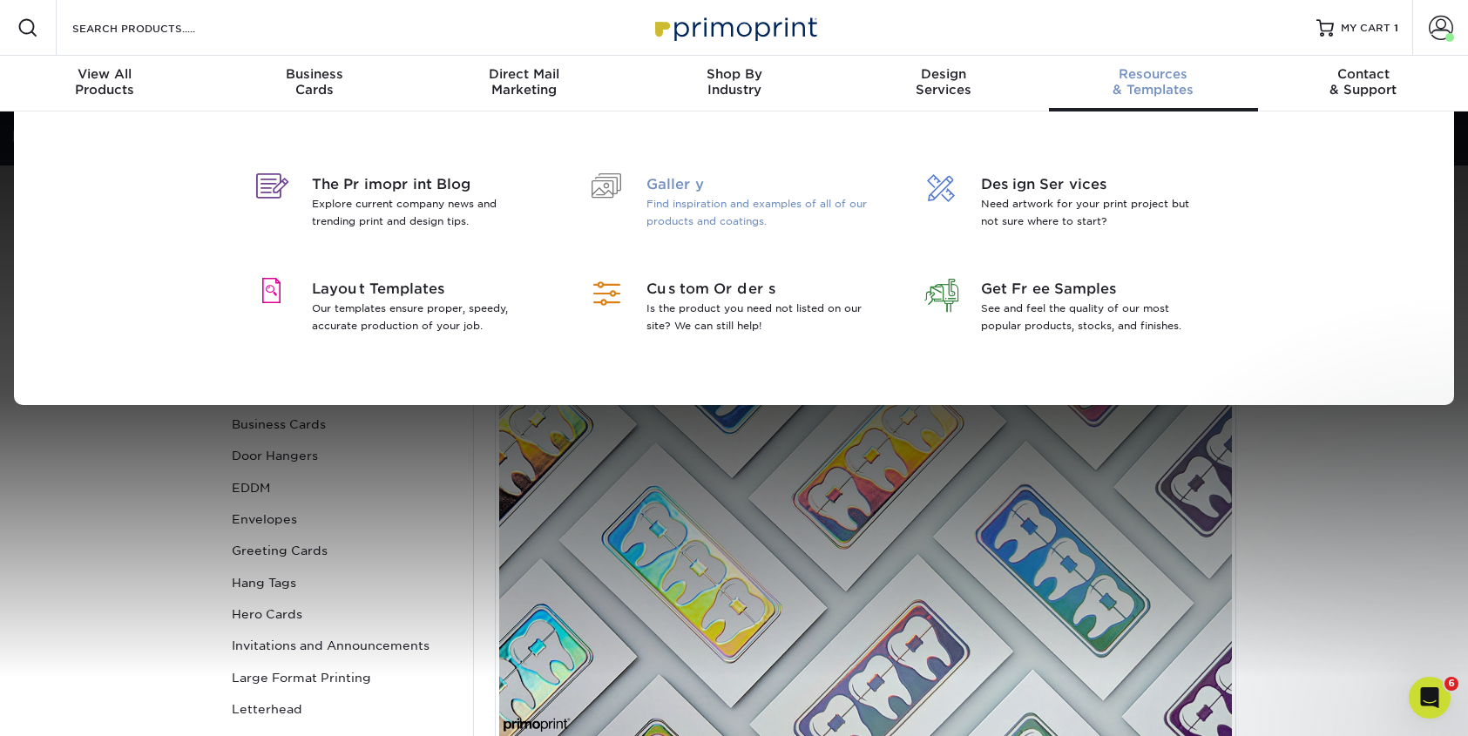
click at [665, 181] on span "Gallery" at bounding box center [759, 184] width 226 height 21
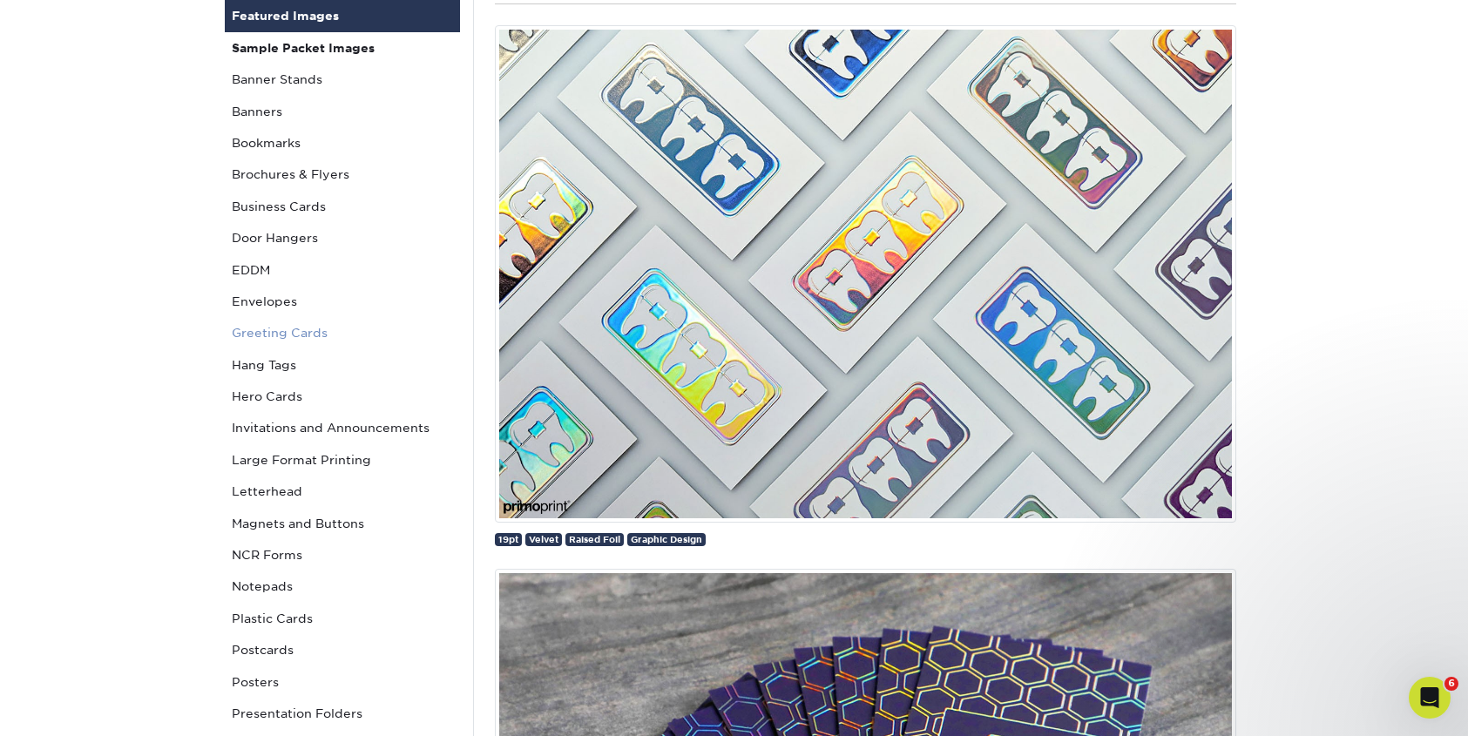
scroll to position [217, 0]
click at [297, 335] on link "Greeting Cards" at bounding box center [342, 333] width 235 height 31
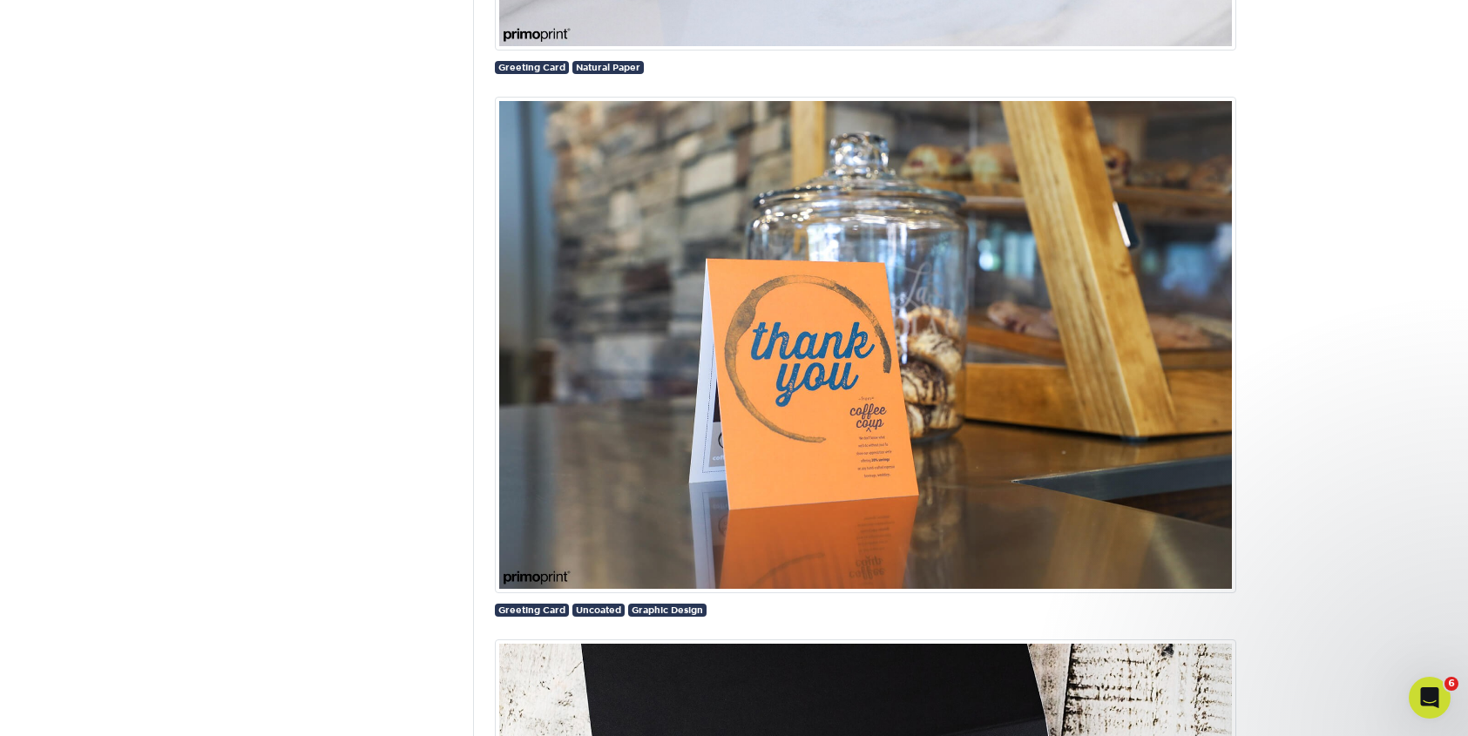
scroll to position [4545, 0]
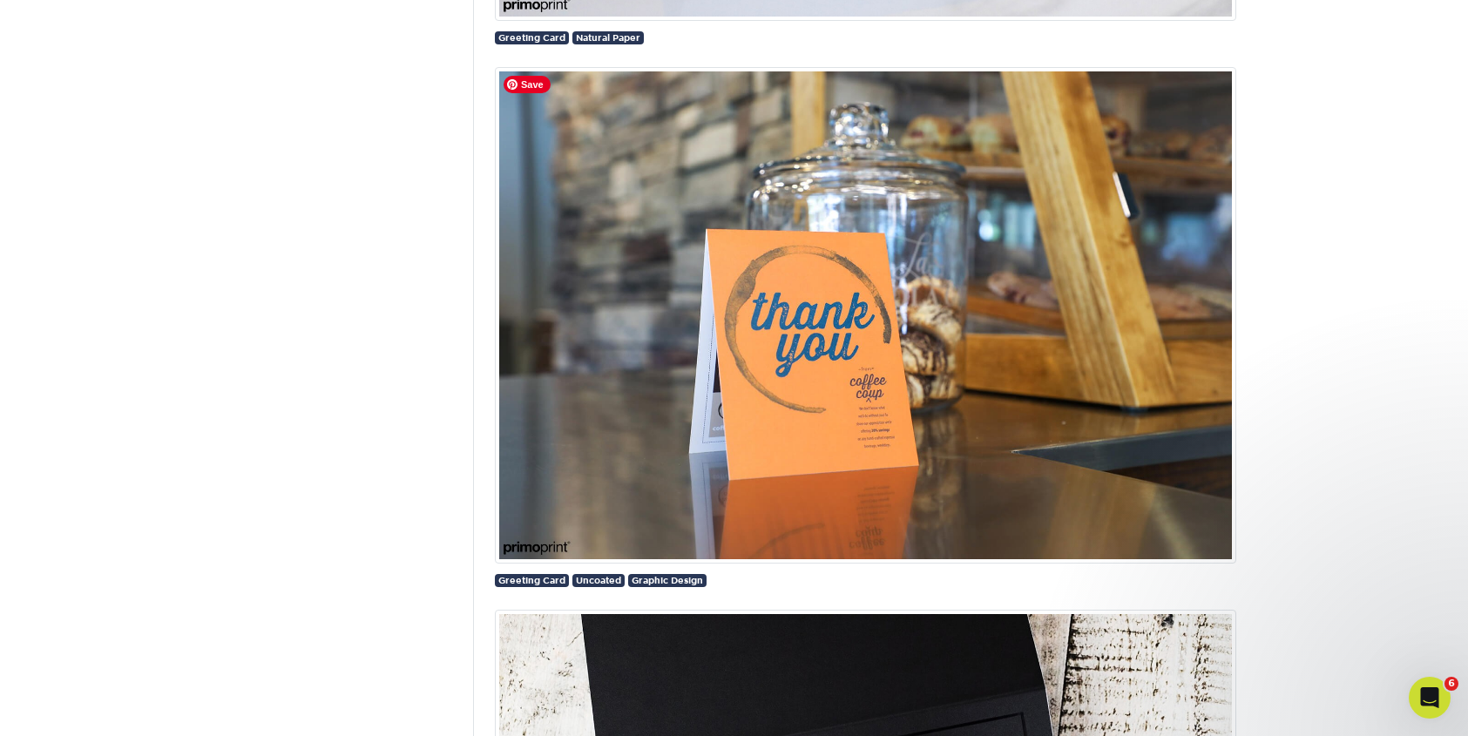
click at [853, 369] on img at bounding box center [865, 315] width 741 height 497
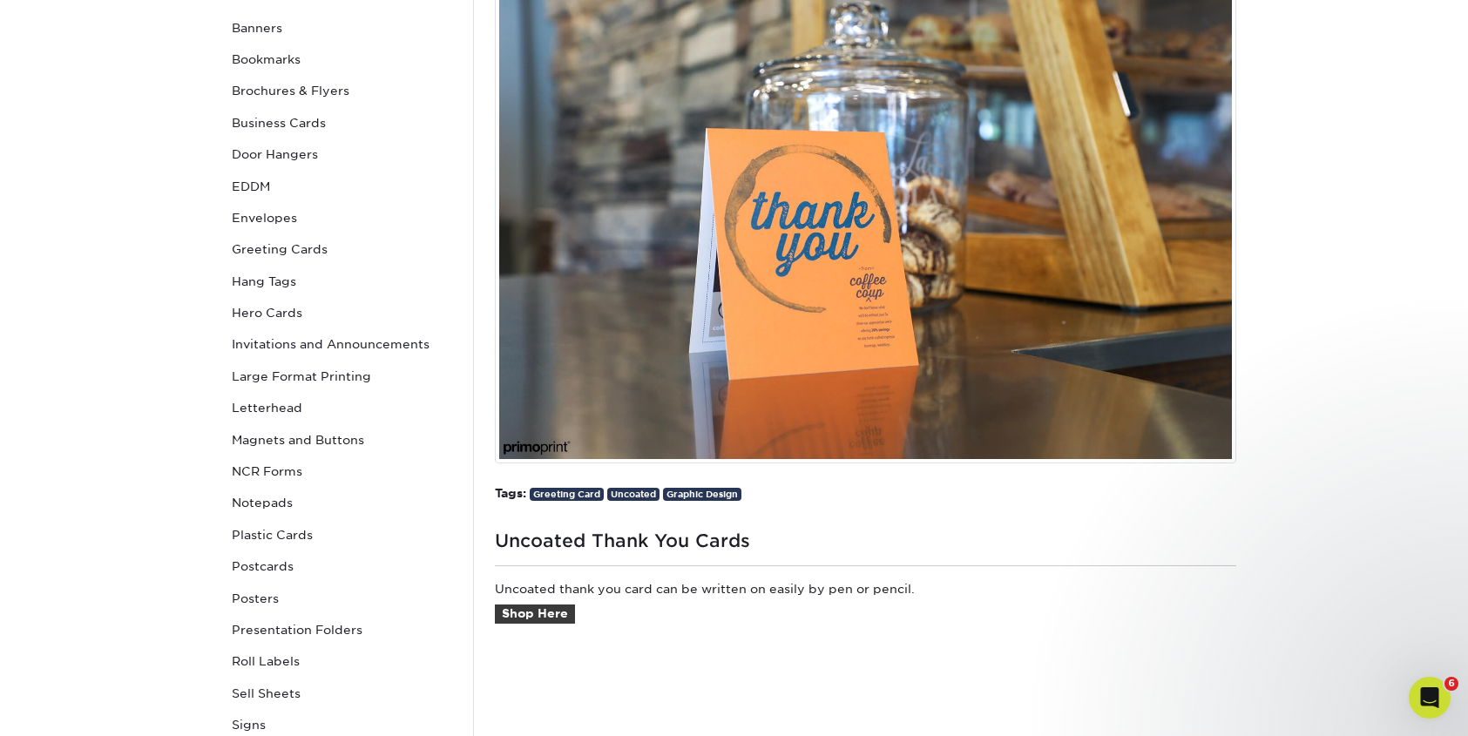
click at [836, 291] on img at bounding box center [865, 214] width 741 height 497
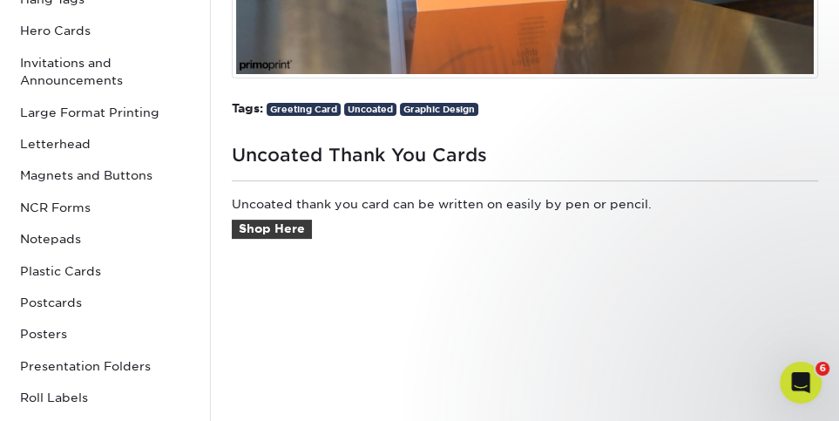
scroll to position [563, 0]
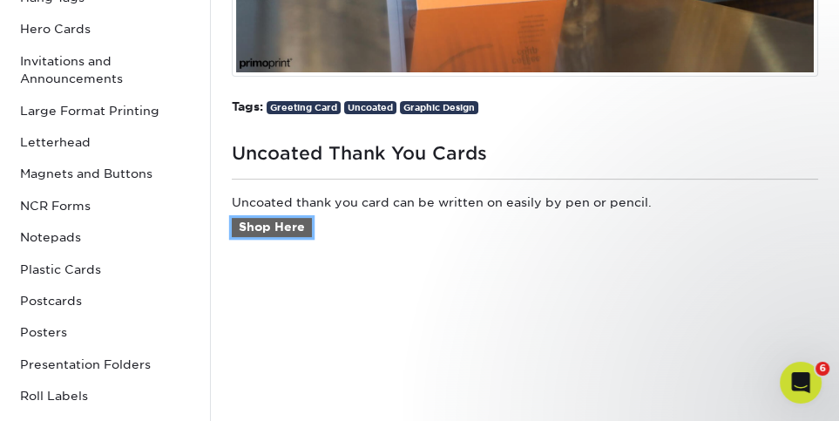
click at [279, 228] on link "Shop Here" at bounding box center [272, 227] width 80 height 19
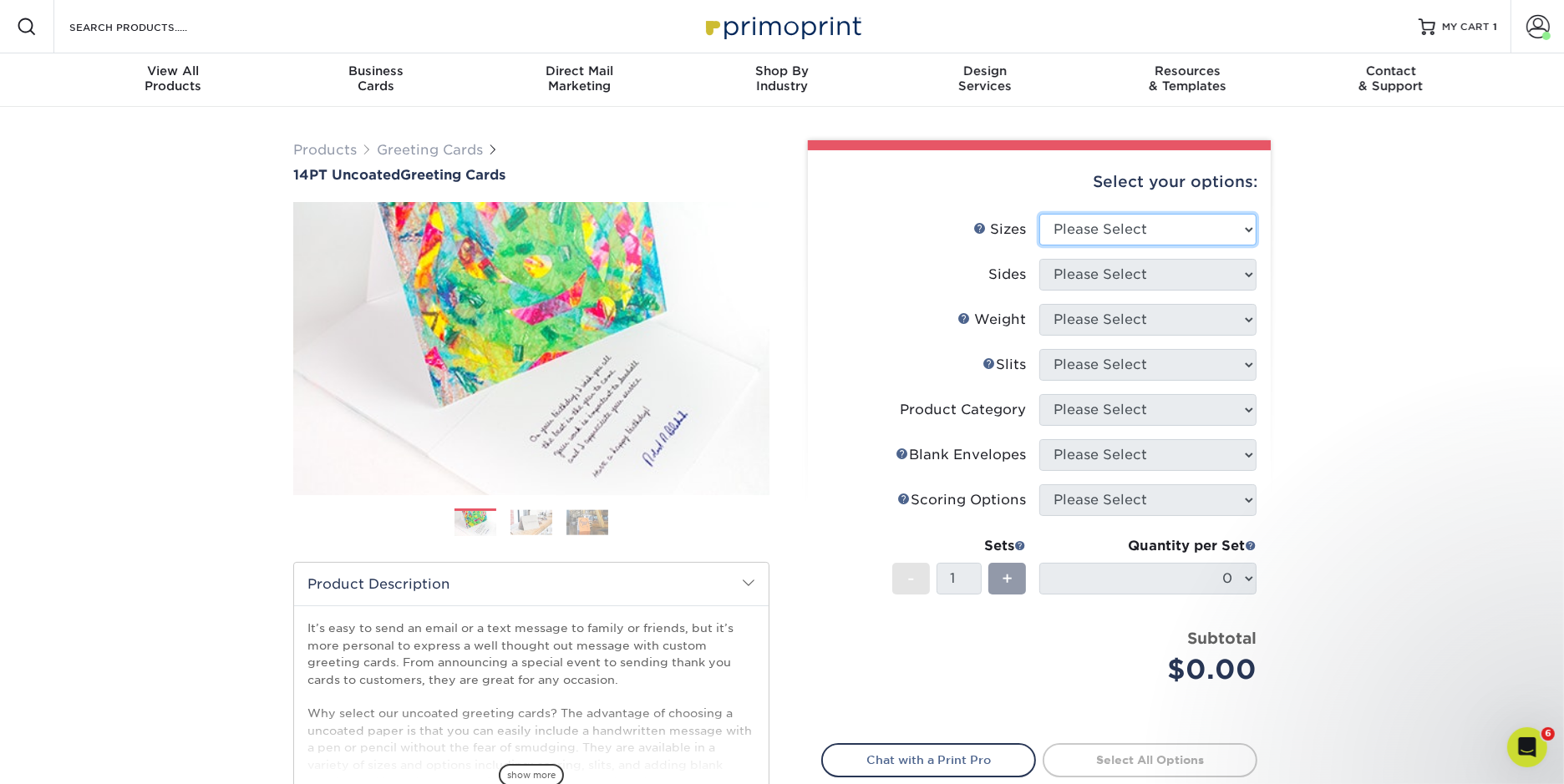
click at [804, 228] on select "Please Select 4.25" x 11" 5.5" x 8.5" 6" x 9" 6" x 12" 7" x 10" 8.5" x 11"" at bounding box center [1148, 229] width 218 height 32
select select "4.25x11.00"
click at [804, 214] on select "Please Select 4.25" x 11" 5.5" x 8.5" 6" x 9" 6" x 12" 7" x 10" 8.5" x 11"" at bounding box center [1148, 229] width 218 height 32
click at [804, 273] on select "Please Select Print Both Sides Print Front Only" at bounding box center [1148, 274] width 218 height 32
select select "32d3c223-f82c-492b-b915-ba065a00862f"
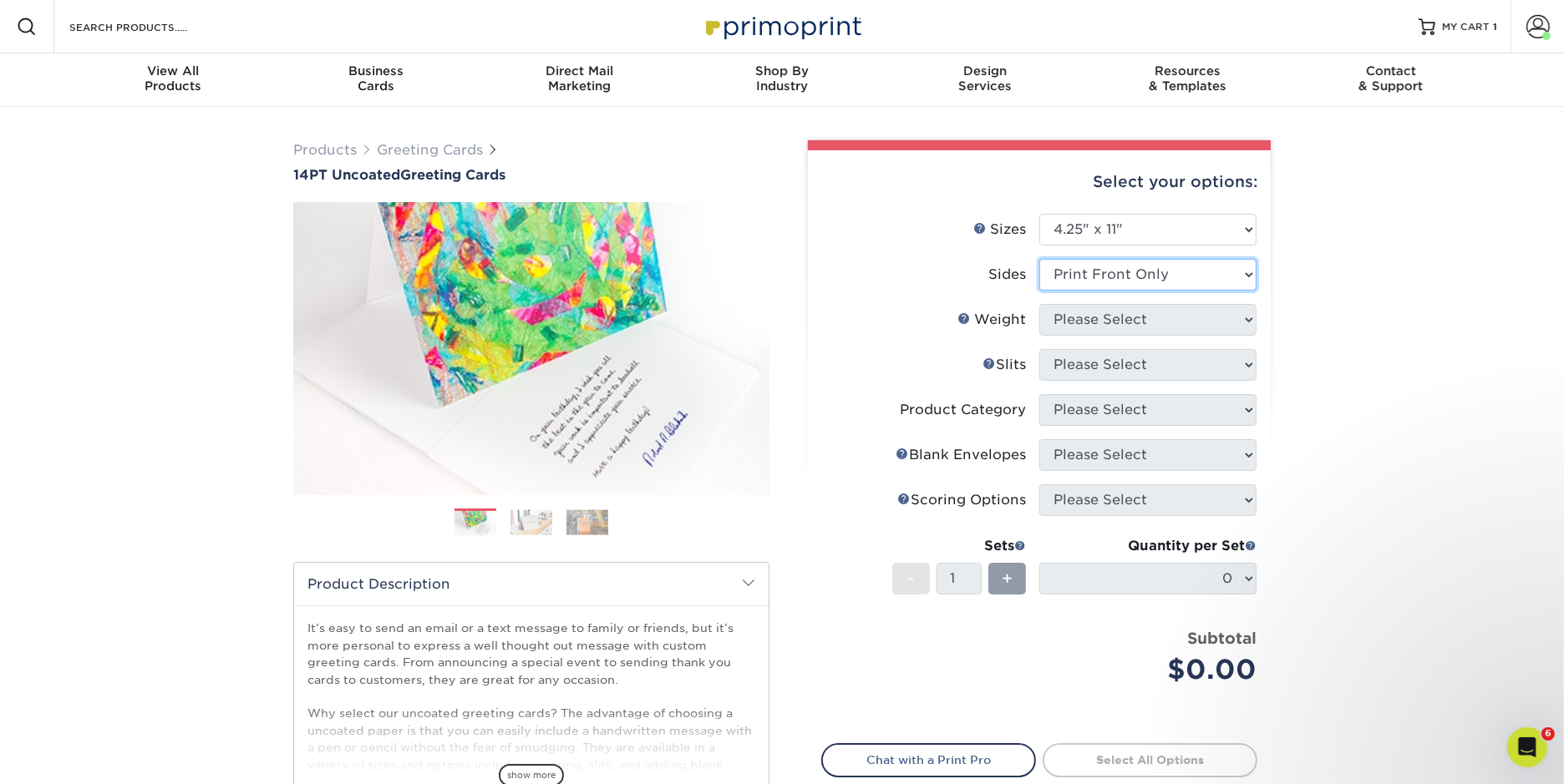
click at [804, 259] on select "Please Select Print Both Sides Print Front Only" at bounding box center [1148, 274] width 218 height 32
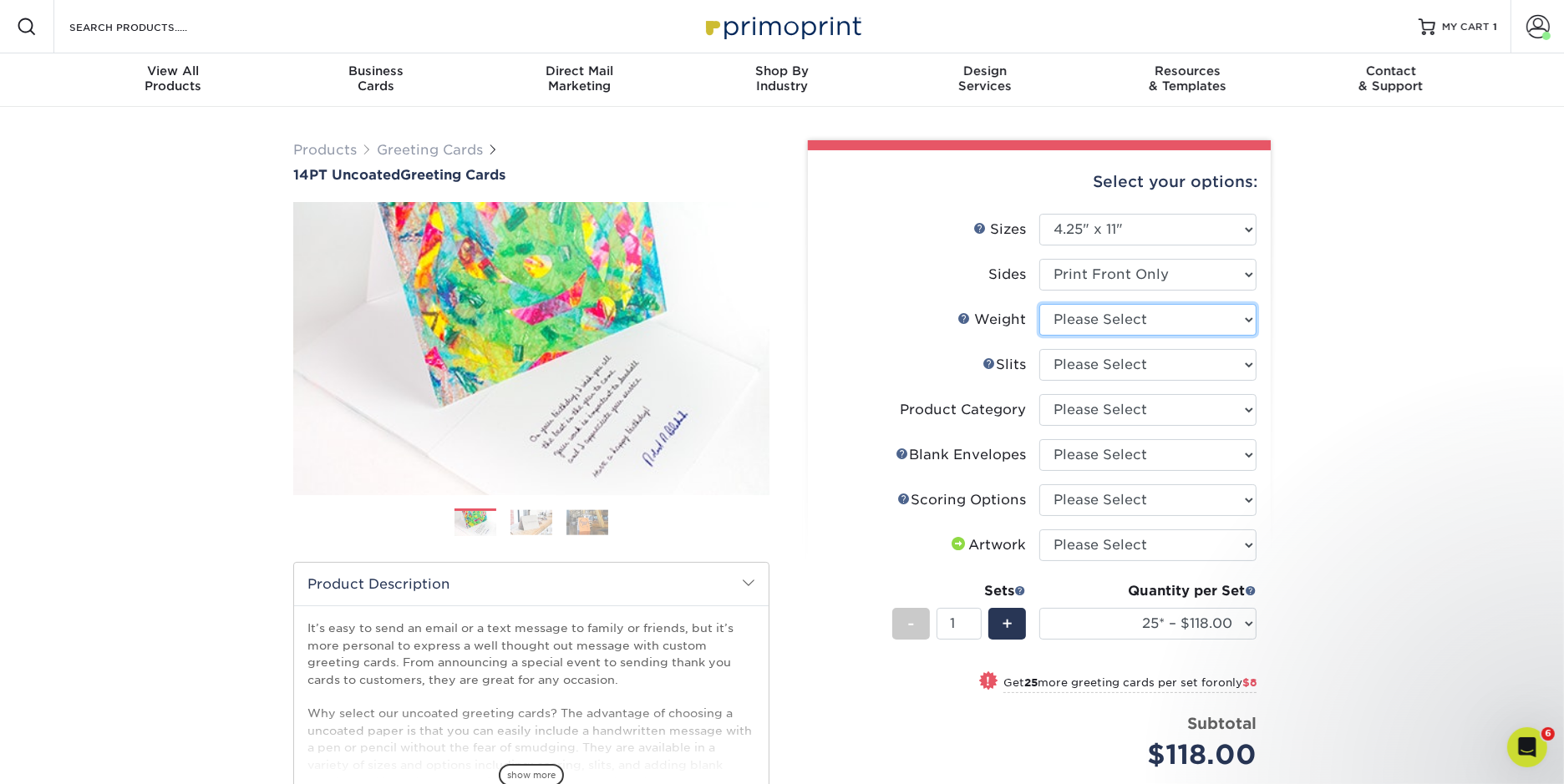
click at [804, 318] on select "Please Select 14PT Uncoated" at bounding box center [1148, 319] width 218 height 32
select select "14PT Uncoated"
click at [804, 304] on select "Please Select 14PT Uncoated" at bounding box center [1148, 319] width 218 height 32
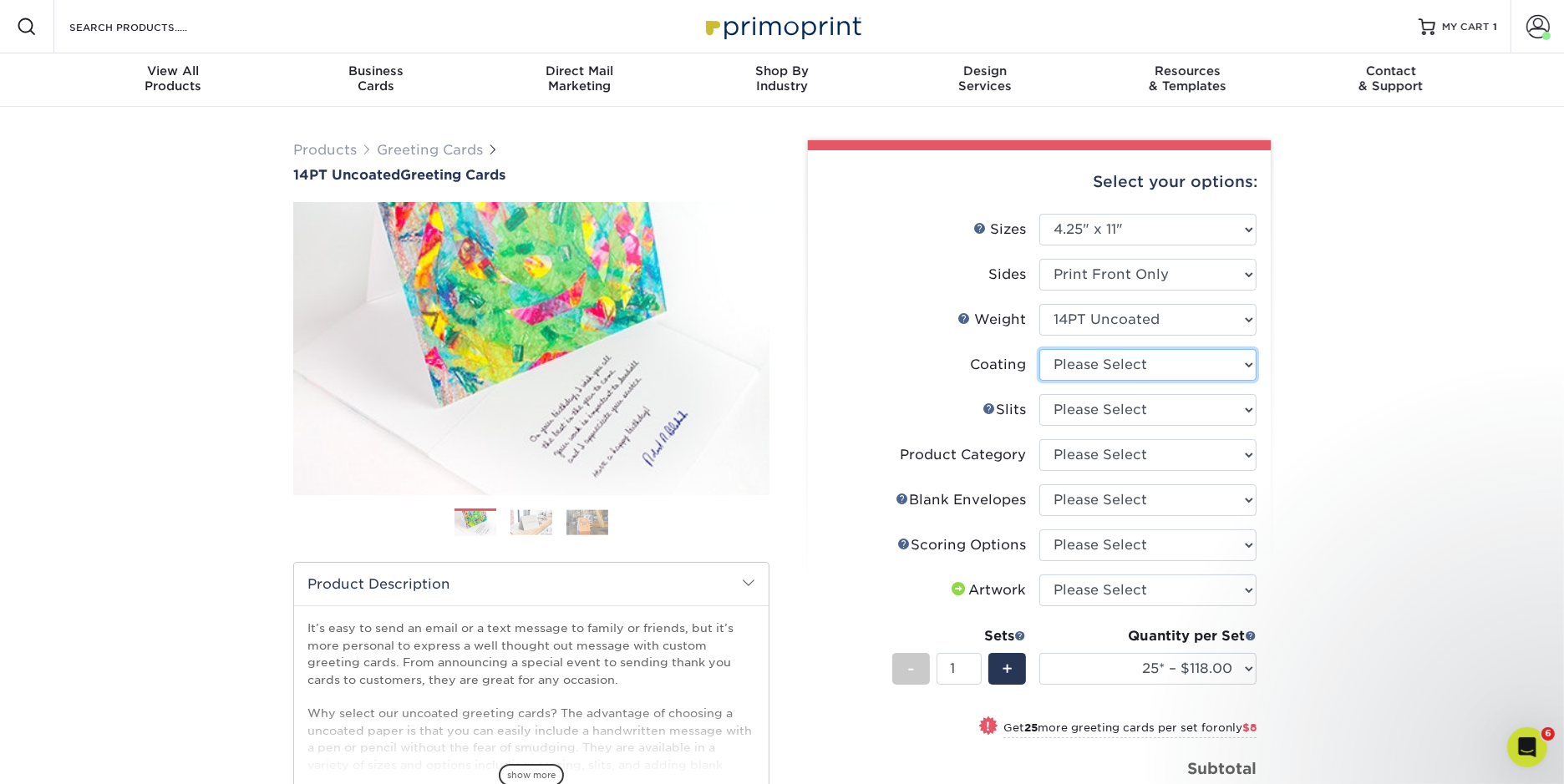
click at [804, 362] on select at bounding box center [1148, 364] width 218 height 32
select select "3e7618de-abca-4bda-9f97-8b9129e913d8"
click at [804, 349] on select at bounding box center [1148, 364] width 218 height 32
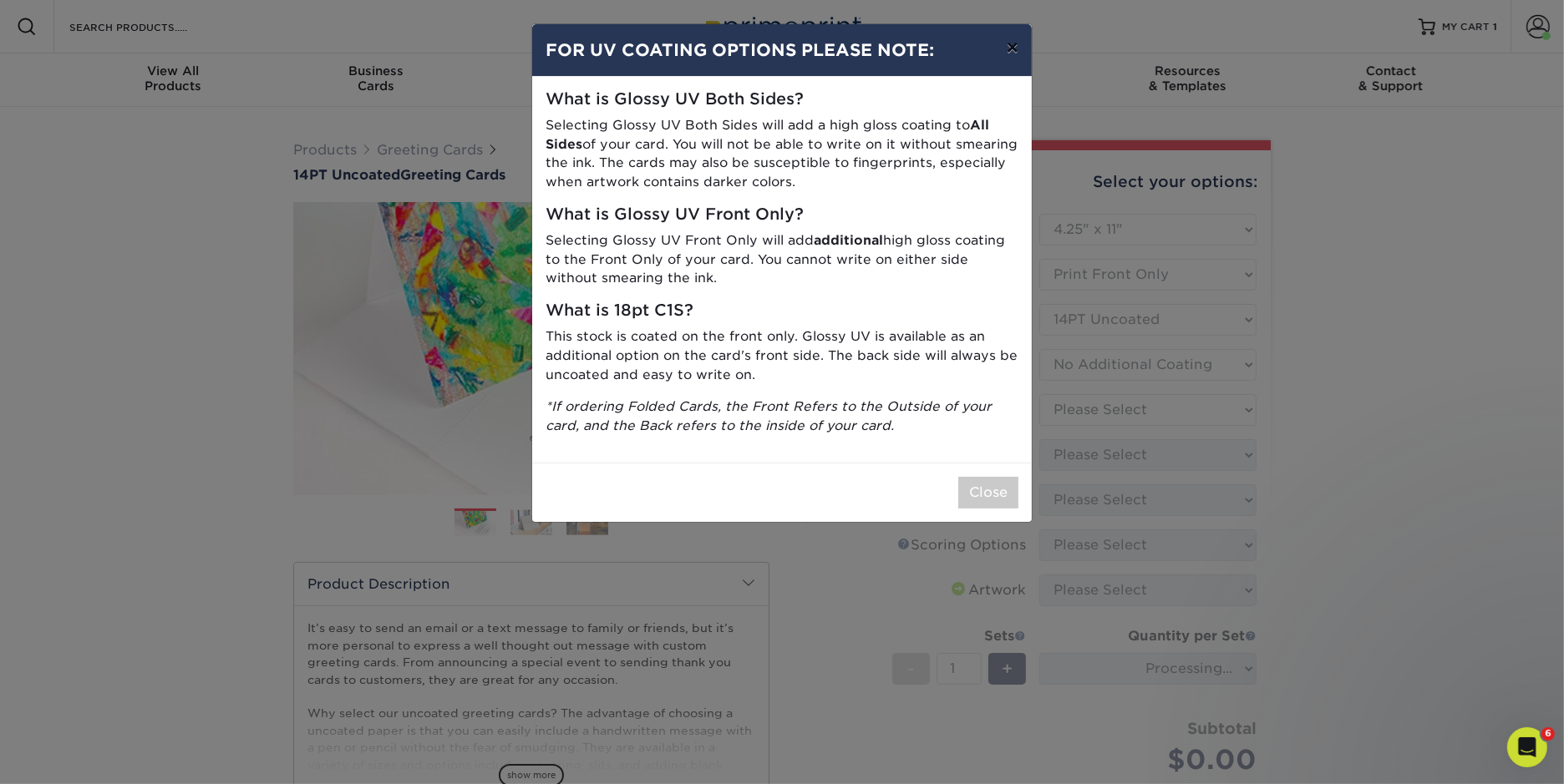
click at [804, 49] on button "×" at bounding box center [1013, 47] width 38 height 47
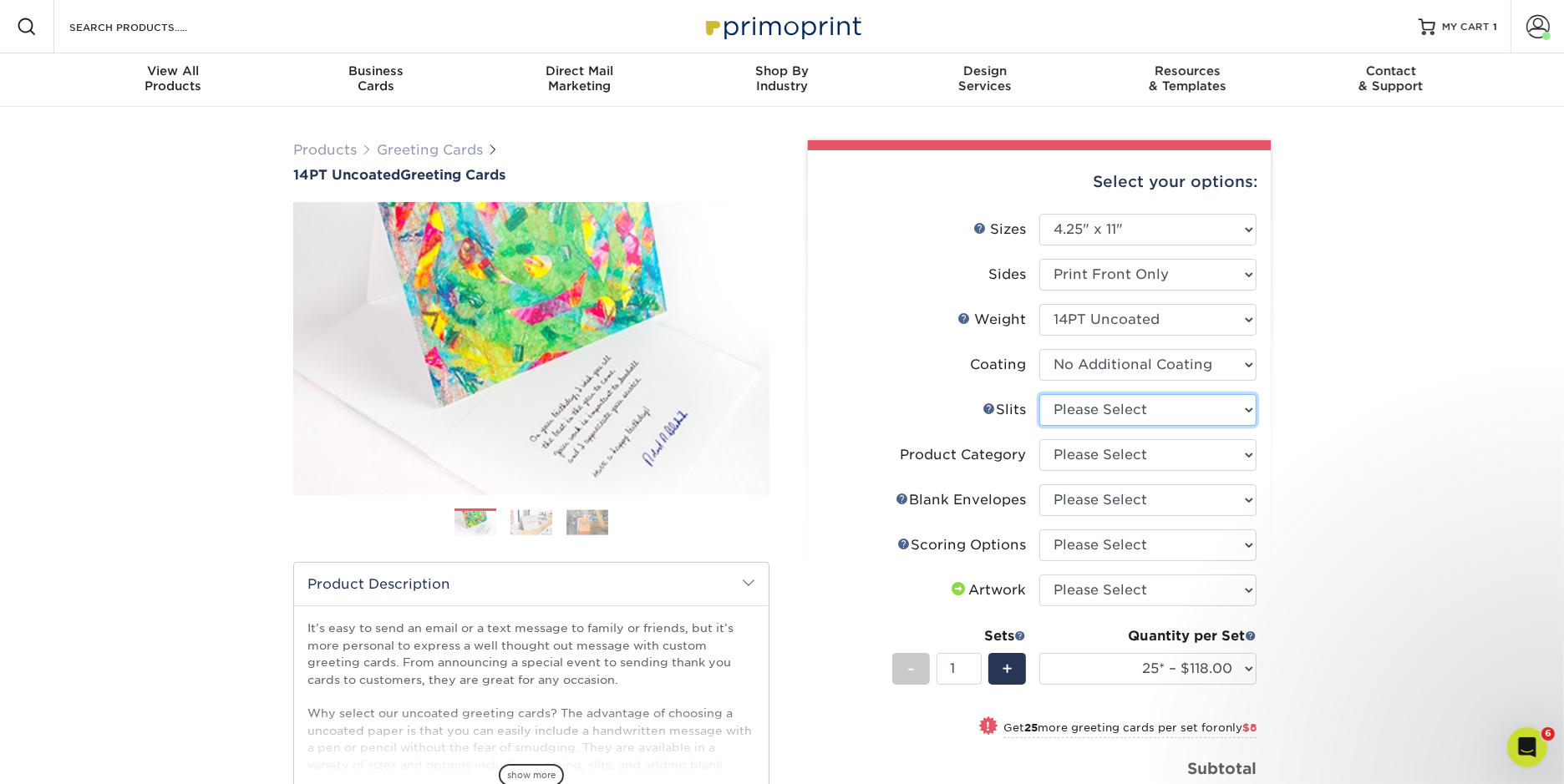
click at [804, 403] on select "Please Select Moon Slits Bottom Panel Moon Slits Right Panel No Gift Card Slits…" at bounding box center [1148, 409] width 218 height 32
select select "c4055f3c-a707-4a99-931b-ce83690041fd"
click at [804, 394] on select "Please Select Moon Slits Bottom Panel Moon Slits Right Panel No Gift Card Slits…" at bounding box center [1148, 409] width 218 height 32
click at [804, 403] on select "Please Select Greeting Cards" at bounding box center [1148, 454] width 218 height 32
select select "b7f8198f-f281-4438-a52e-cd7a5c5c0cfc"
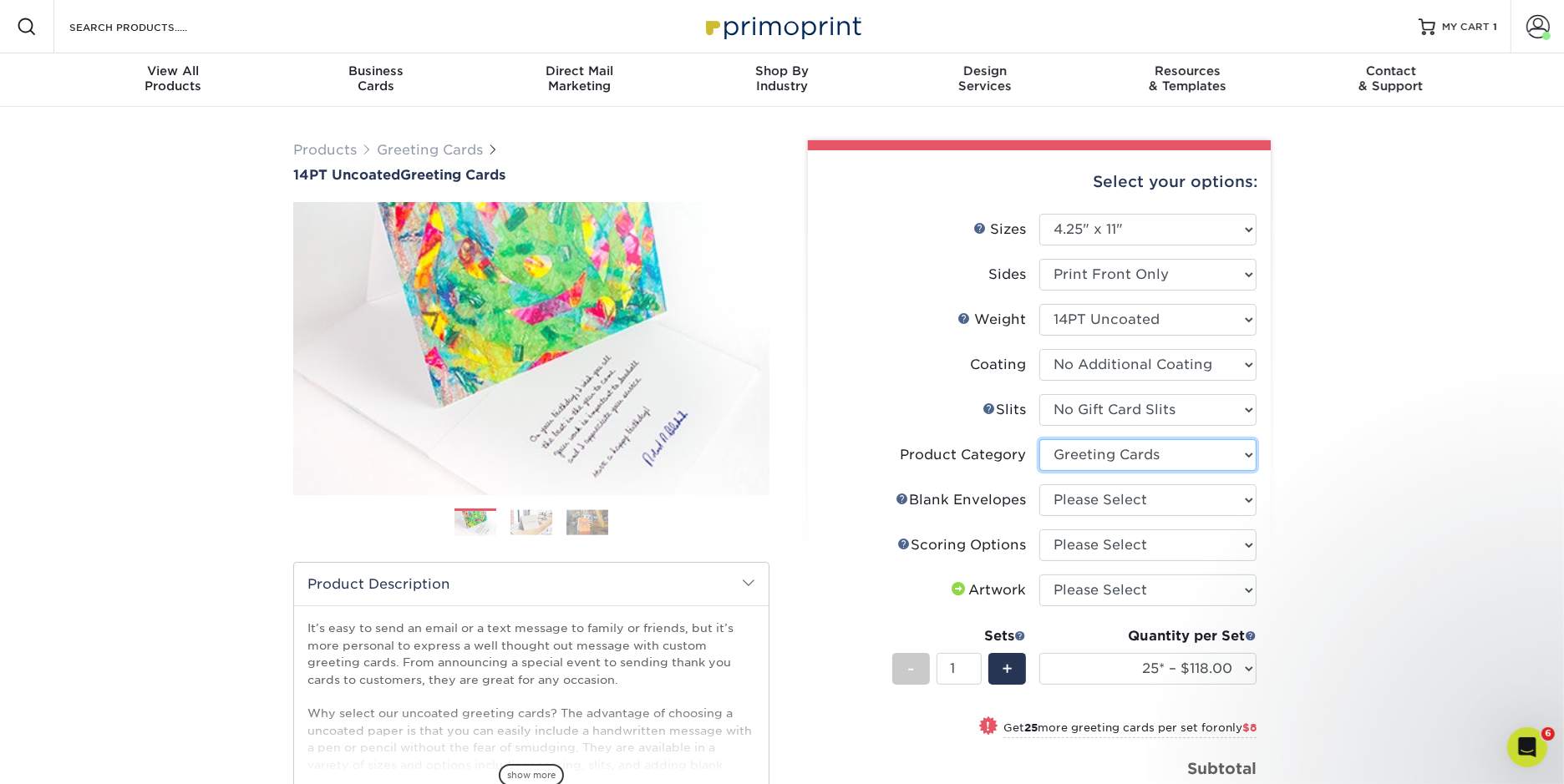
click at [804, 403] on select "Please Select Greeting Cards" at bounding box center [1148, 454] width 218 height 32
click at [804, 403] on select "Please Select No Blank Envelopes Yes 25 Envelopes A2 Yes 50 Envelopes A2 Yes 75…" at bounding box center [1148, 499] width 218 height 32
select select "9f137334-7cf0-4a73-8a74-a4df662606ea"
click at [804, 403] on select "Please Select No Blank Envelopes Yes 25 Envelopes A2 Yes 50 Envelopes A2 Yes 75…" at bounding box center [1148, 499] width 218 height 32
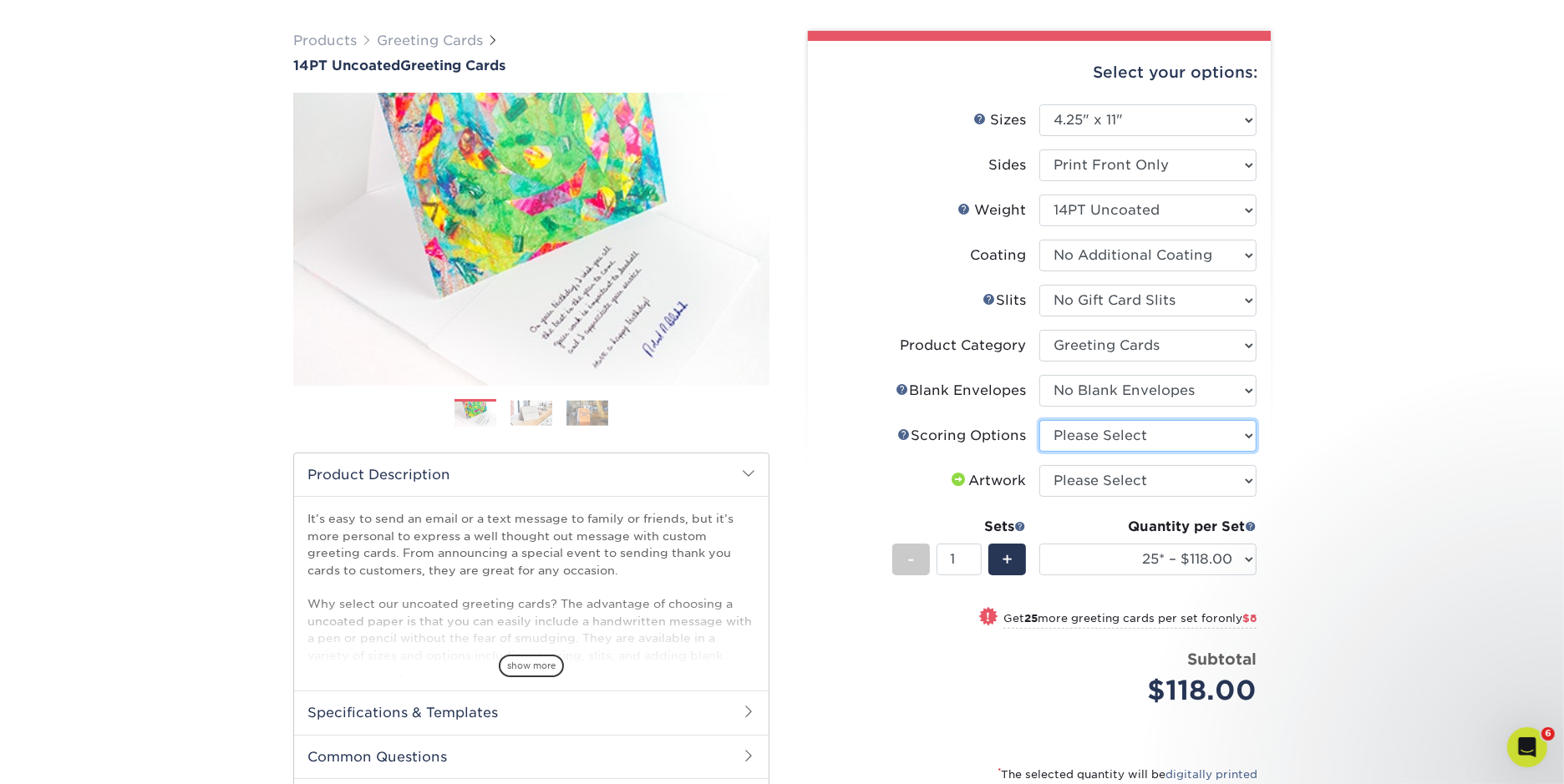
click at [804, 403] on select "Please Select Score in Half" at bounding box center [1148, 435] width 218 height 32
select select "b23166fa-223a-4016-b2d3-d3438452c7d9"
click at [804, 403] on select "Please Select Score in Half" at bounding box center [1148, 435] width 218 height 32
click at [804, 403] on select "Please Select I will upload files I need a design - $75" at bounding box center [1148, 480] width 218 height 32
select select "upload"
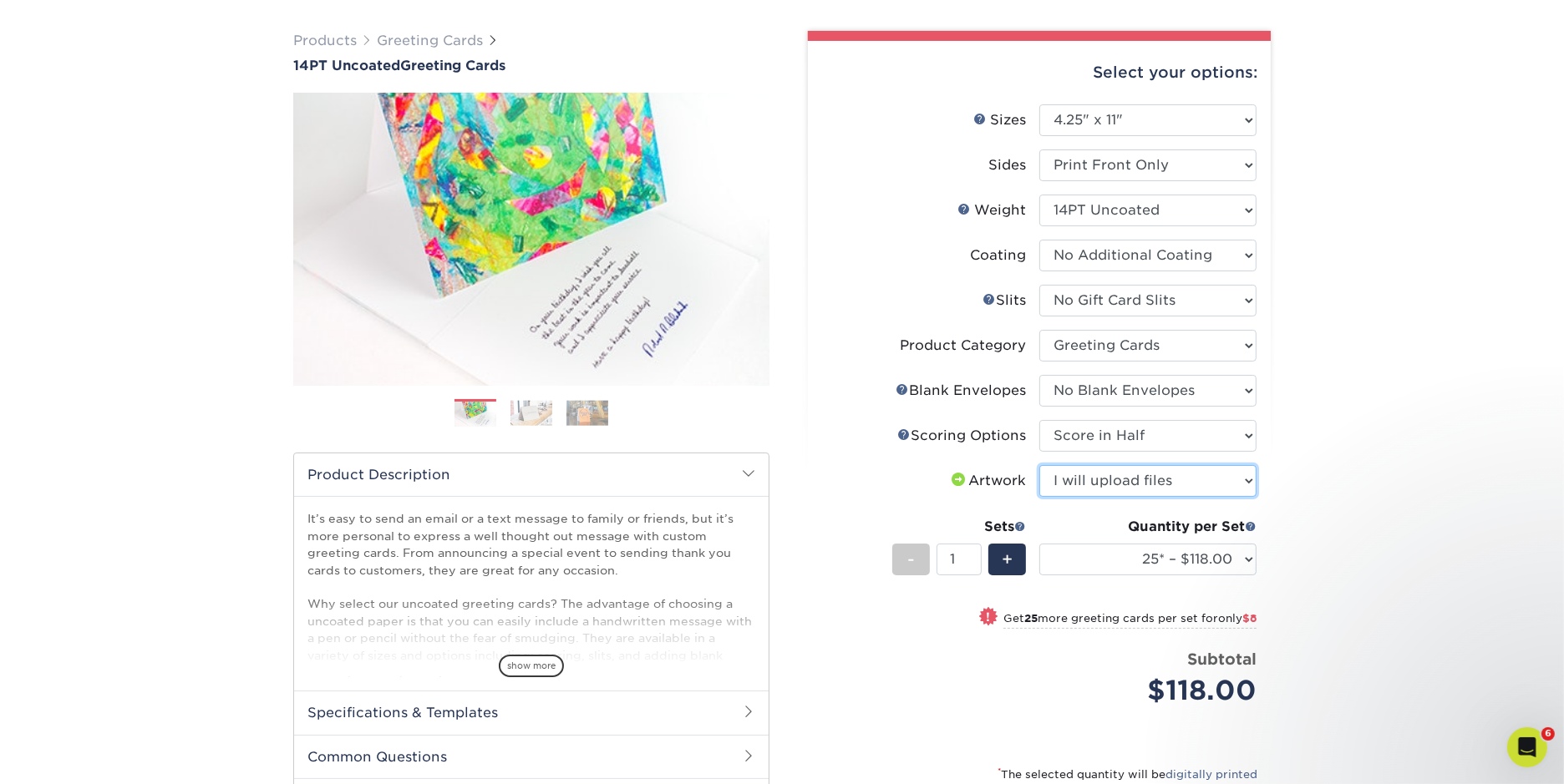
click at [804, 403] on select "Please Select I will upload files I need a design - $75" at bounding box center [1148, 480] width 218 height 32
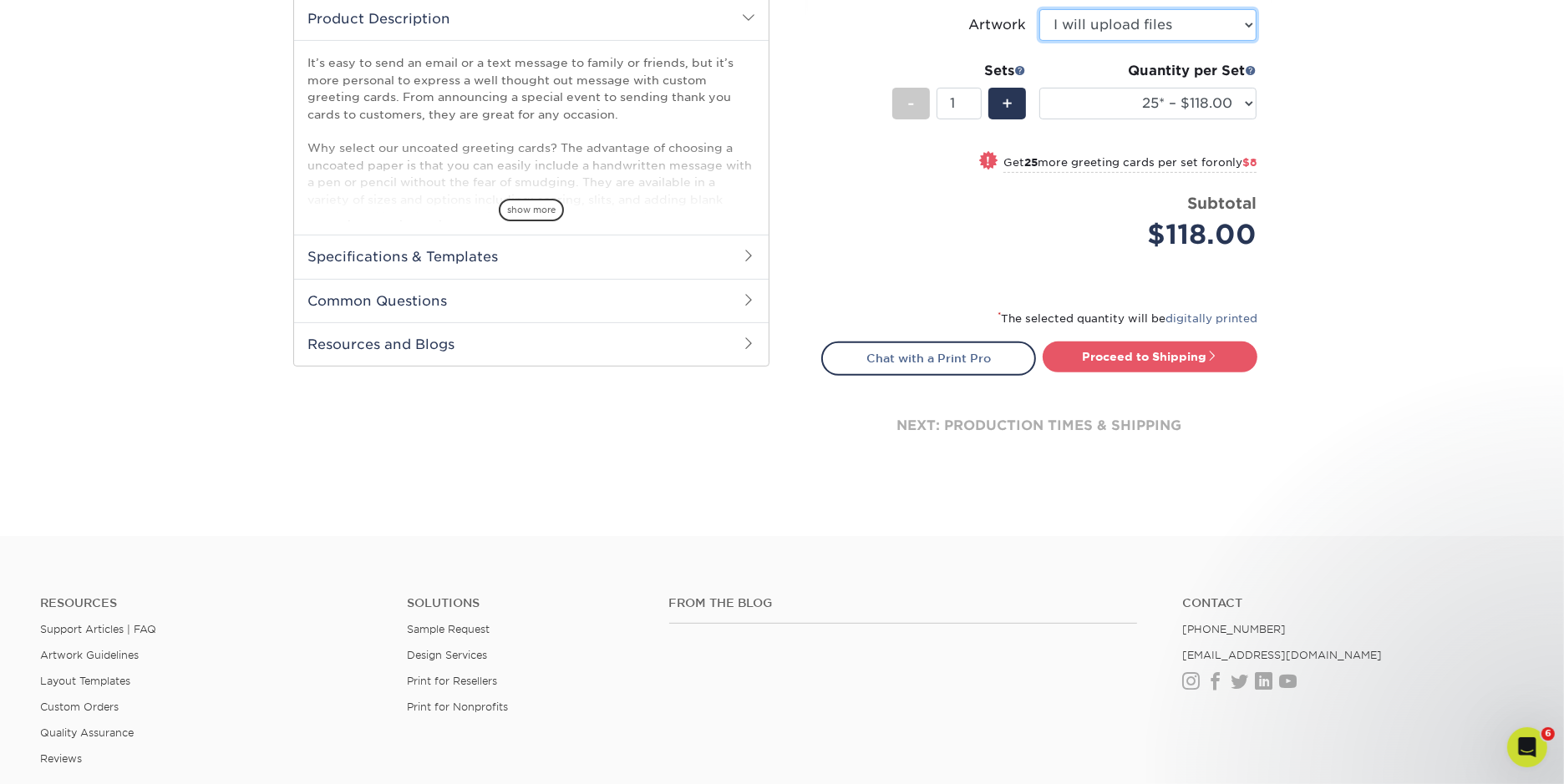
scroll to position [578, 0]
